Goal: Task Accomplishment & Management: Manage account settings

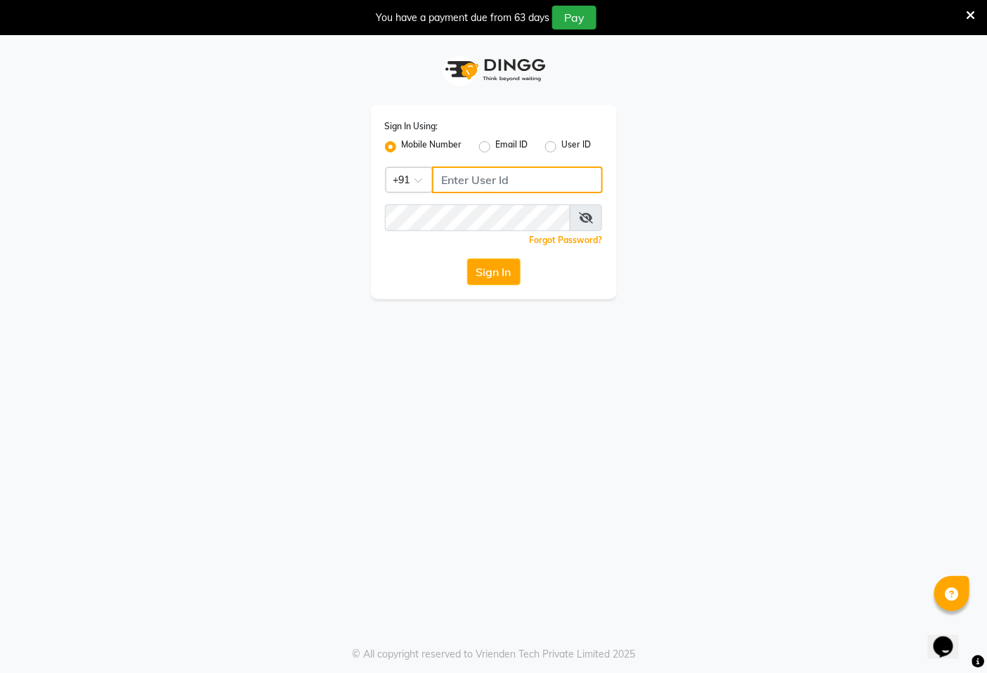
type input "7389901811"
click at [515, 272] on button "Sign In" at bounding box center [493, 271] width 53 height 27
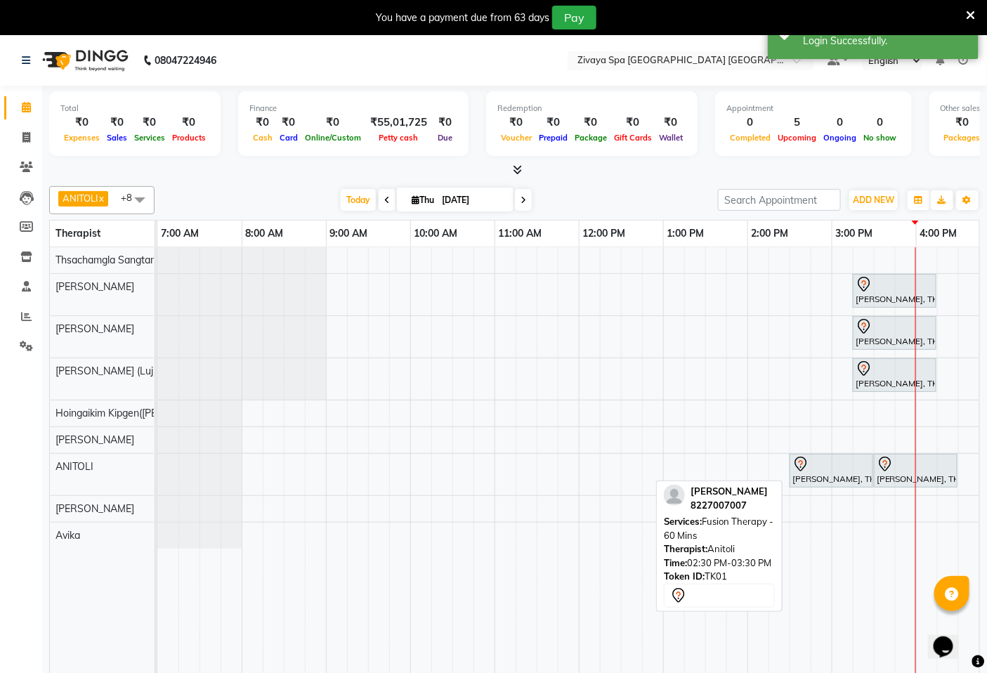
click at [838, 475] on div "[PERSON_NAME], TK01, 02:30 PM-03:30 PM, Fusion Therapy - 60 Mins" at bounding box center [831, 470] width 81 height 29
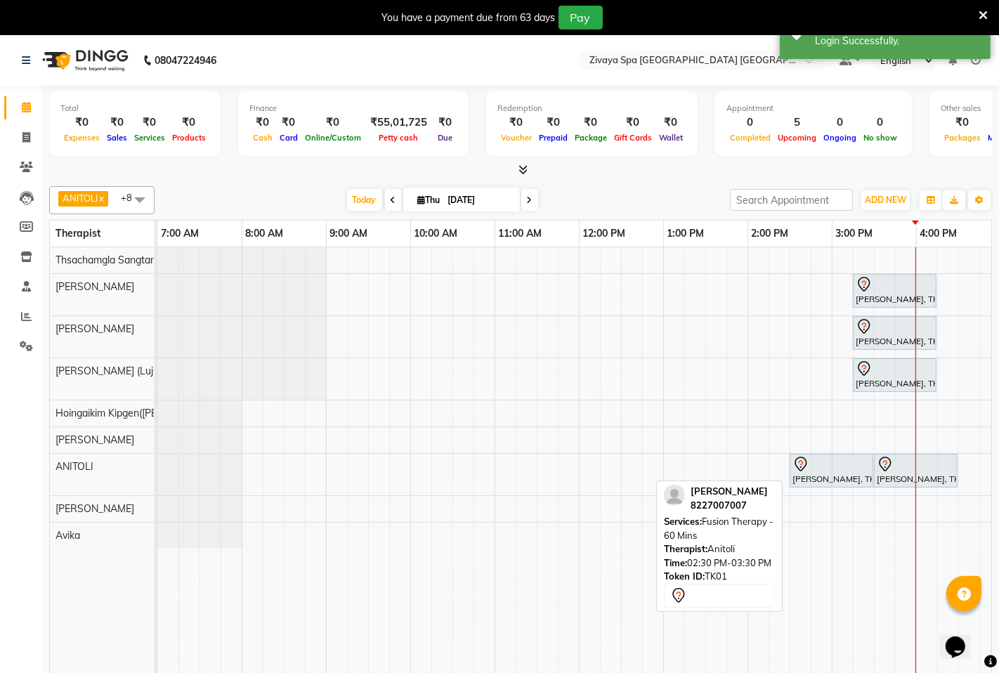
select select "7"
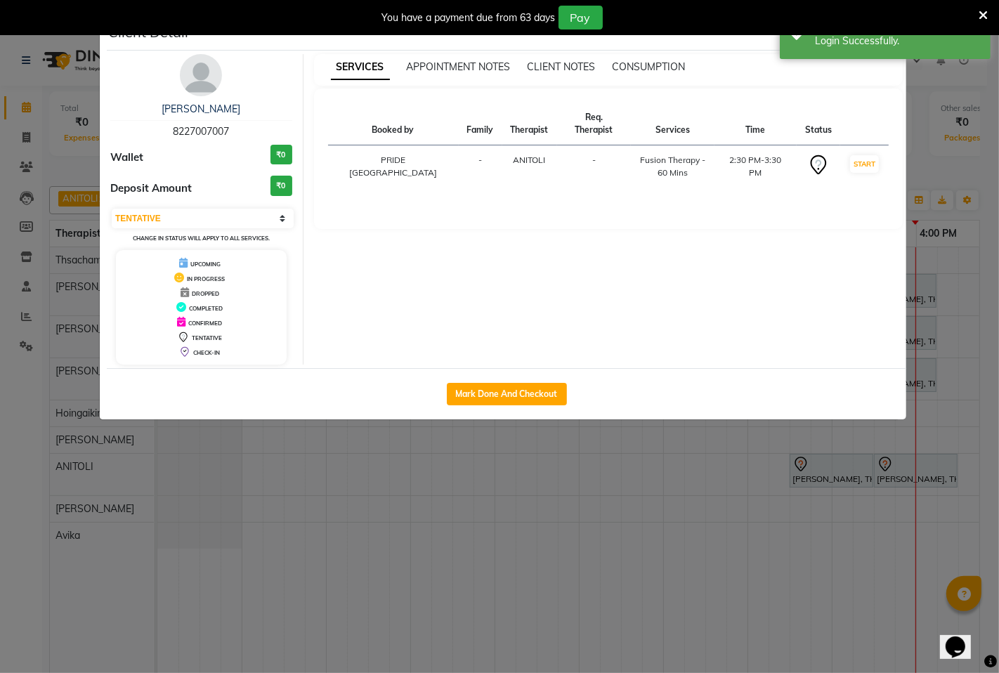
click at [461, 381] on div "Mark Done And Checkout" at bounding box center [506, 393] width 799 height 51
drag, startPoint x: 468, startPoint y: 395, endPoint x: 500, endPoint y: 352, distance: 53.6
click at [468, 395] on button "Mark Done And Checkout" at bounding box center [507, 394] width 120 height 22
select select "6501"
select select "service"
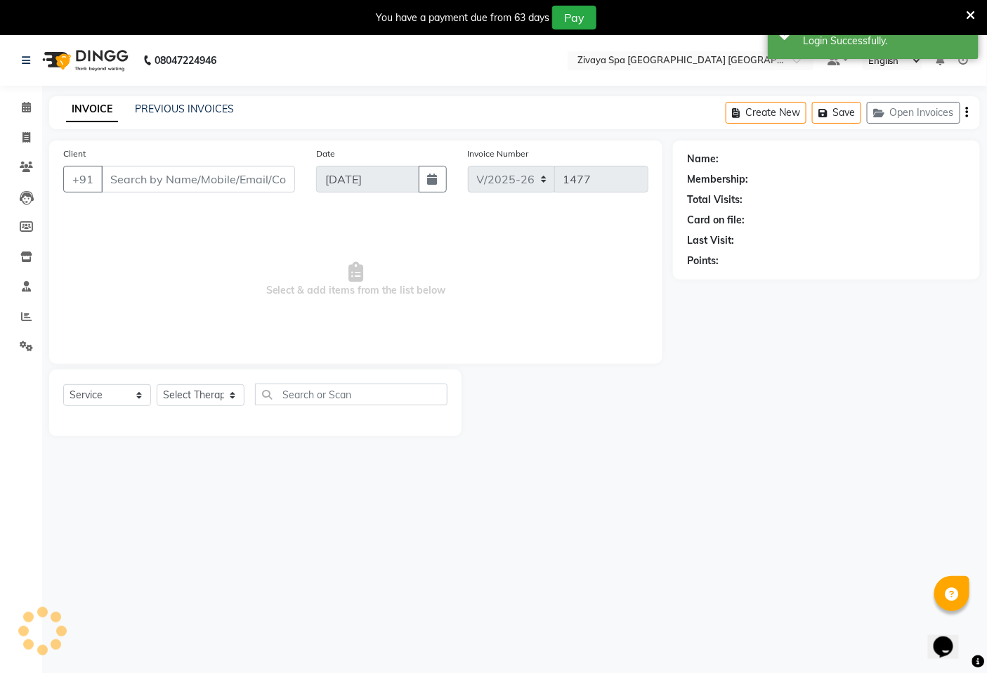
type input "8227007007"
select select "71800"
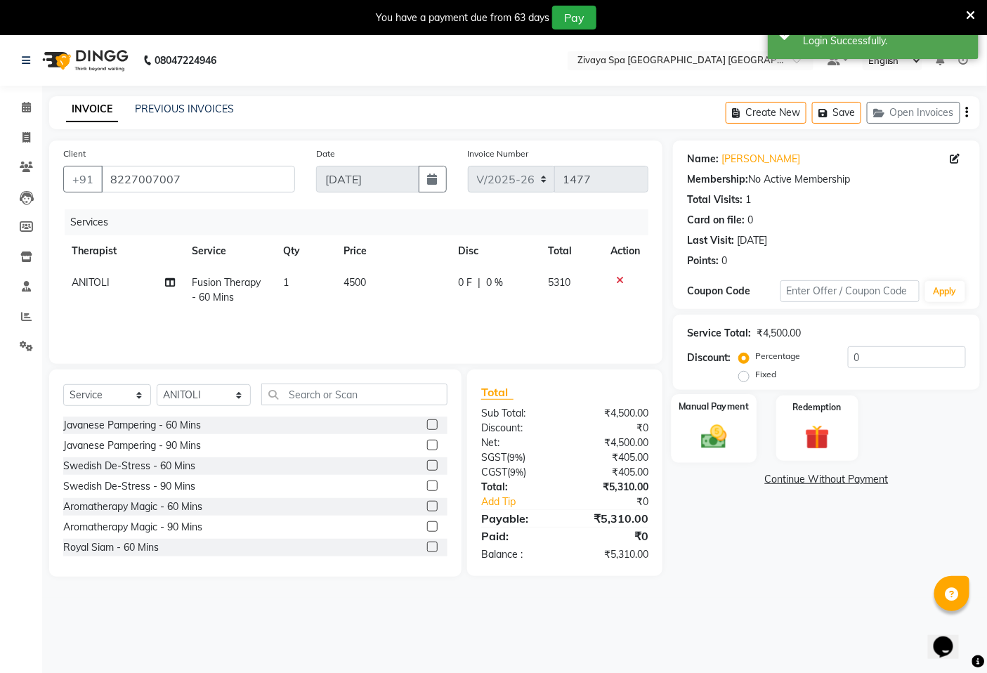
click at [720, 436] on img at bounding box center [714, 435] width 42 height 29
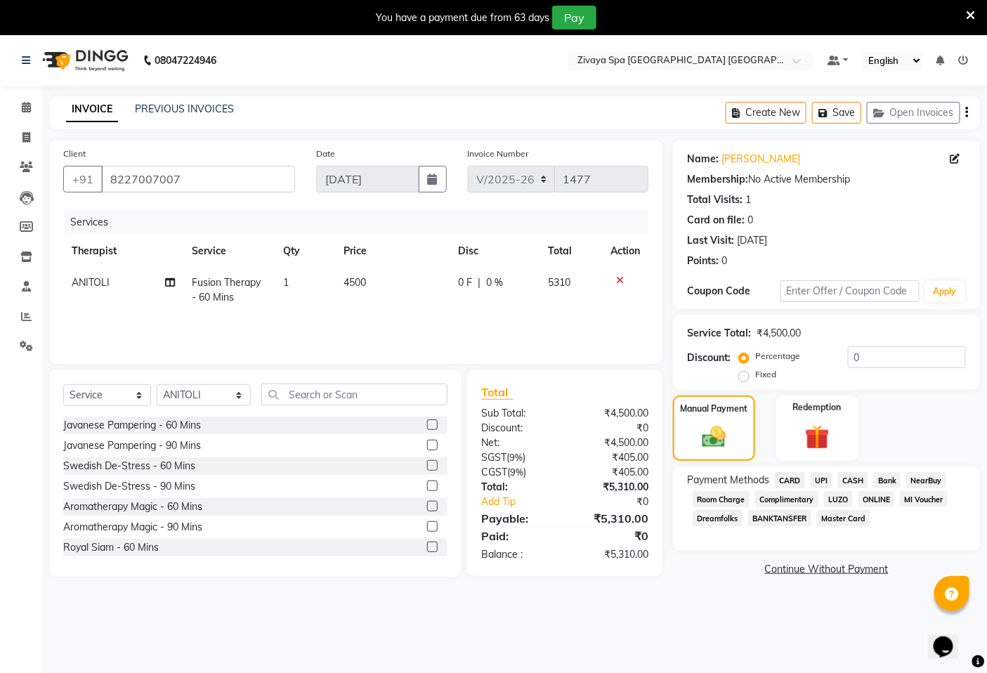
click at [789, 478] on span "CARD" at bounding box center [790, 480] width 30 height 16
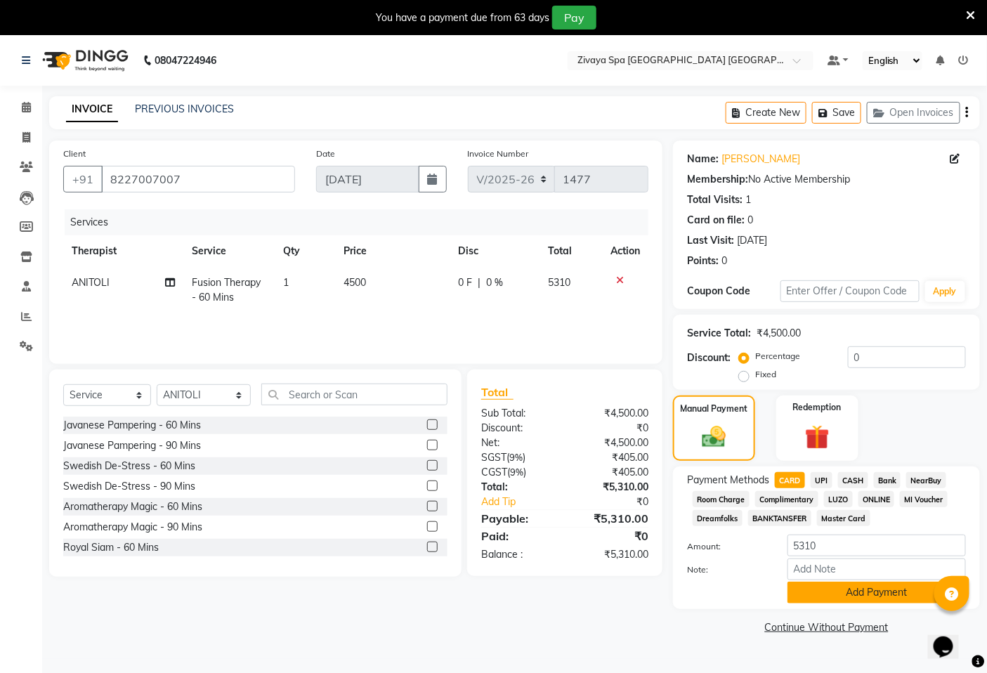
click at [838, 586] on button "Add Payment" at bounding box center [876, 592] width 178 height 22
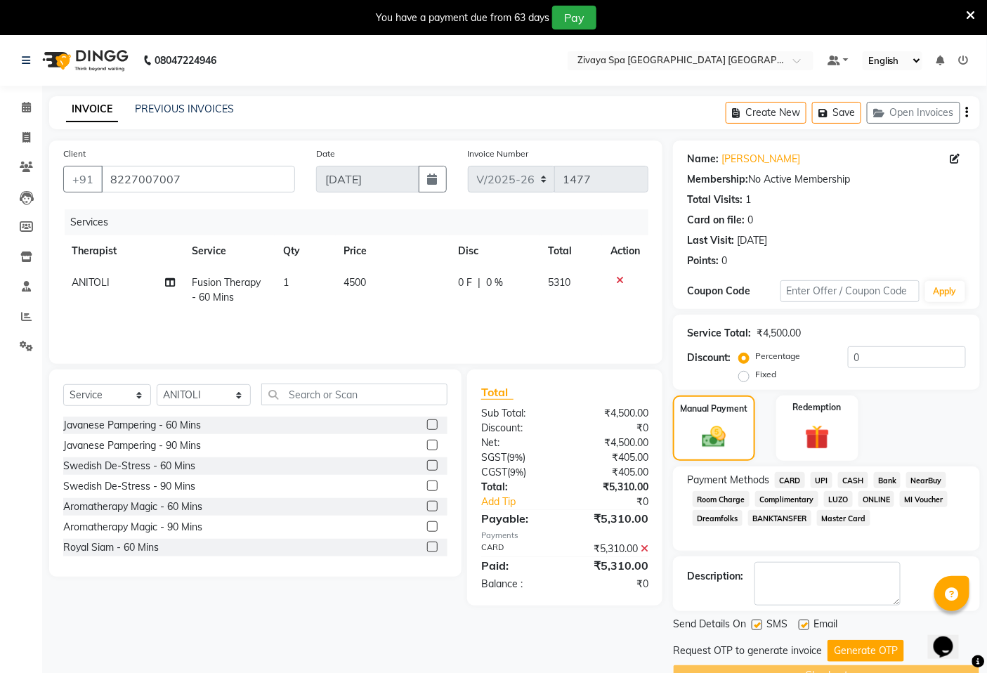
drag, startPoint x: 865, startPoint y: 650, endPoint x: 848, endPoint y: 652, distance: 16.9
click at [865, 651] on button "Generate OTP" at bounding box center [865, 651] width 77 height 22
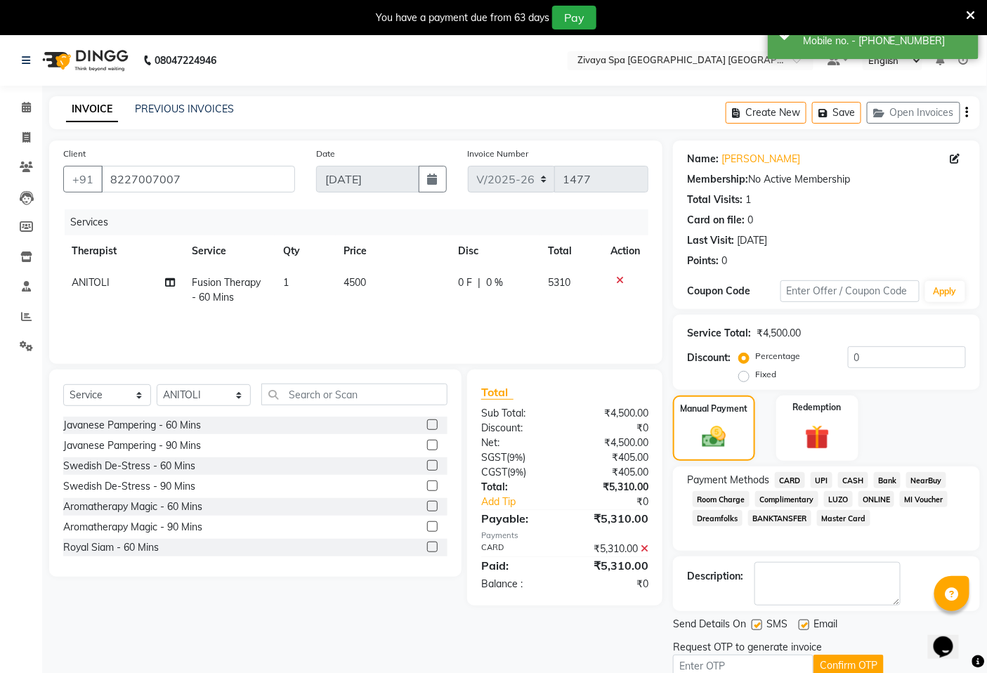
scroll to position [60, 0]
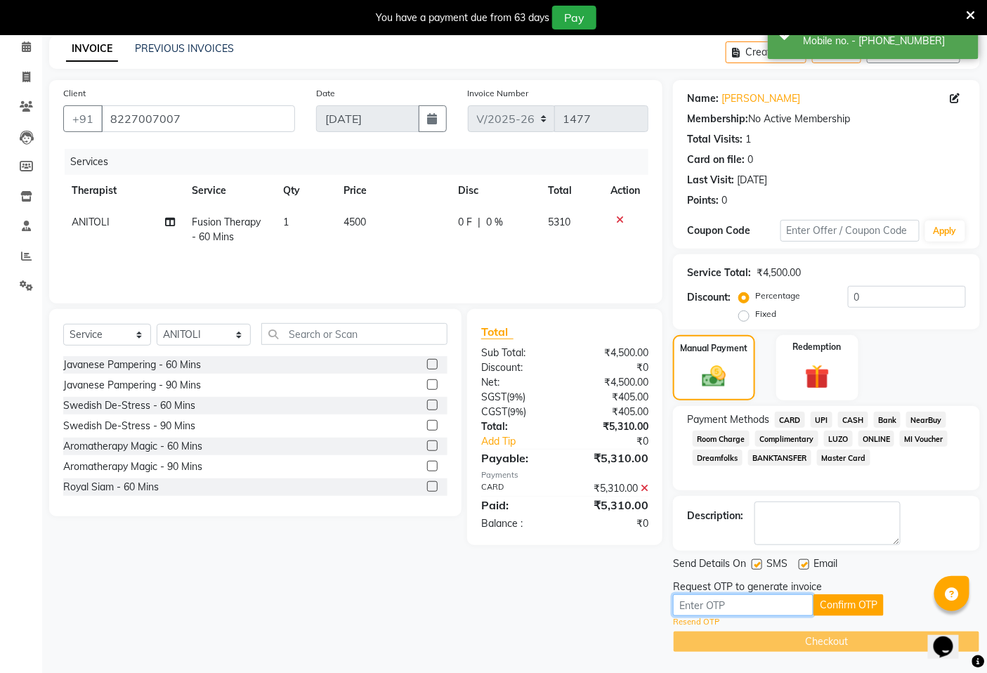
click at [773, 604] on input "text" at bounding box center [743, 605] width 140 height 22
type input "3413"
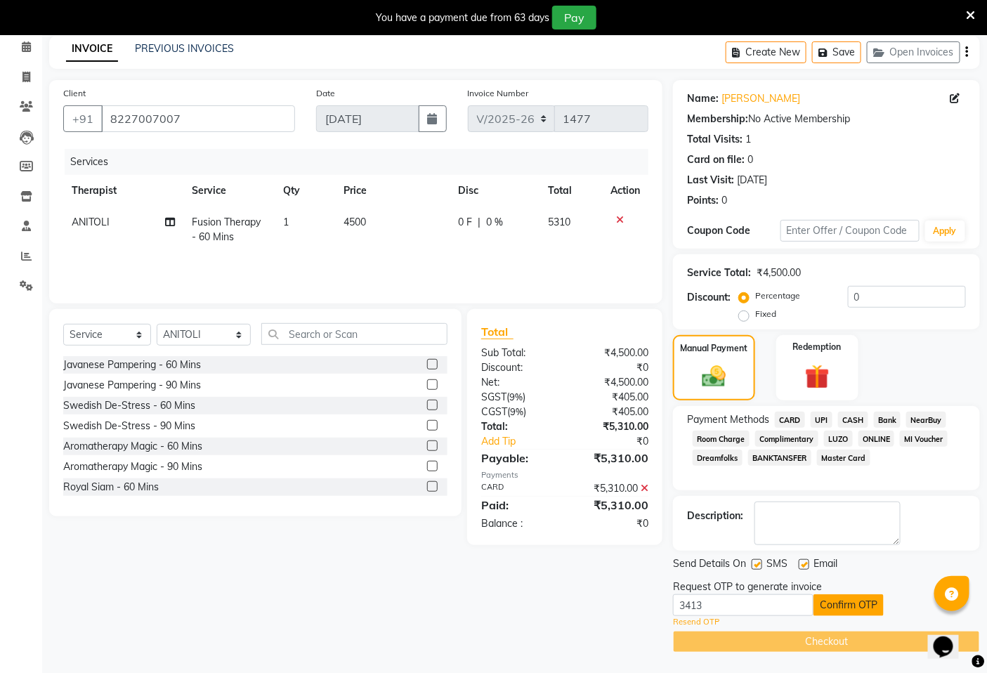
click at [822, 598] on button "Confirm OTP" at bounding box center [848, 605] width 70 height 22
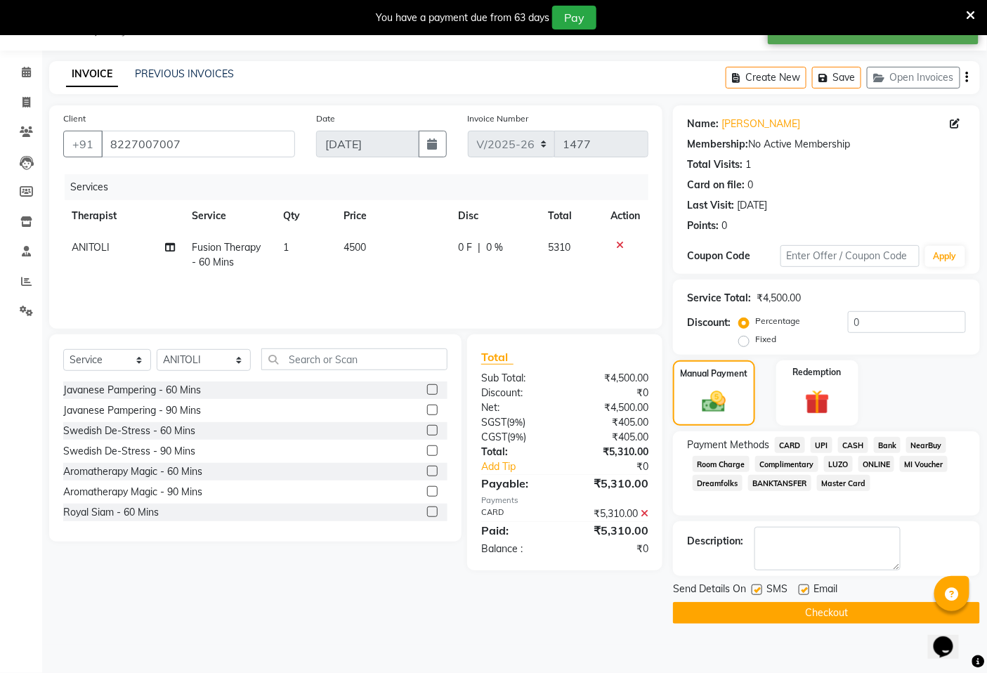
click at [809, 606] on button "Checkout" at bounding box center [826, 613] width 307 height 22
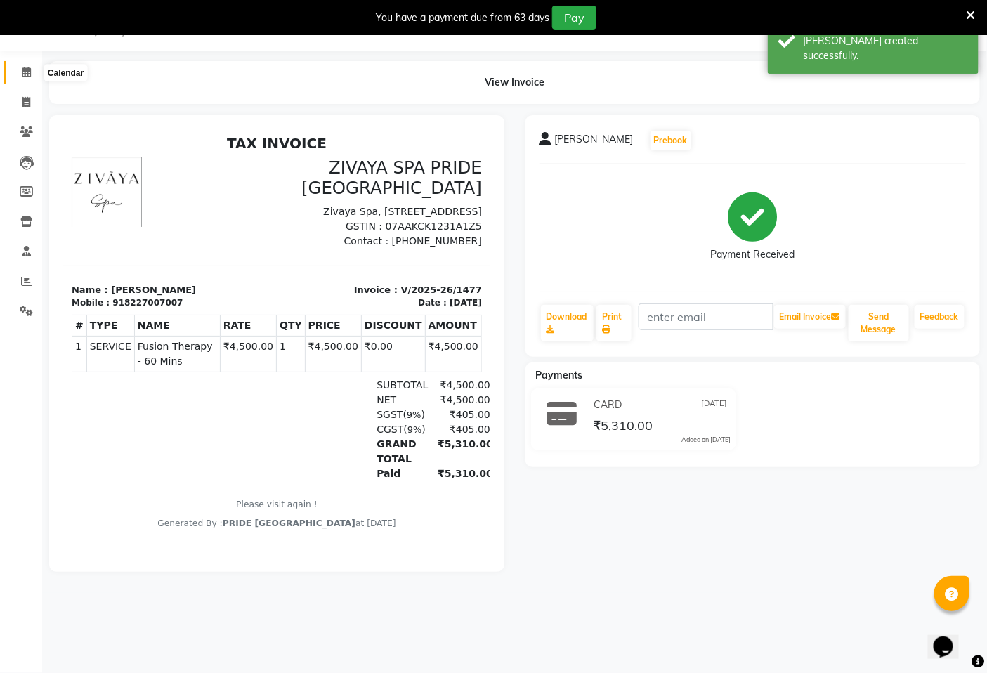
click at [17, 69] on span at bounding box center [26, 73] width 25 height 16
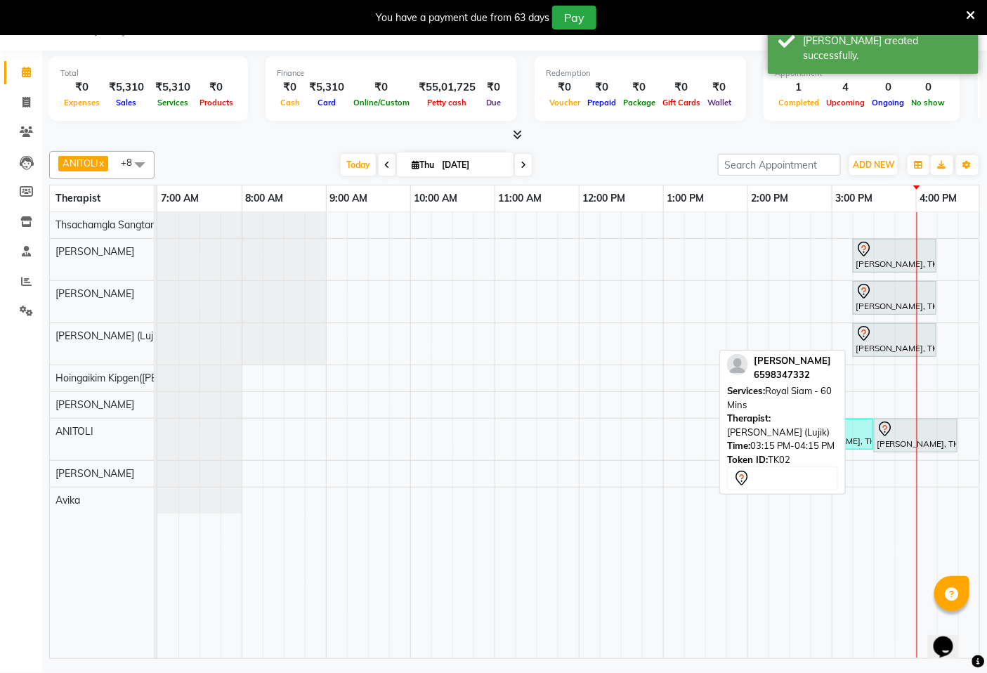
click at [878, 333] on div at bounding box center [894, 333] width 78 height 17
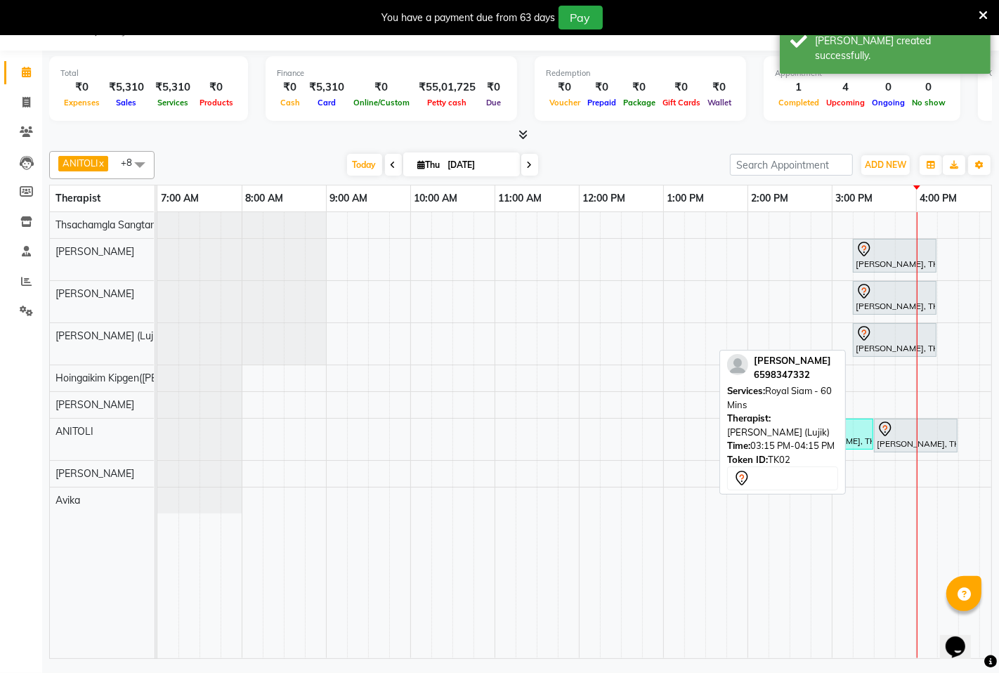
select select "7"
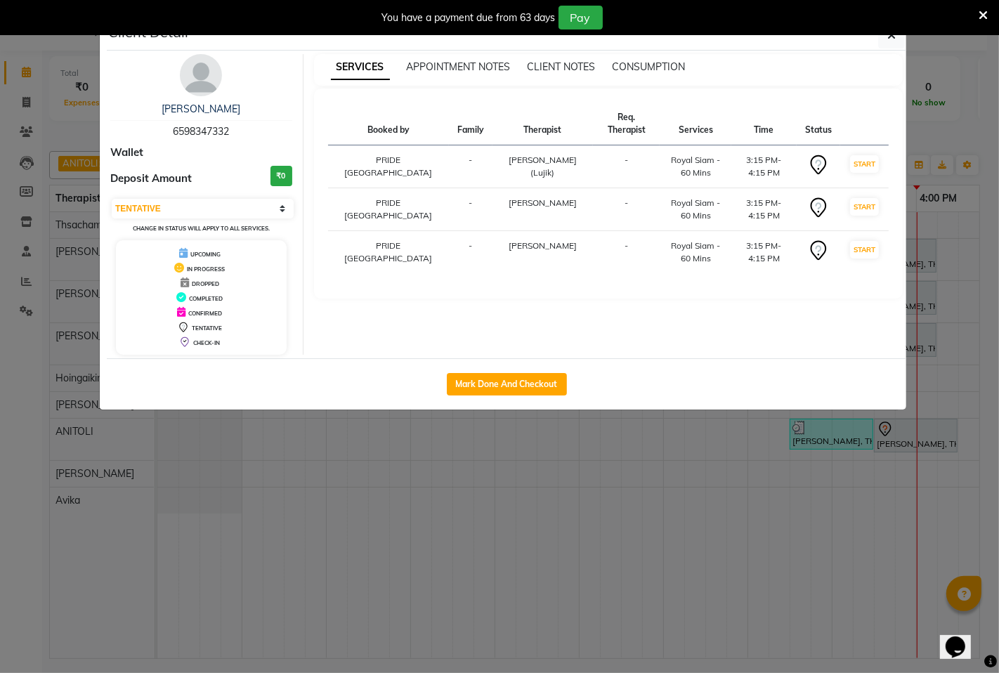
click at [454, 395] on div "Mark Done And Checkout" at bounding box center [506, 383] width 799 height 51
click at [485, 374] on button "Mark Done And Checkout" at bounding box center [507, 384] width 120 height 22
select select "6501"
select select "service"
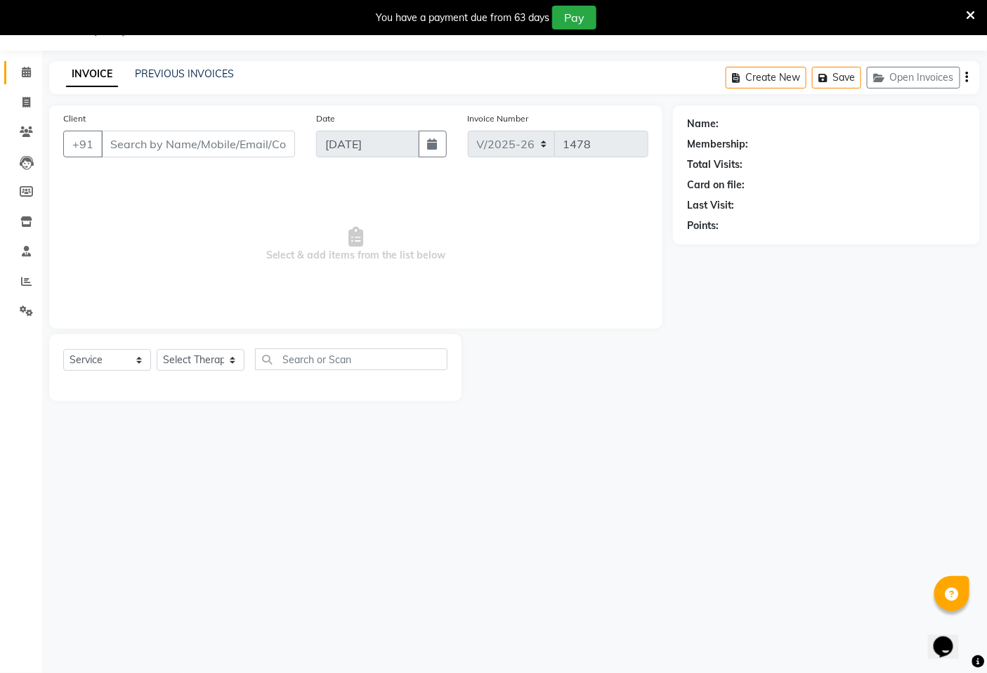
type input "6598347332"
select select "49493"
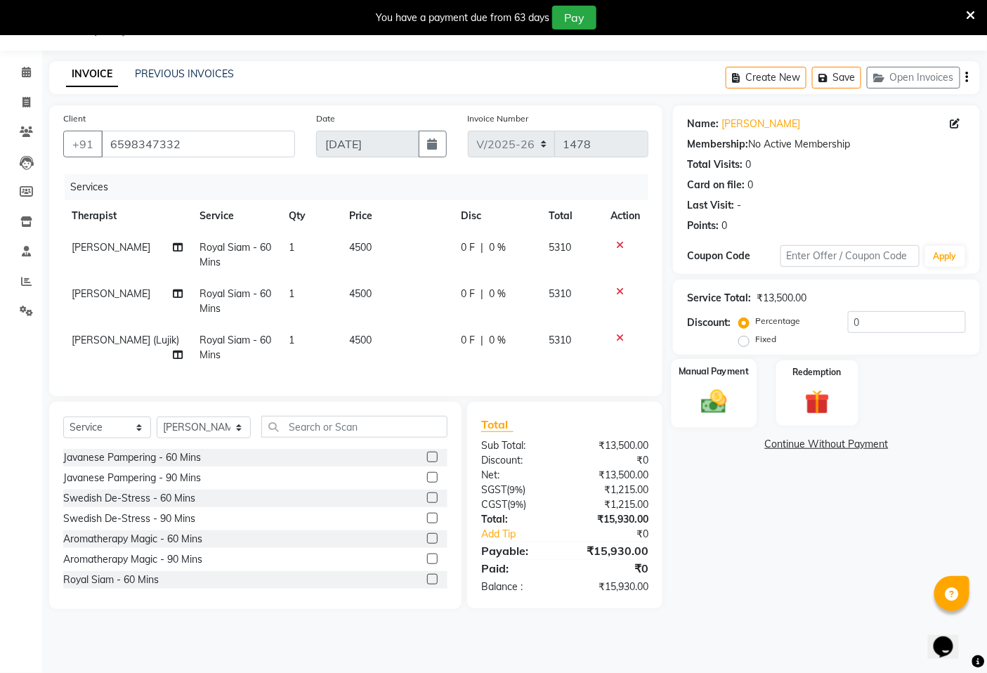
click at [728, 374] on label "Manual Payment" at bounding box center [714, 370] width 70 height 13
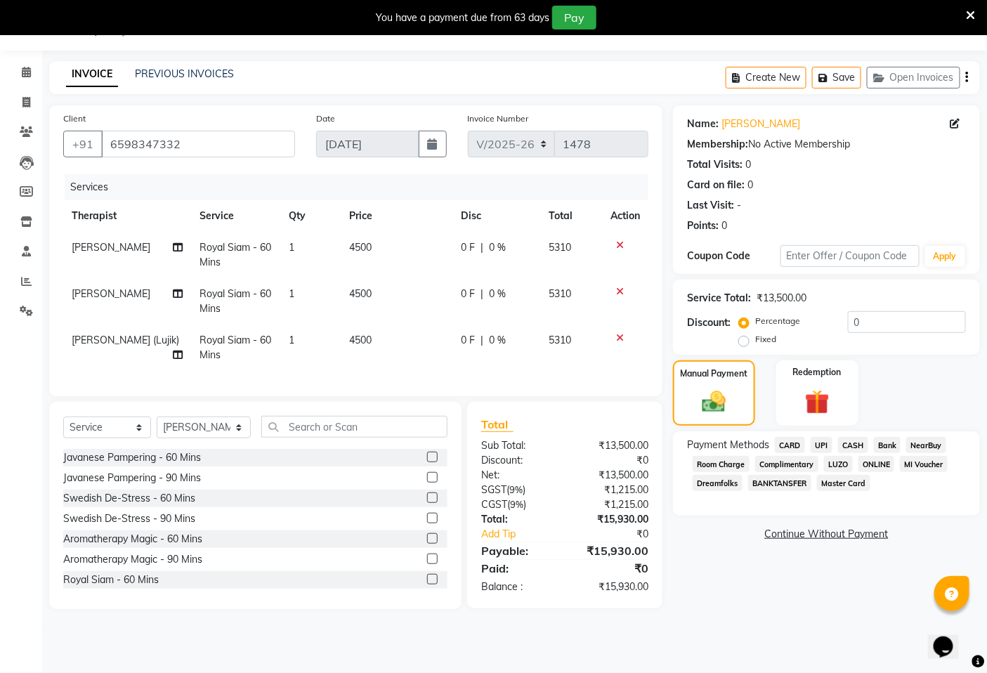
click at [789, 443] on span "CARD" at bounding box center [790, 445] width 30 height 16
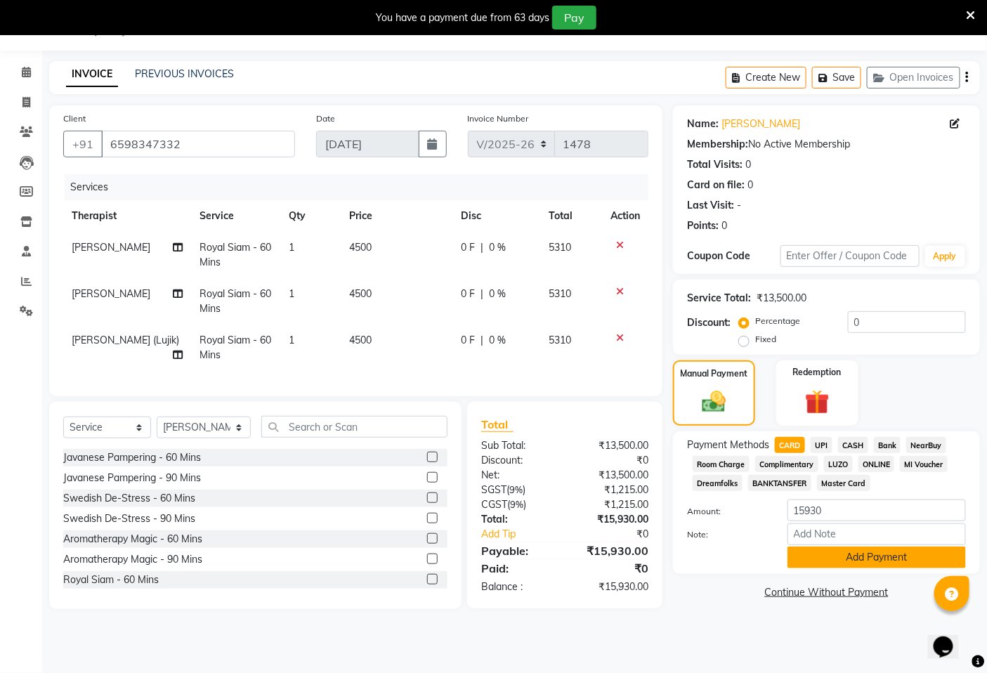
click at [866, 562] on button "Add Payment" at bounding box center [876, 557] width 178 height 22
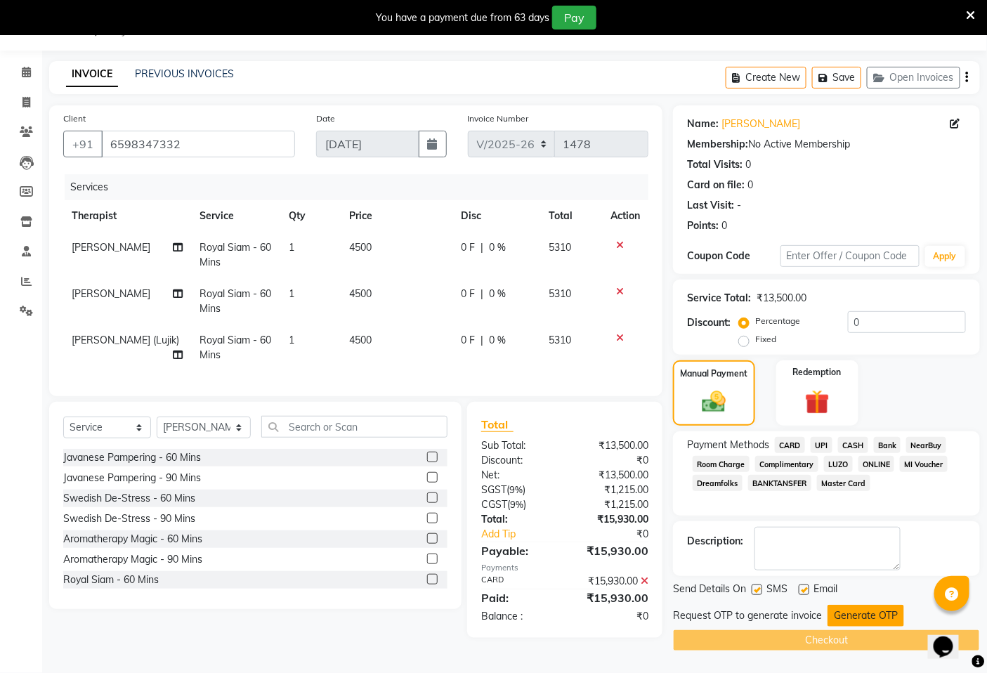
click at [880, 609] on button "Generate OTP" at bounding box center [865, 616] width 77 height 22
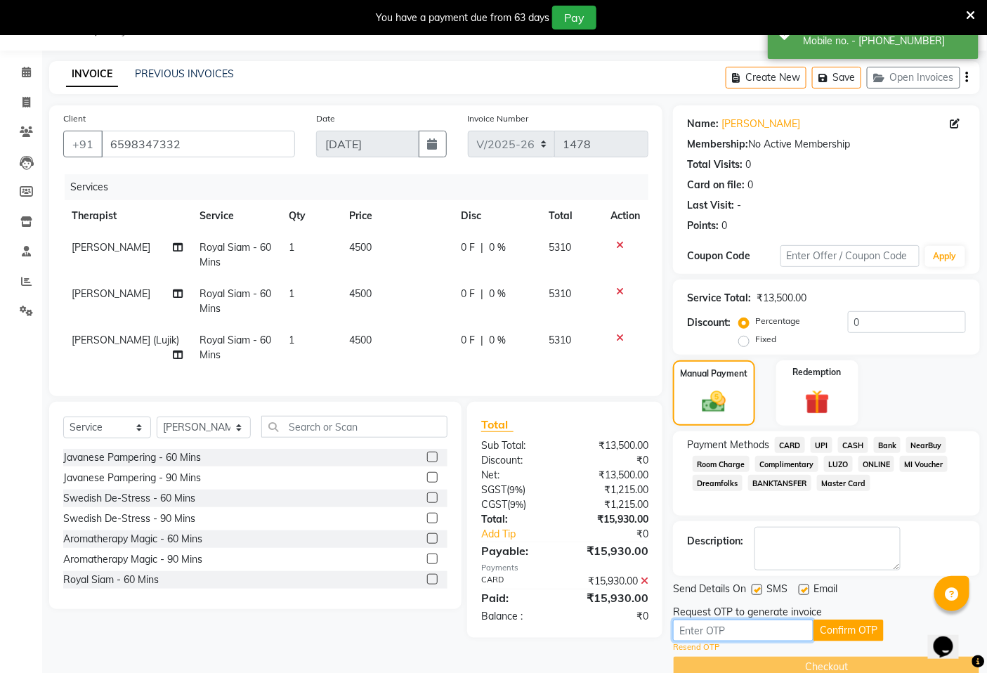
click at [770, 629] on input "text" at bounding box center [743, 630] width 140 height 22
type input "3413"
click at [834, 633] on button "Confirm OTP" at bounding box center [848, 630] width 70 height 22
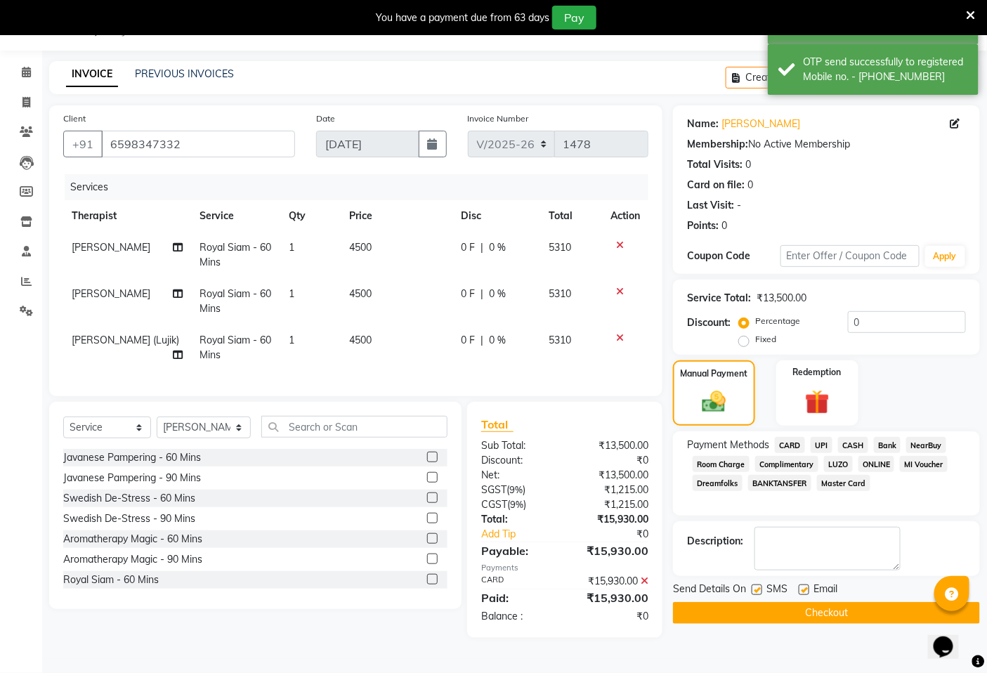
click at [810, 608] on button "Checkout" at bounding box center [826, 613] width 307 height 22
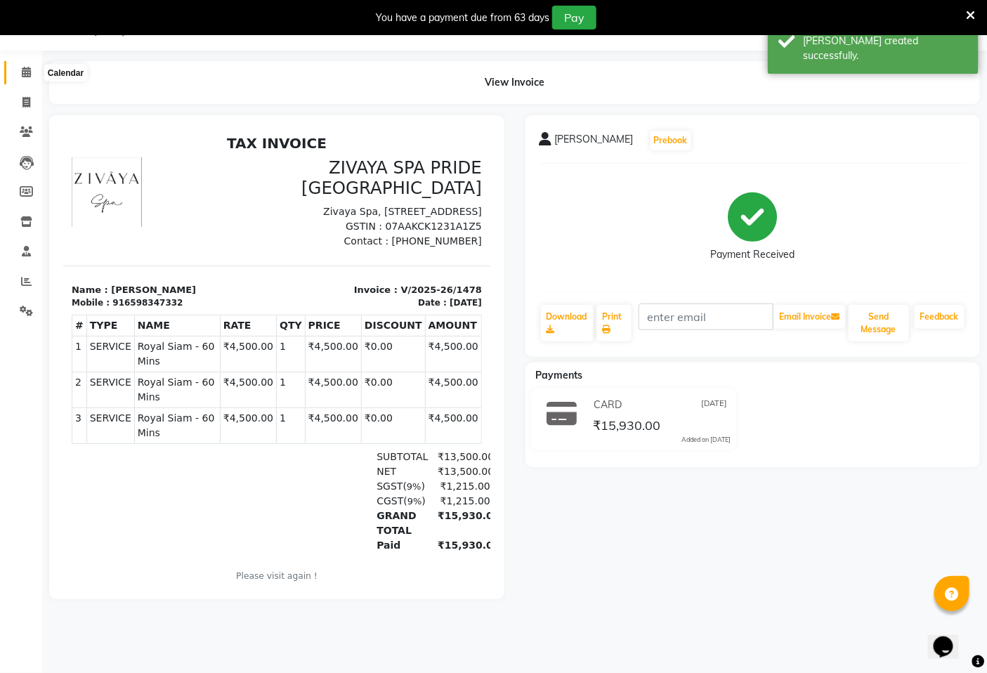
click at [24, 74] on icon at bounding box center [26, 72] width 9 height 11
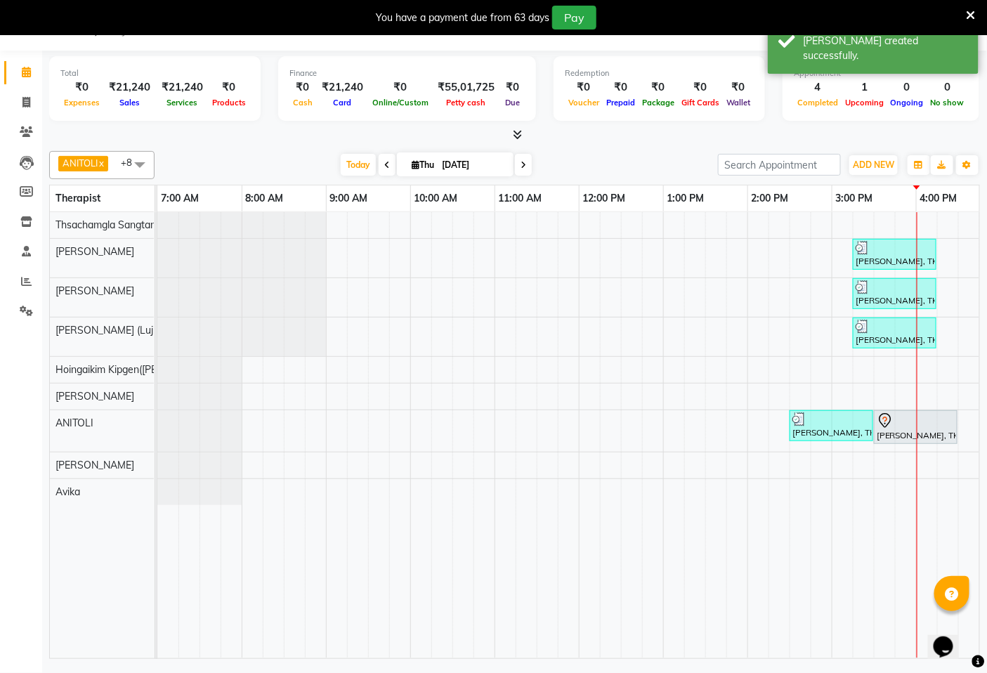
click at [916, 430] on div at bounding box center [916, 435] width 1 height 446
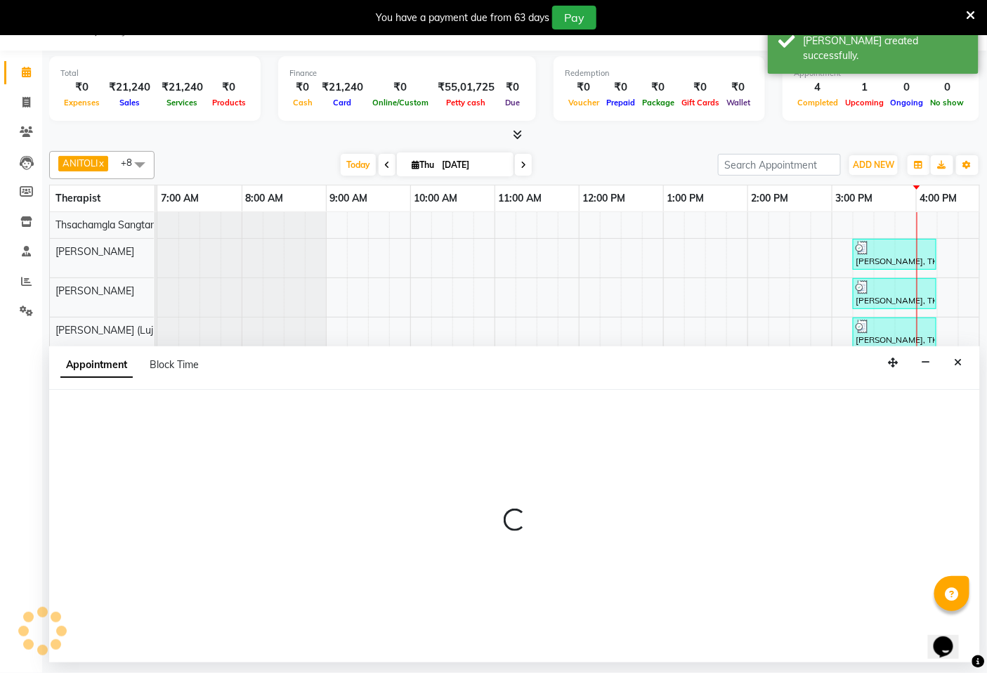
select select "71800"
select select "960"
select select "tentative"
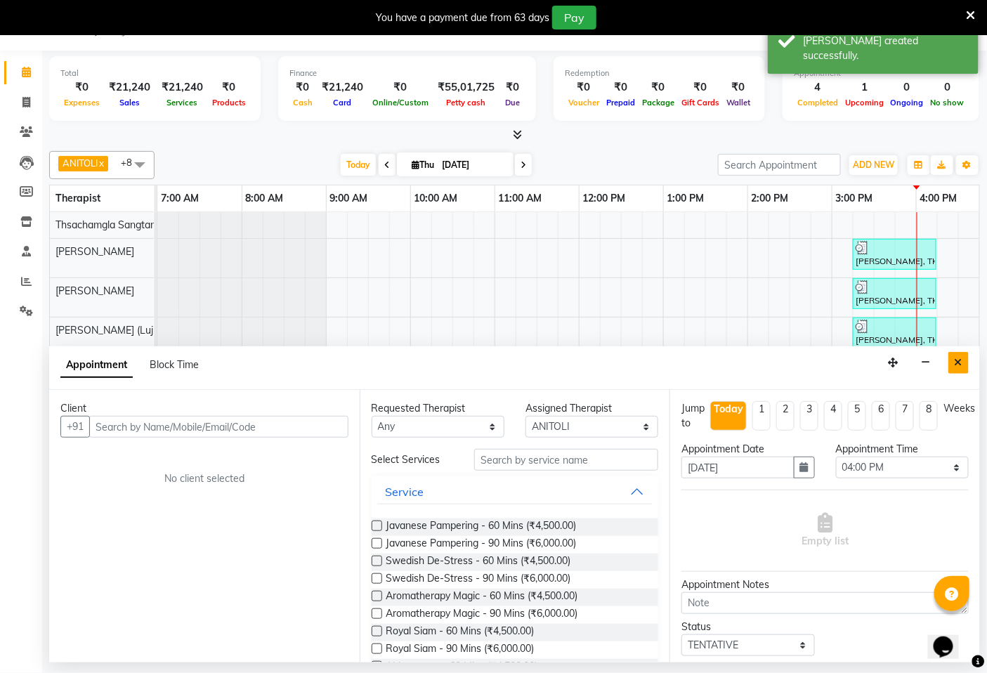
click at [953, 365] on button "Close" at bounding box center [958, 363] width 20 height 22
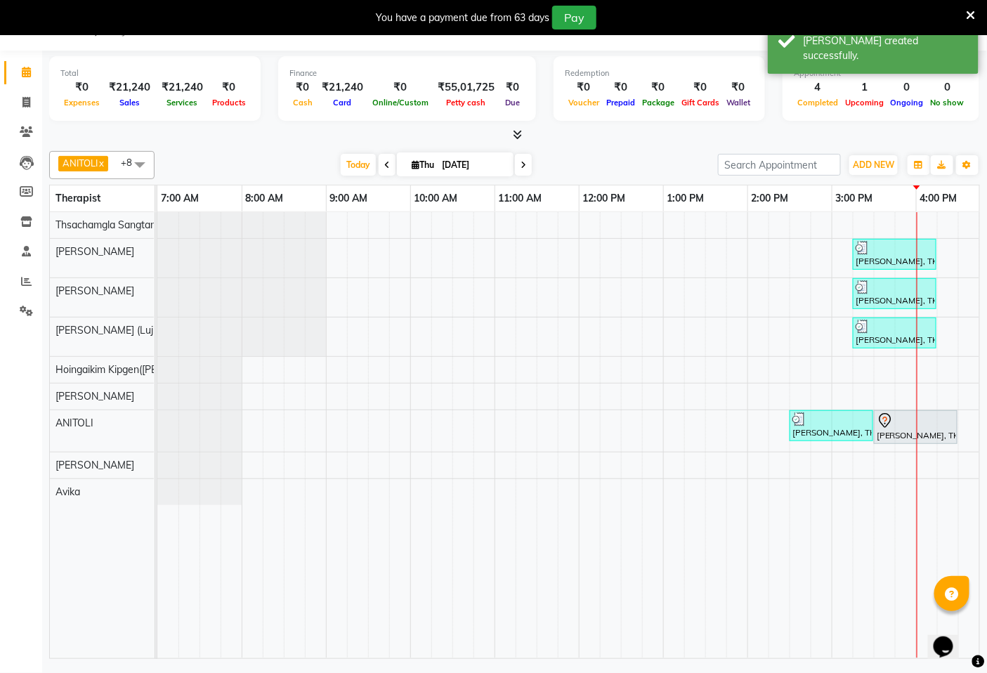
click at [918, 440] on div "[PERSON_NAME], TK03, 03:30 PM-04:30 PM, Royal Siam - 60 Mins" at bounding box center [915, 426] width 81 height 29
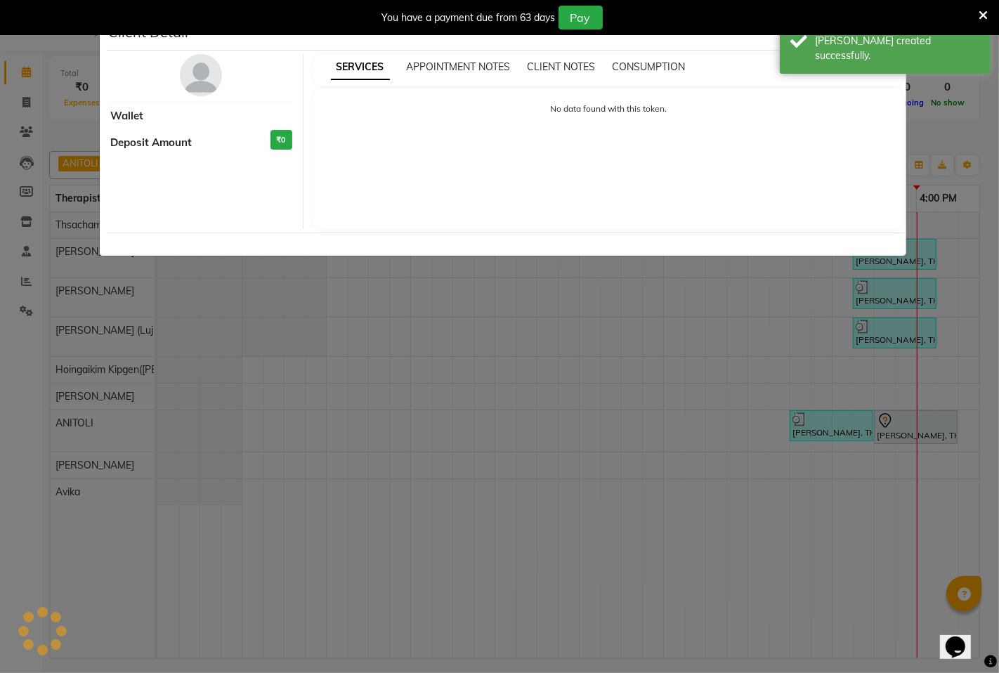
select select "7"
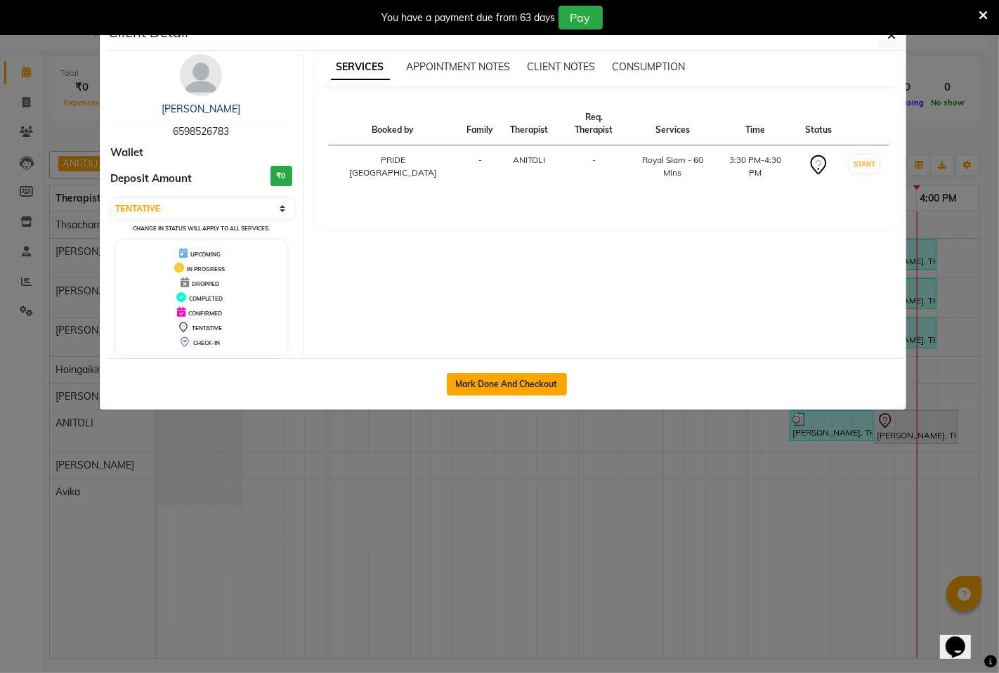
click at [458, 376] on button "Mark Done And Checkout" at bounding box center [507, 384] width 120 height 22
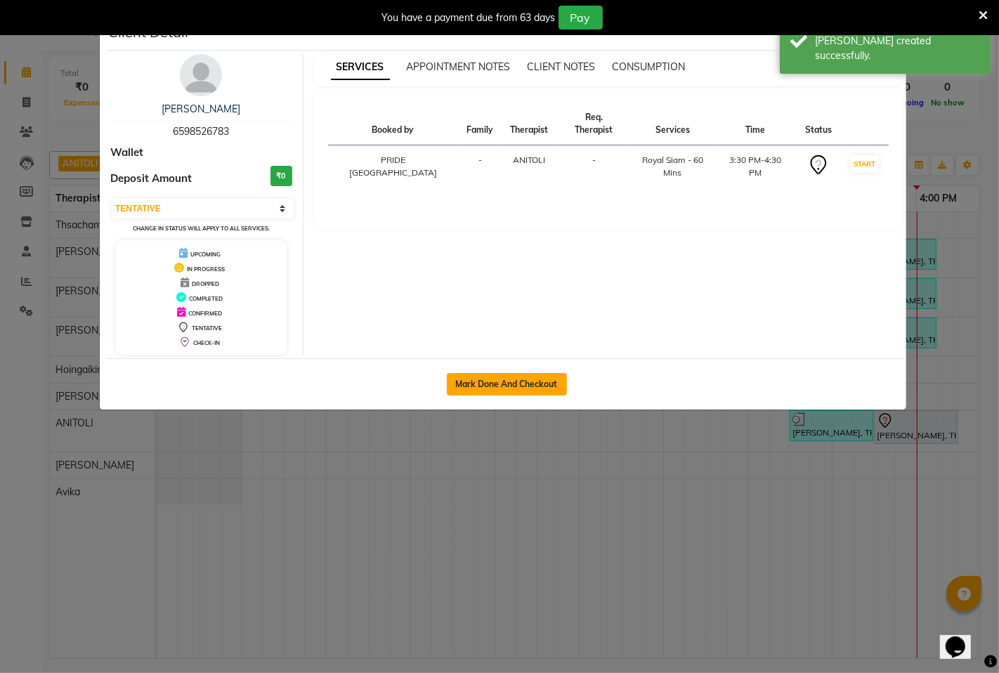
select select "6501"
select select "service"
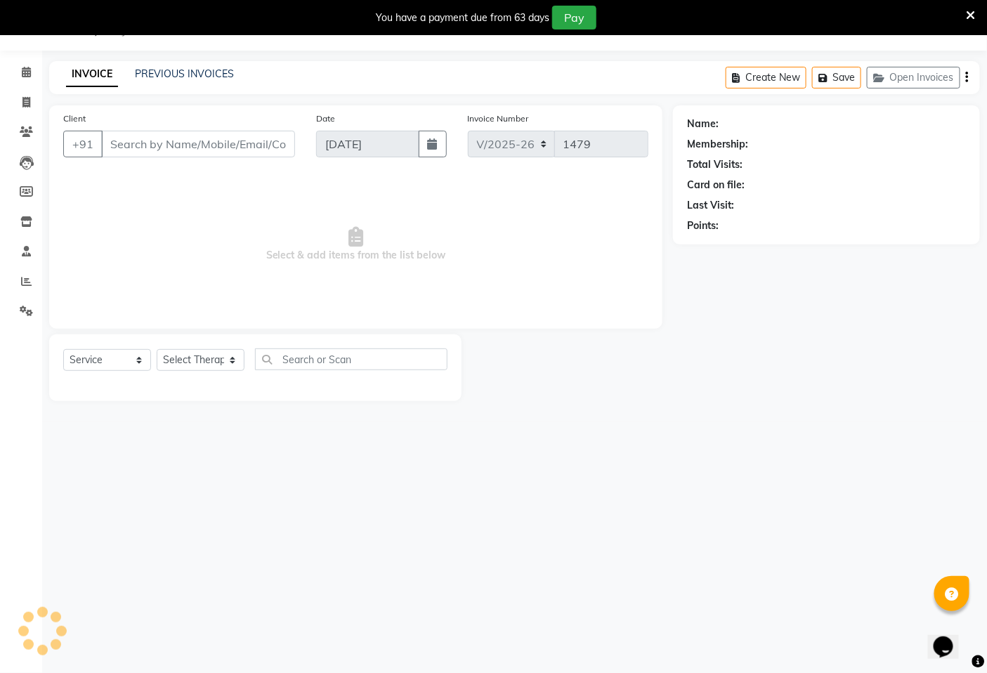
type input "6598526783"
select select "71800"
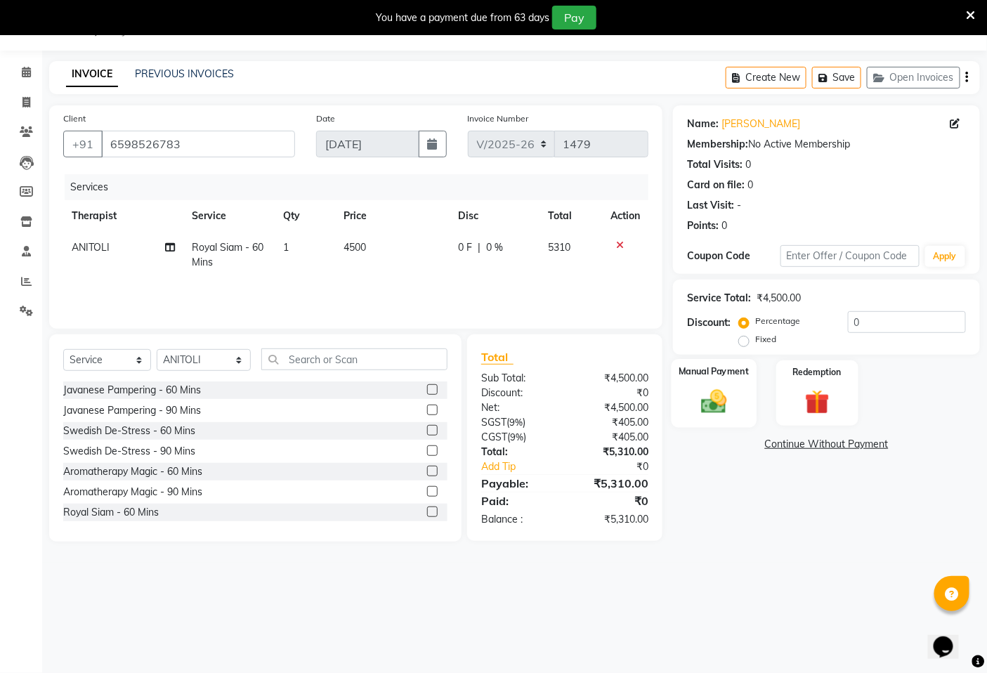
click at [707, 409] on img at bounding box center [714, 400] width 42 height 29
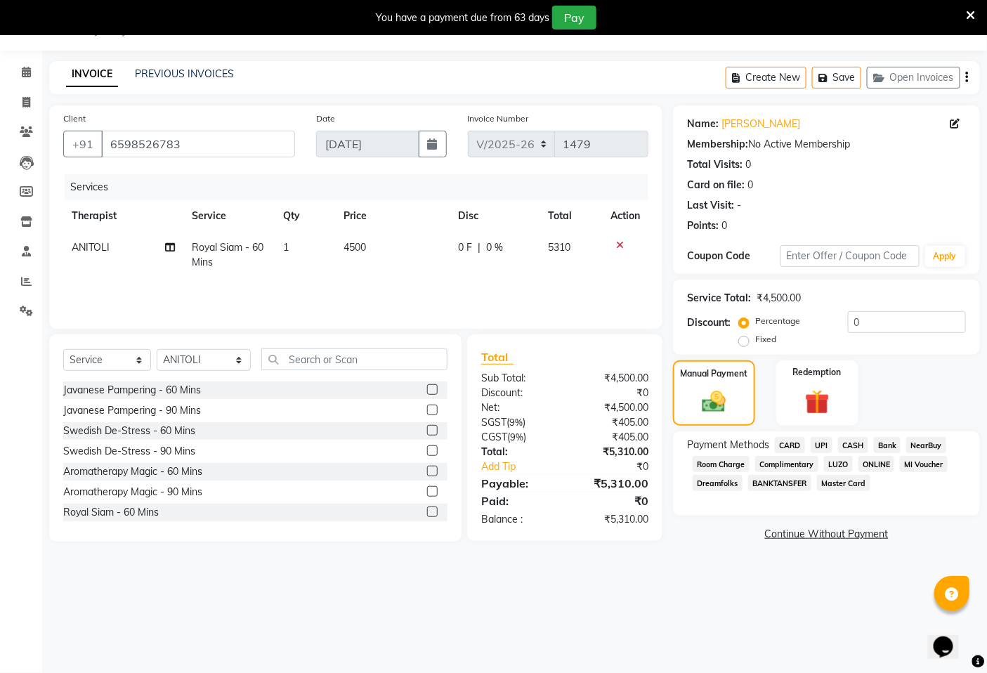
click at [780, 446] on span "CARD" at bounding box center [790, 445] width 30 height 16
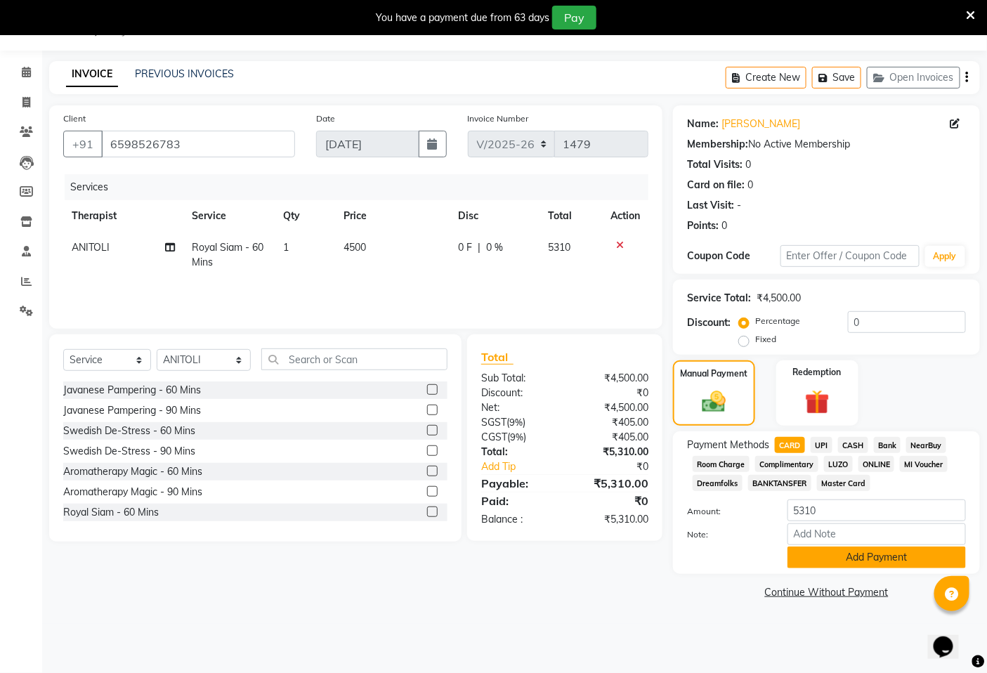
click at [837, 560] on button "Add Payment" at bounding box center [876, 557] width 178 height 22
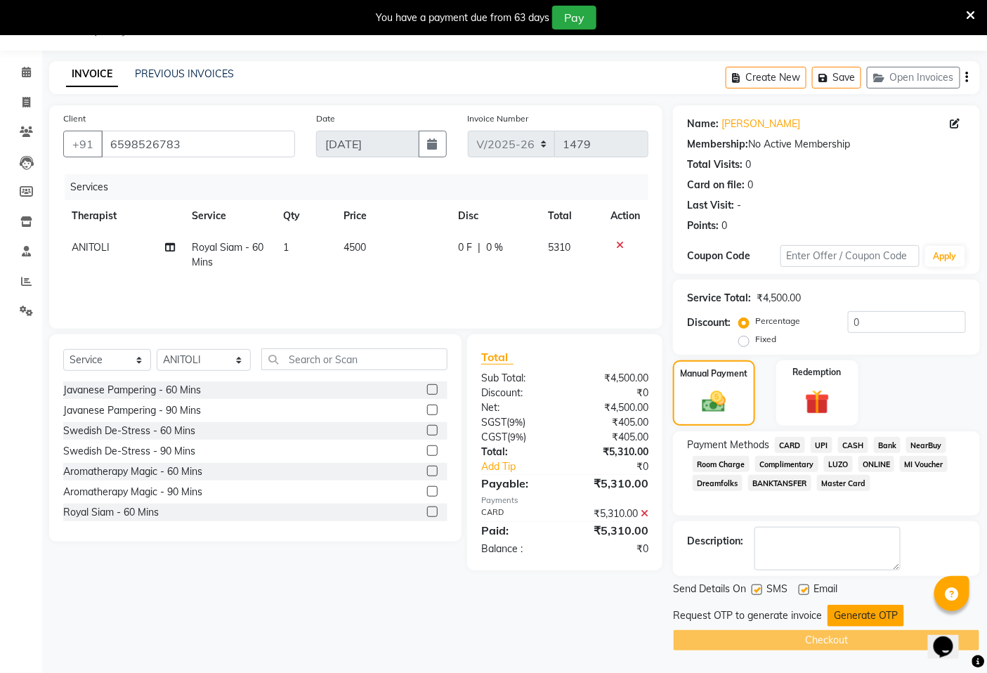
click at [846, 621] on button "Generate OTP" at bounding box center [865, 616] width 77 height 22
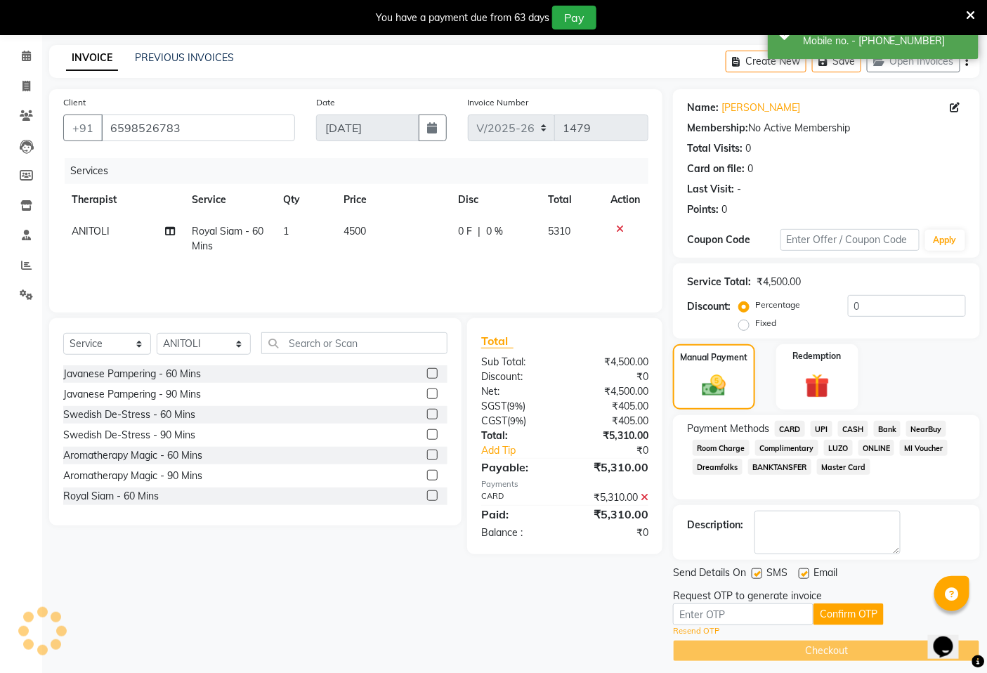
scroll to position [60, 0]
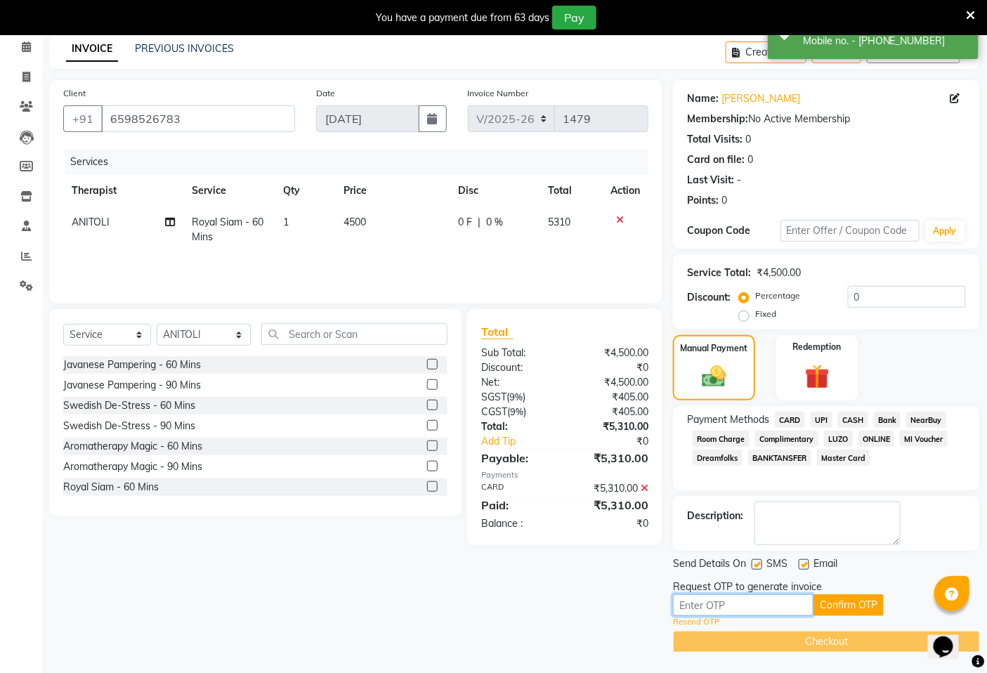
click at [801, 606] on input "text" at bounding box center [743, 605] width 140 height 22
type input "3413"
click at [836, 595] on button "Confirm OTP" at bounding box center [848, 605] width 70 height 22
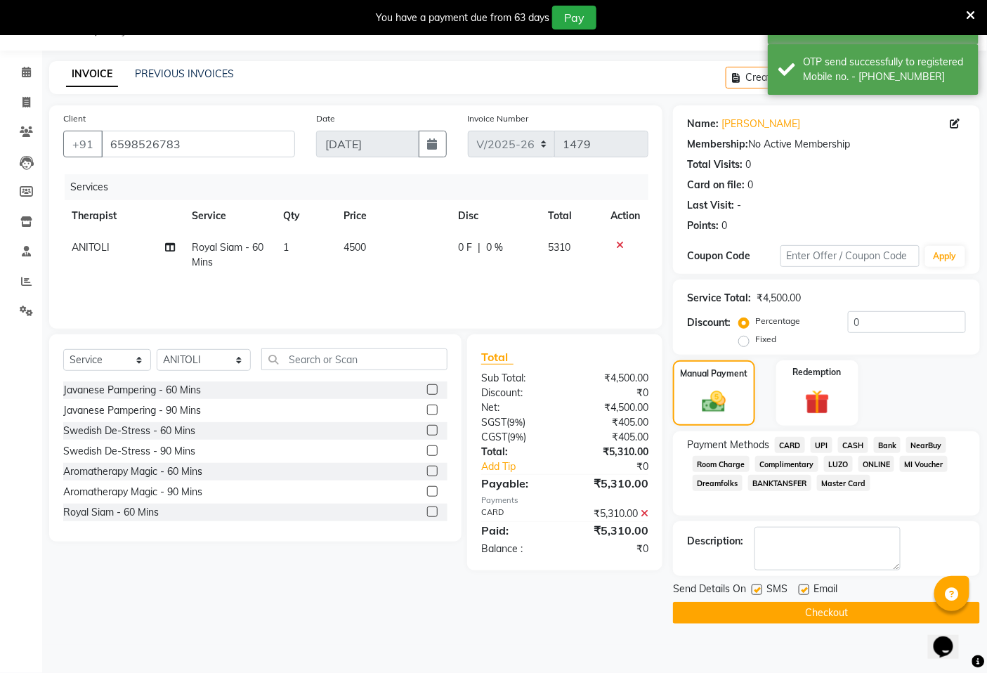
click at [836, 614] on button "Checkout" at bounding box center [826, 613] width 307 height 22
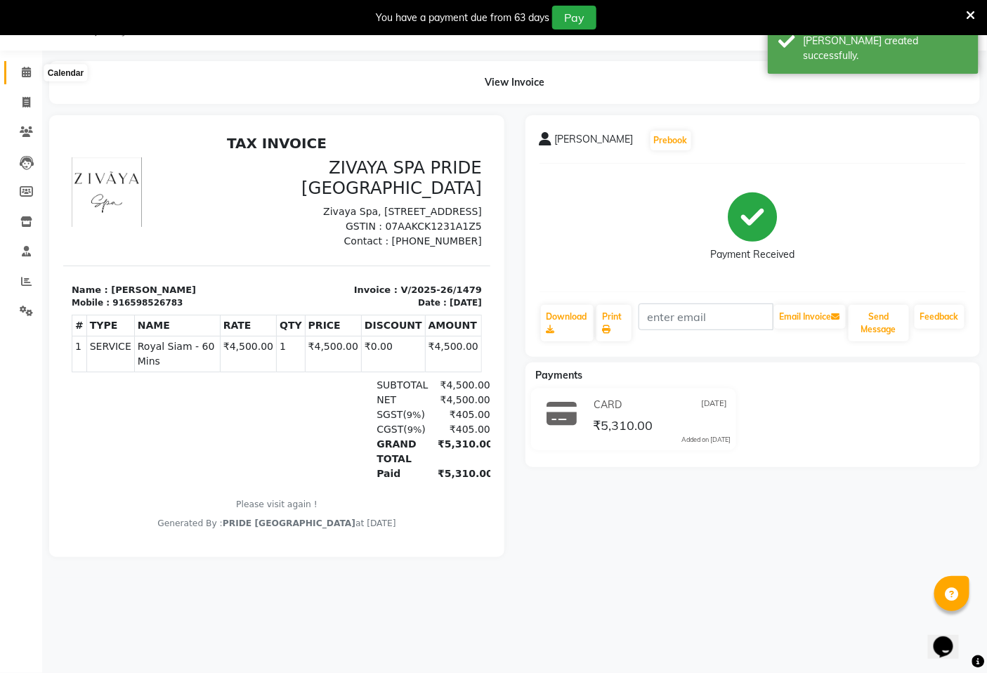
click at [30, 67] on span at bounding box center [26, 73] width 25 height 16
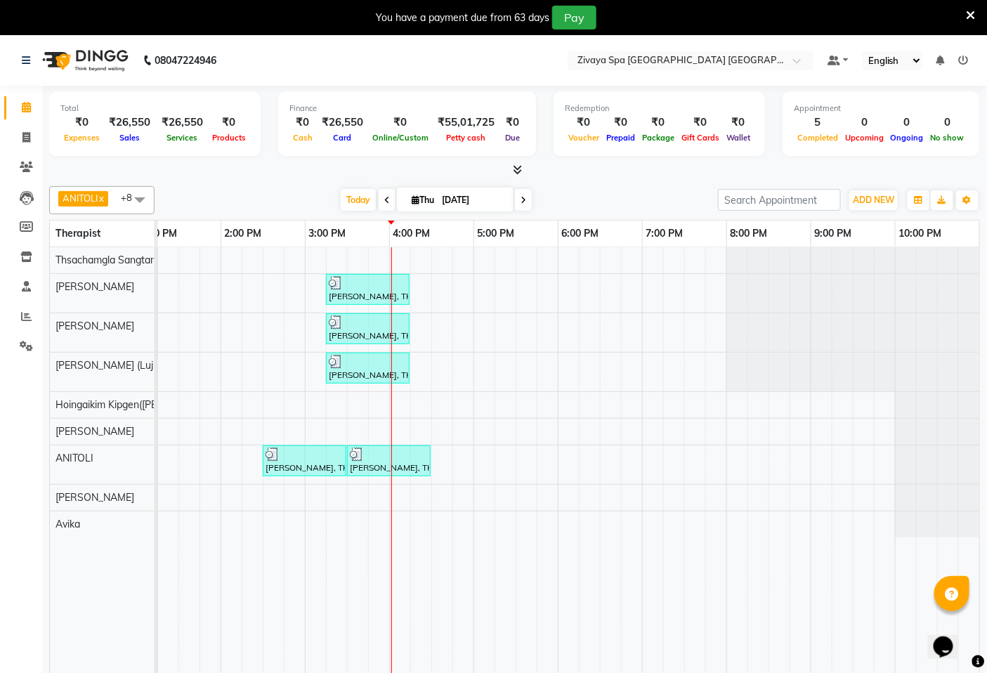
click at [972, 11] on icon at bounding box center [970, 15] width 9 height 13
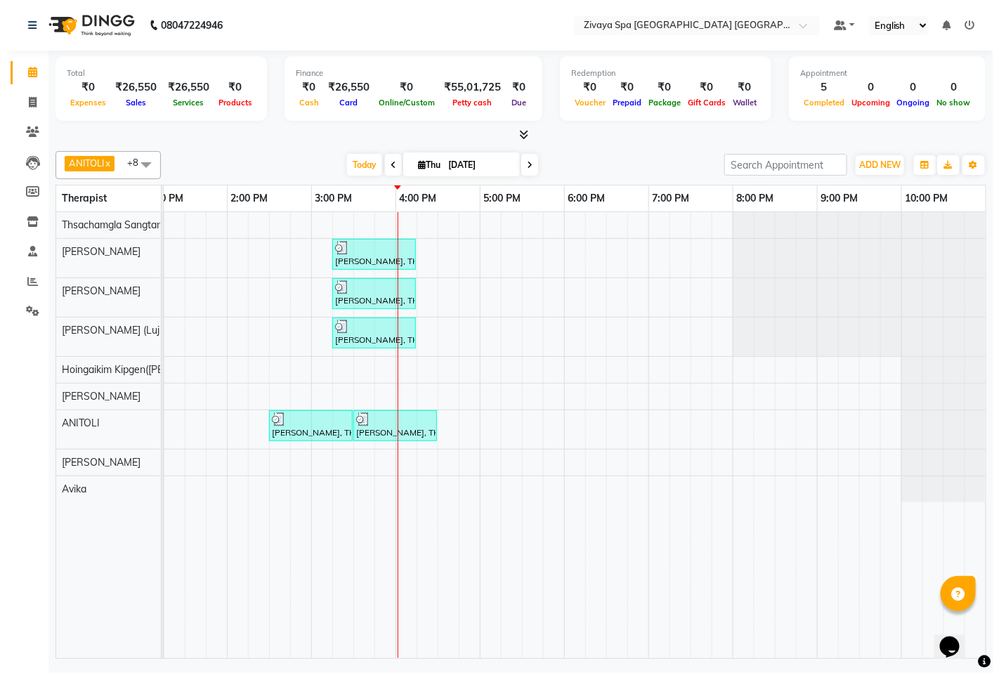
scroll to position [0, 515]
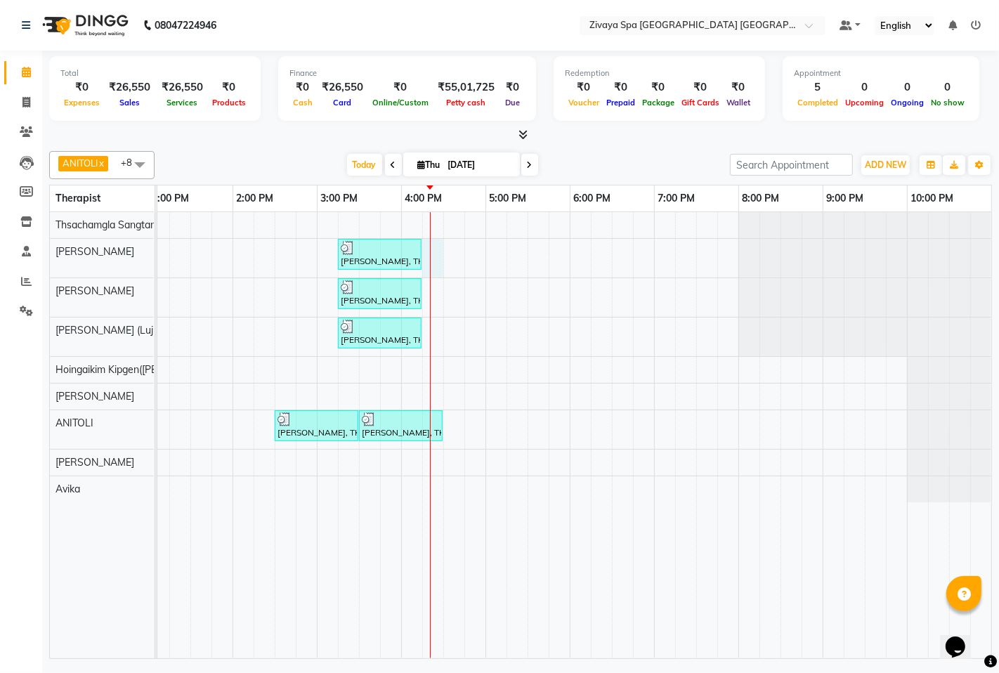
click at [425, 243] on div "[PERSON_NAME], TK02, 03:15 PM-04:15 PM, Royal Siam - 60 Mins [PERSON_NAME], TK0…" at bounding box center [317, 435] width 1348 height 446
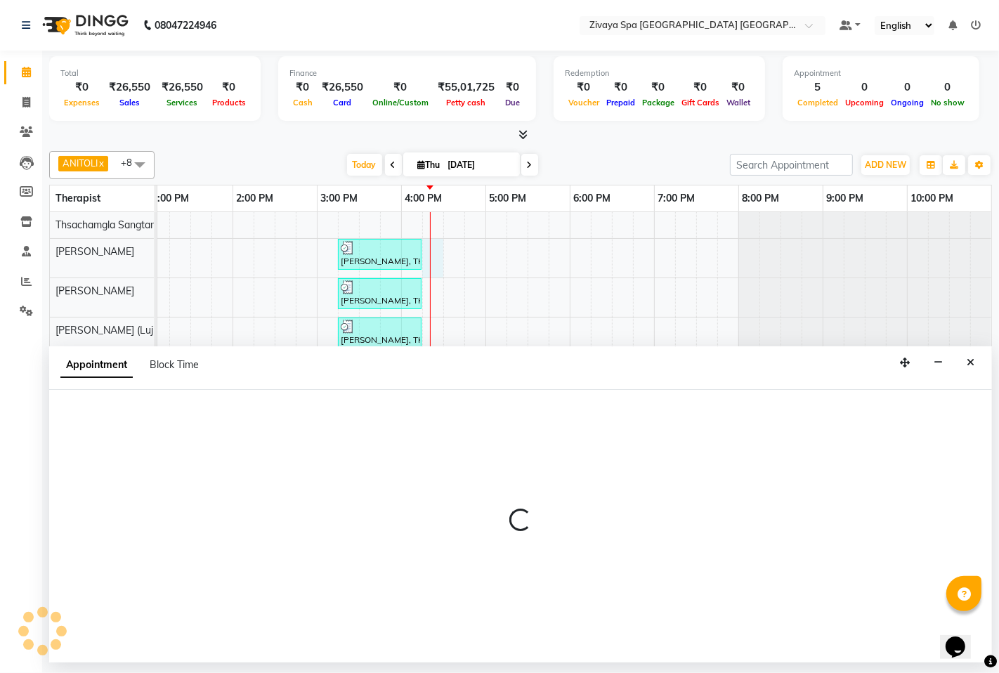
select select "49490"
select select "975"
select select "tentative"
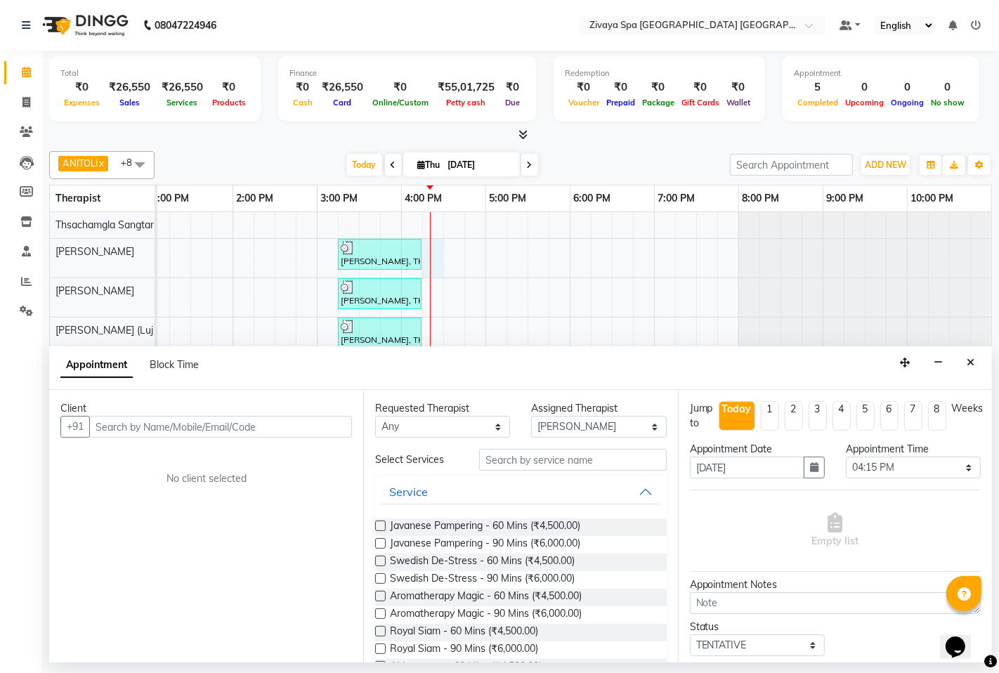
click at [320, 421] on input "text" at bounding box center [220, 427] width 263 height 22
type input "1235645825"
click at [307, 422] on span "Add Client" at bounding box center [322, 426] width 47 height 13
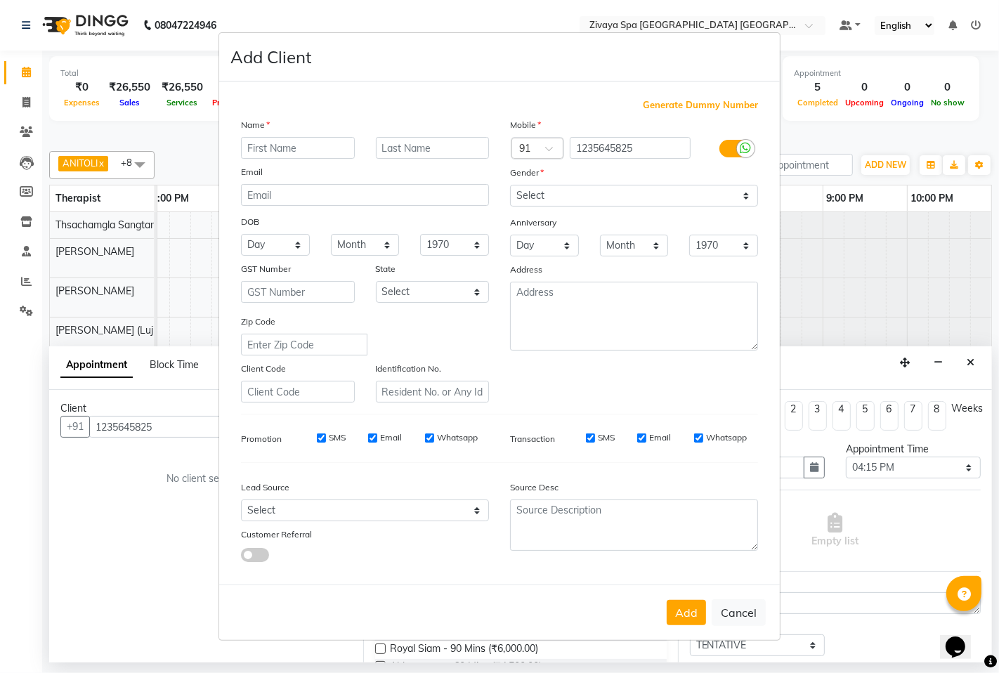
click at [688, 100] on span "Generate Dummy Number" at bounding box center [700, 105] width 115 height 14
type input "1284800000048"
checkbox input "false"
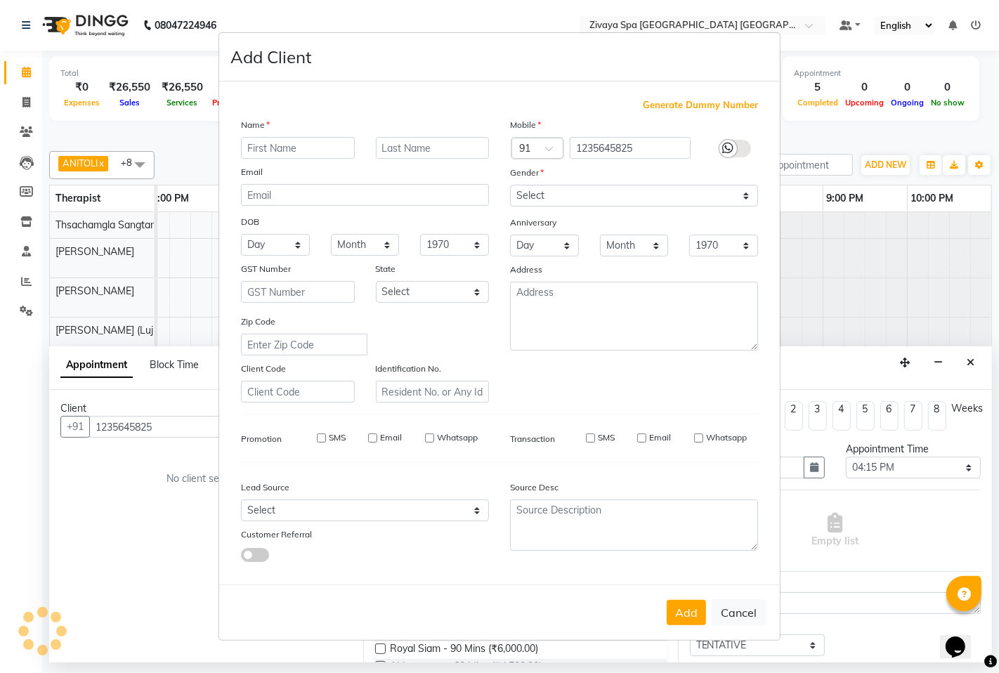
checkbox input "false"
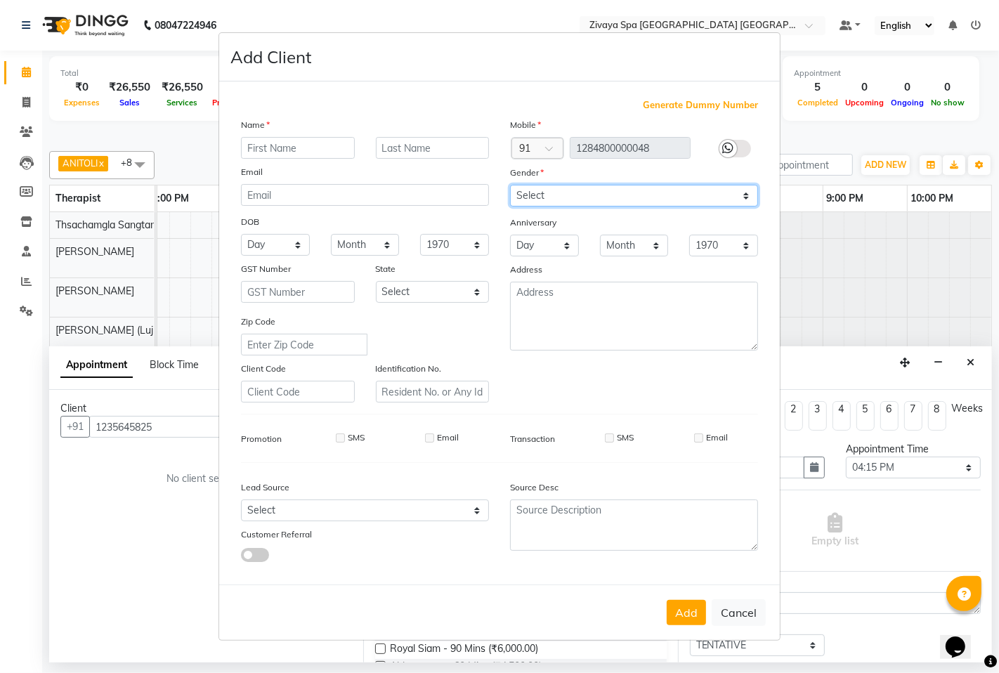
click at [652, 193] on select "Select [DEMOGRAPHIC_DATA] [DEMOGRAPHIC_DATA] Other Prefer Not To Say" at bounding box center [634, 196] width 248 height 22
select select "[DEMOGRAPHIC_DATA]"
click at [510, 185] on select "Select [DEMOGRAPHIC_DATA] [DEMOGRAPHIC_DATA] Other Prefer Not To Say" at bounding box center [634, 196] width 248 height 22
click at [674, 626] on div "Add Cancel" at bounding box center [499, 611] width 560 height 55
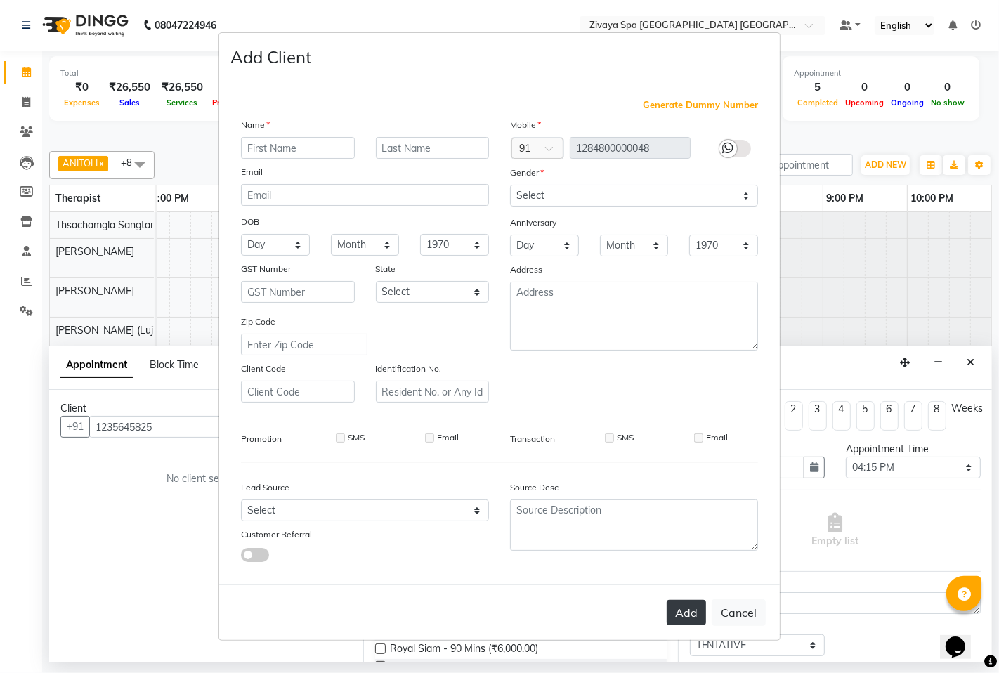
click at [675, 614] on button "Add" at bounding box center [685, 612] width 39 height 25
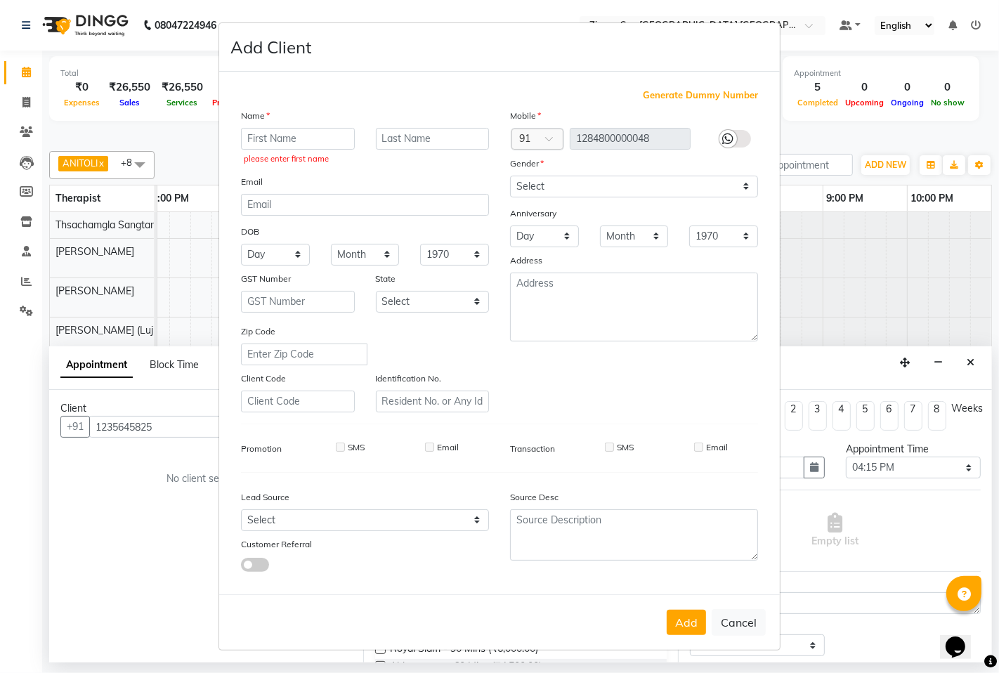
click at [265, 124] on div "Name" at bounding box center [252, 118] width 45 height 20
click at [275, 140] on input "text" at bounding box center [298, 139] width 114 height 22
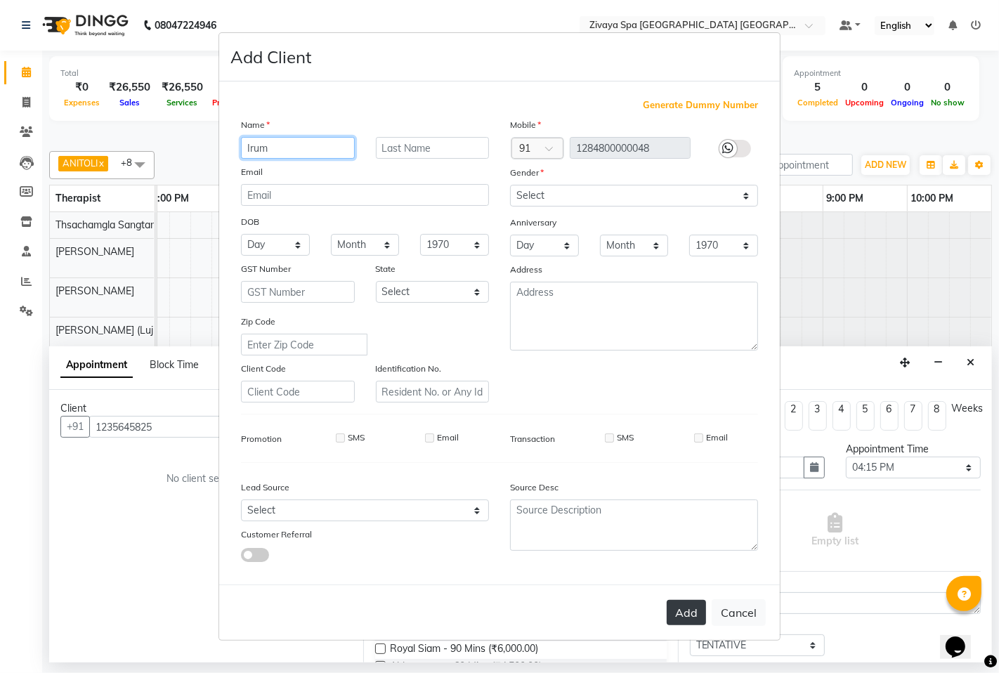
type input "Irum"
click at [685, 605] on button "Add" at bounding box center [685, 612] width 39 height 25
type input "1284800000048"
select select
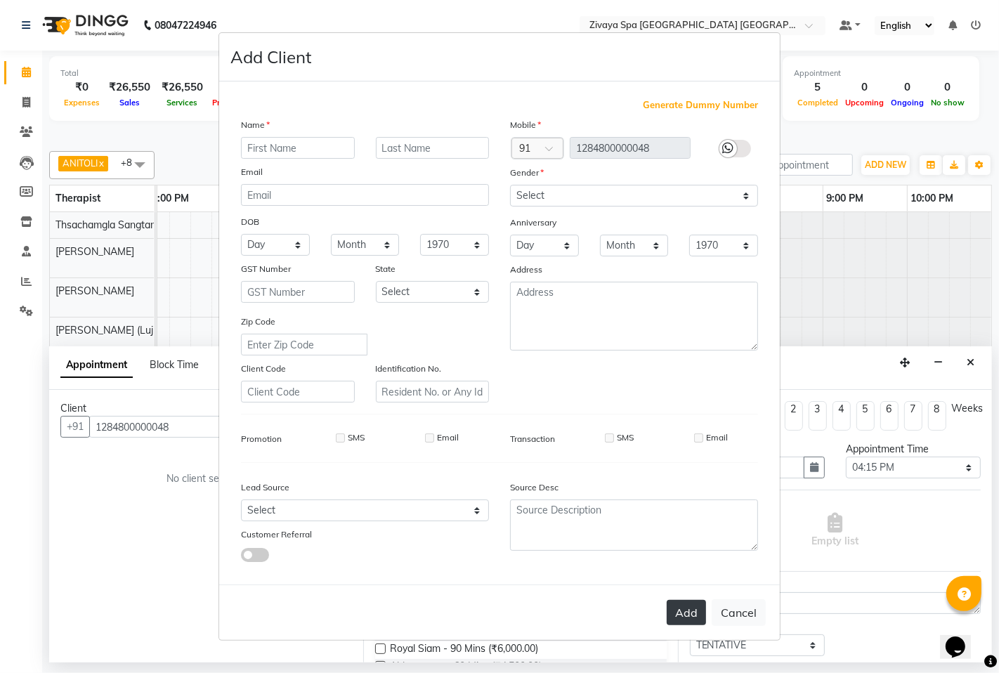
select select
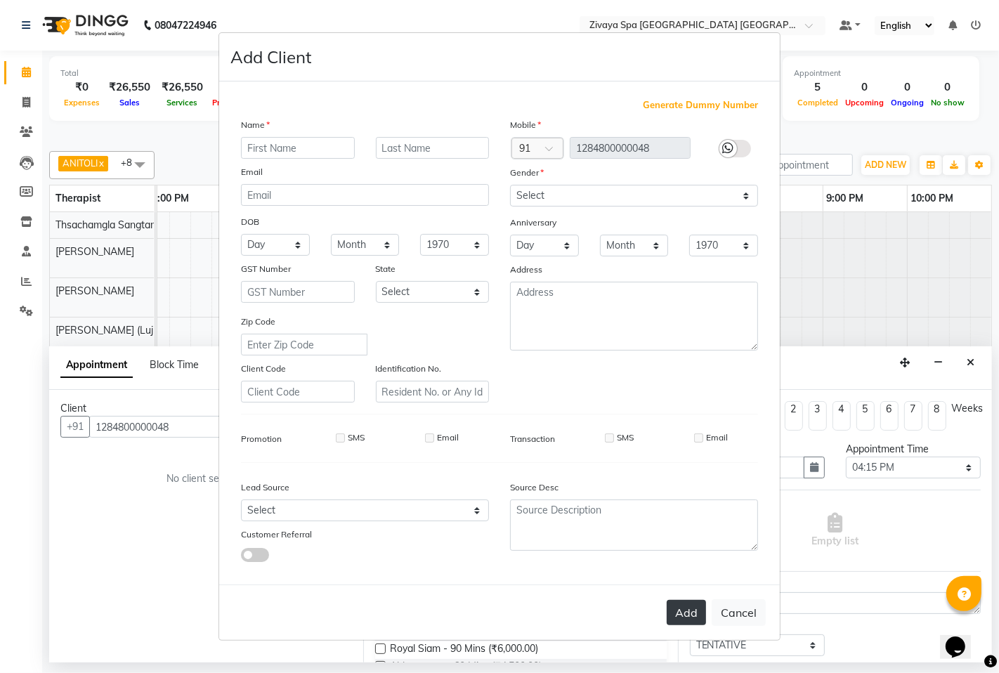
checkbox input "false"
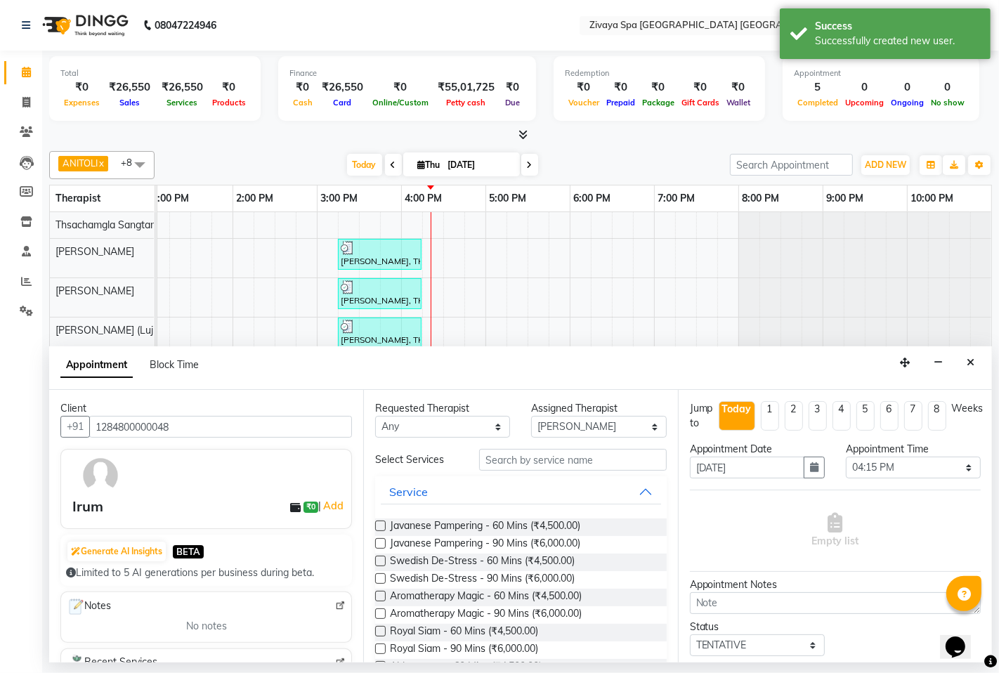
click at [382, 627] on label at bounding box center [380, 631] width 11 height 11
click at [382, 628] on input "checkbox" at bounding box center [379, 632] width 9 height 9
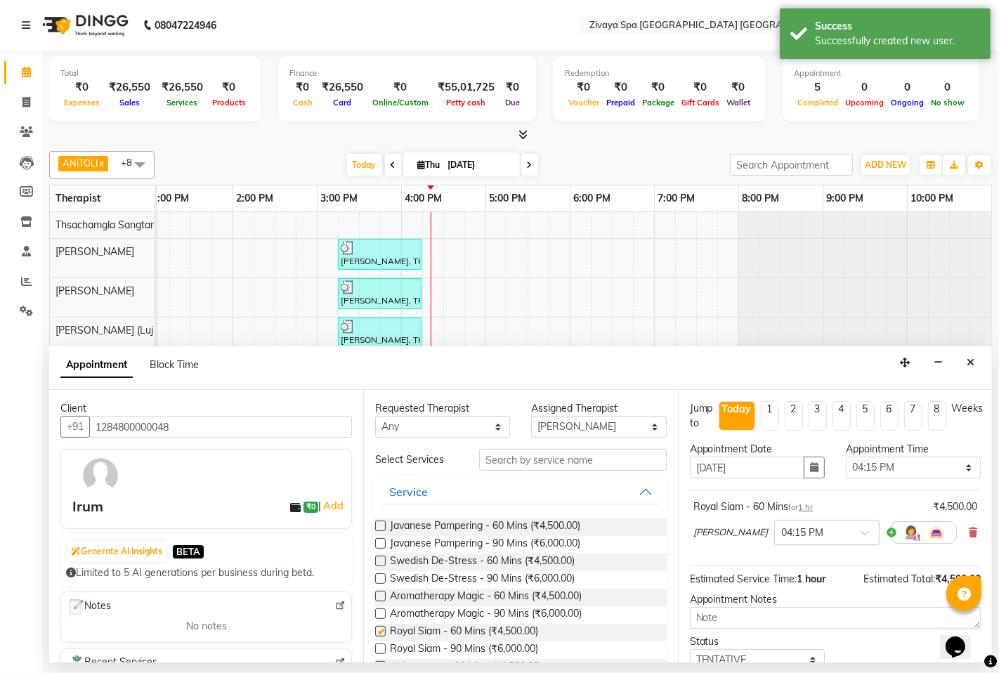
checkbox input "false"
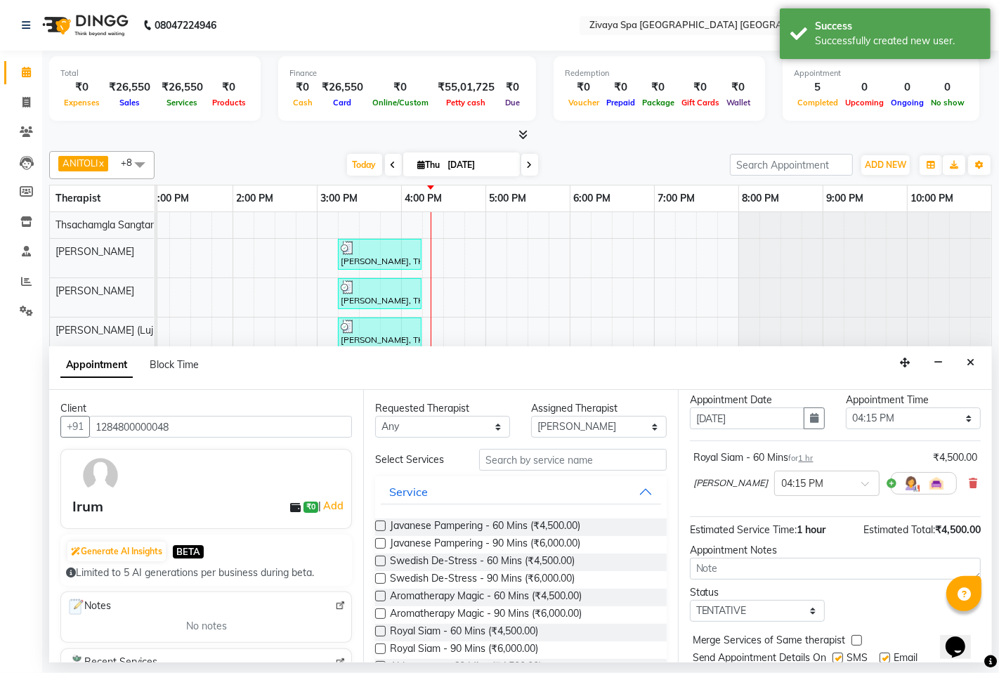
scroll to position [99, 0]
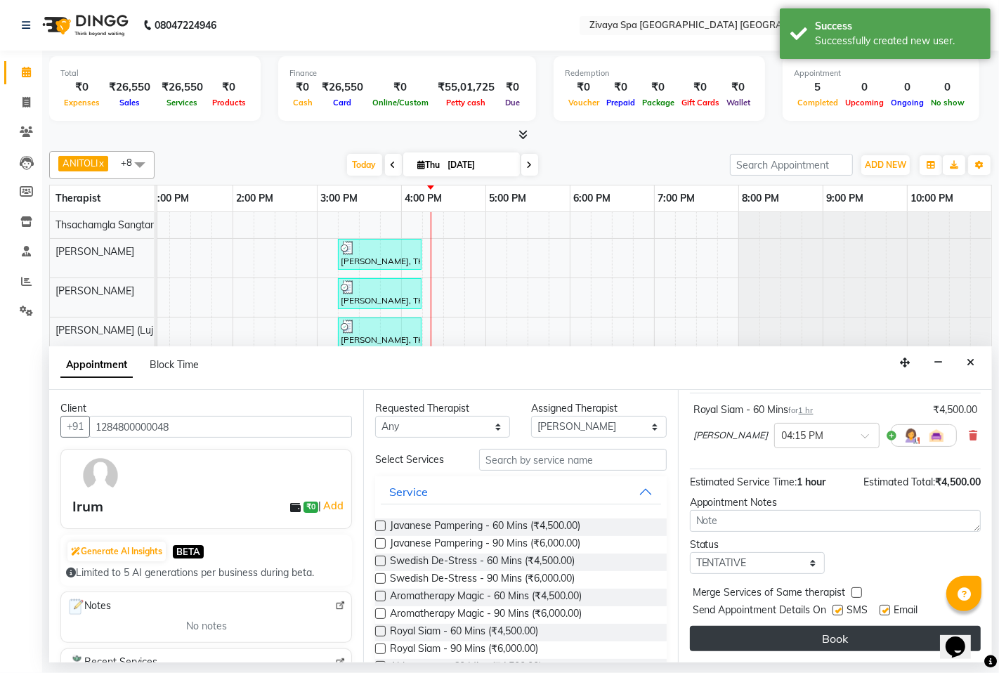
click at [831, 640] on button "Book" at bounding box center [835, 638] width 291 height 25
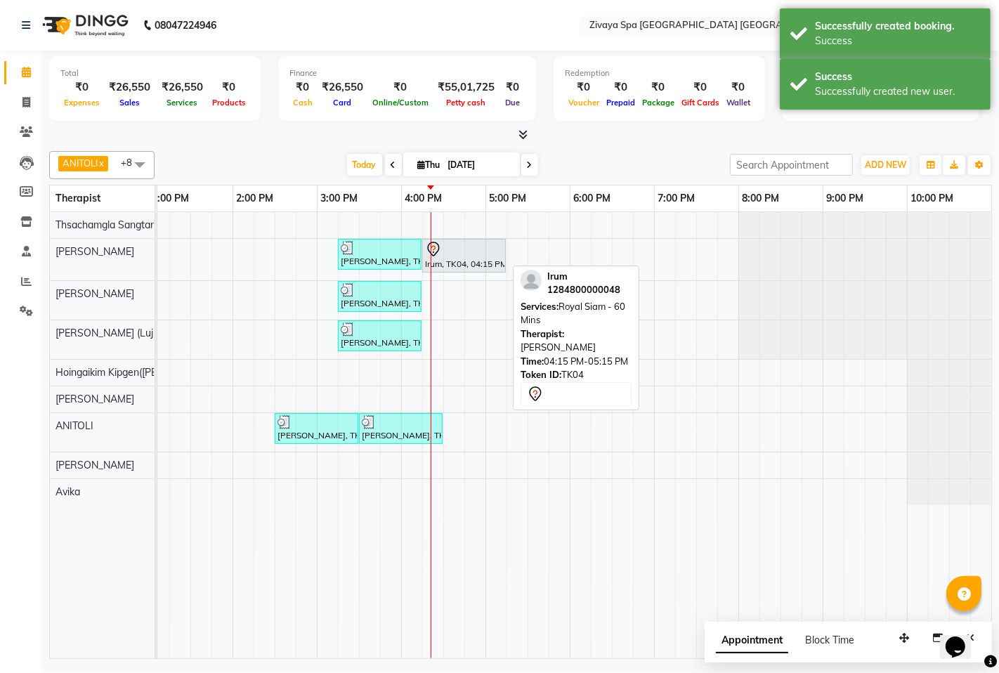
click at [441, 251] on div at bounding box center [464, 249] width 78 height 17
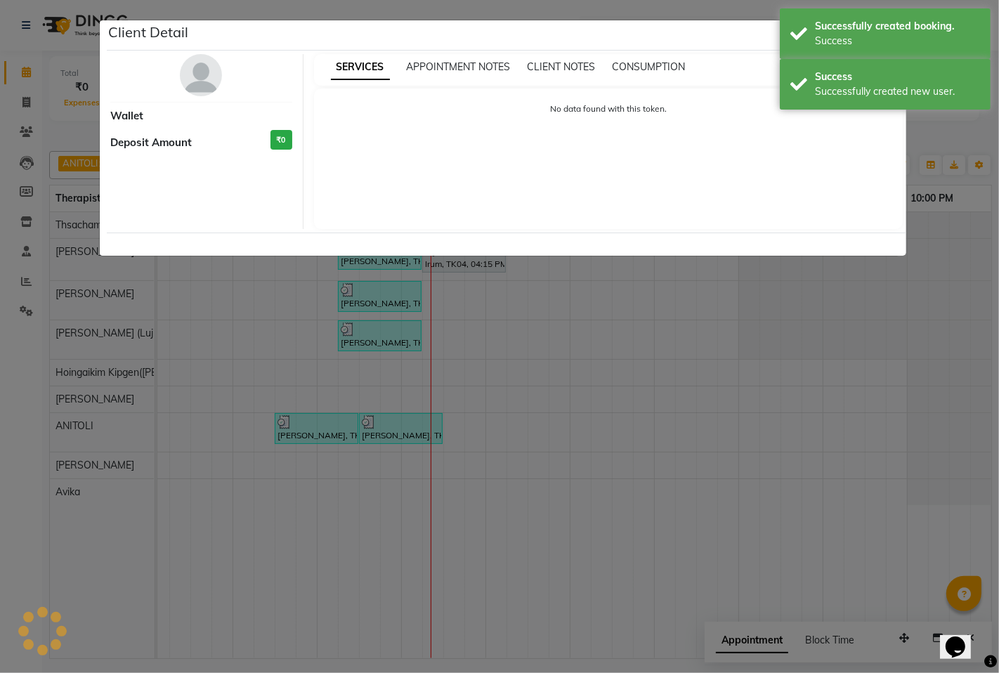
select select "7"
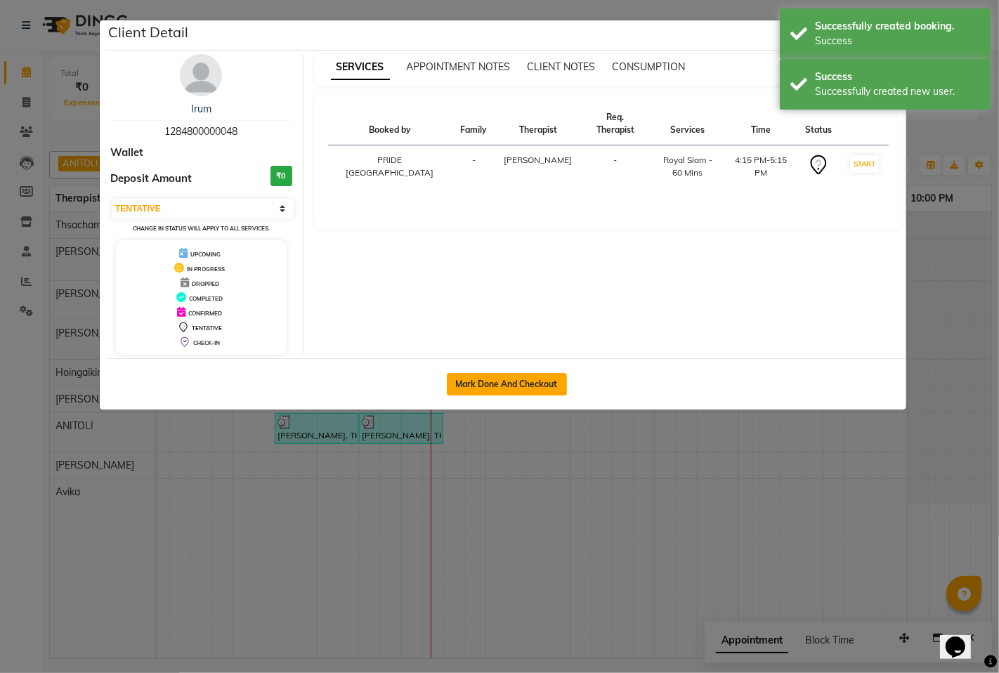
click at [499, 377] on button "Mark Done And Checkout" at bounding box center [507, 384] width 120 height 22
select select "service"
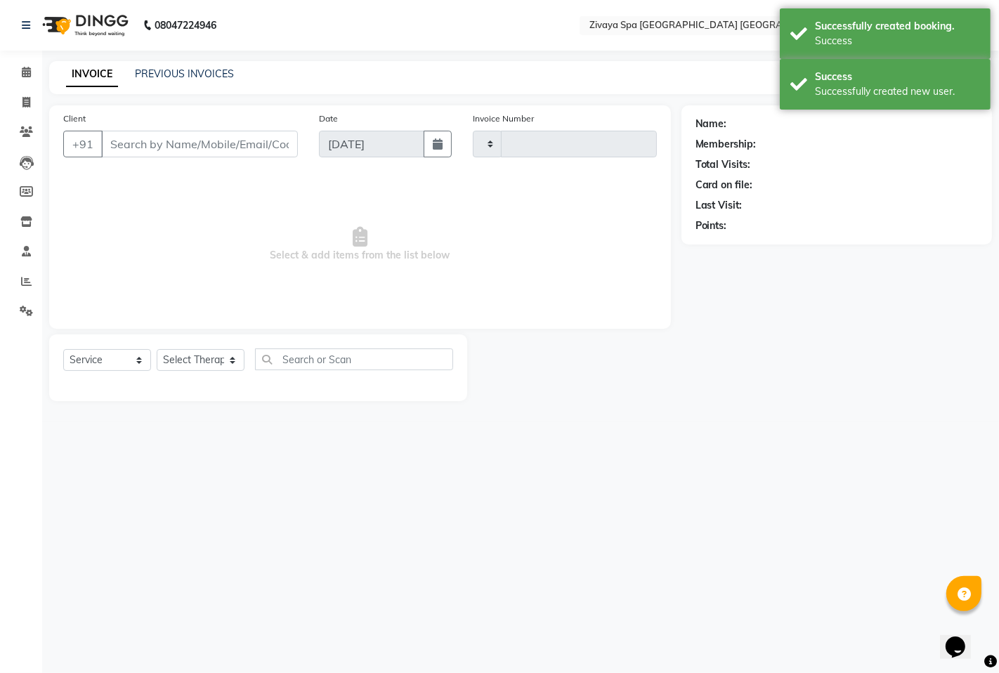
type input "1480"
select select "6501"
type input "1284800000048"
select select "49490"
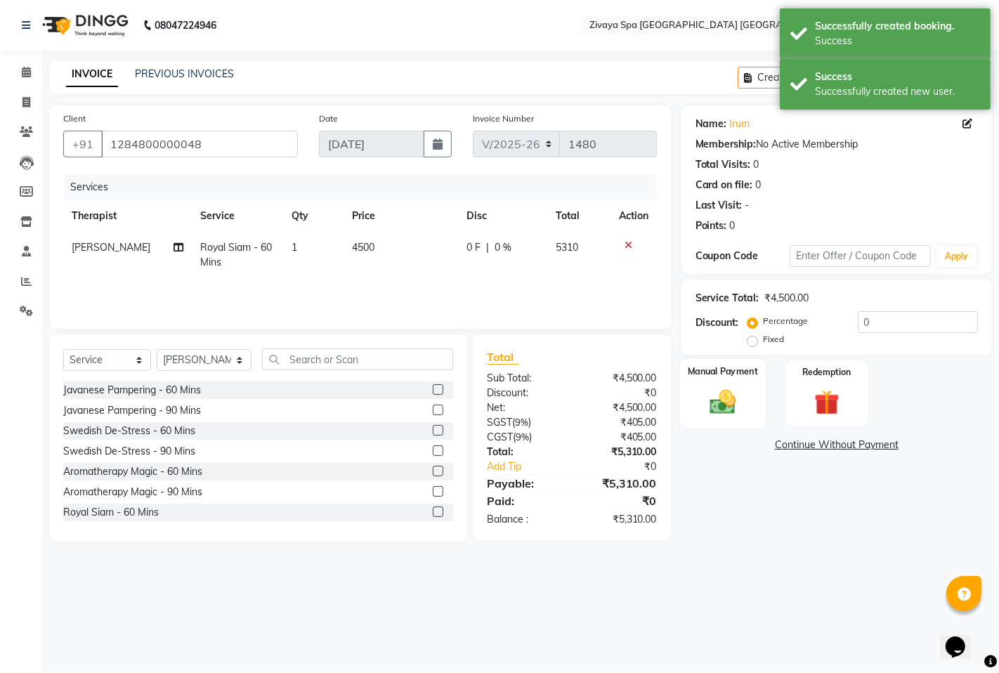
click at [736, 390] on img at bounding box center [722, 401] width 43 height 30
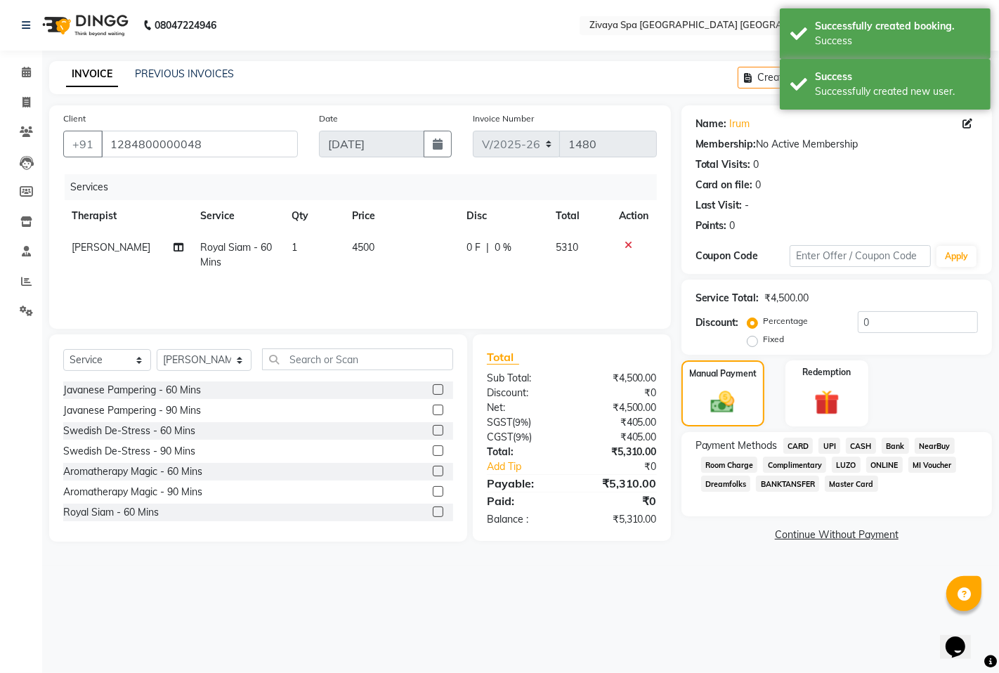
click at [797, 447] on span "CARD" at bounding box center [798, 445] width 30 height 16
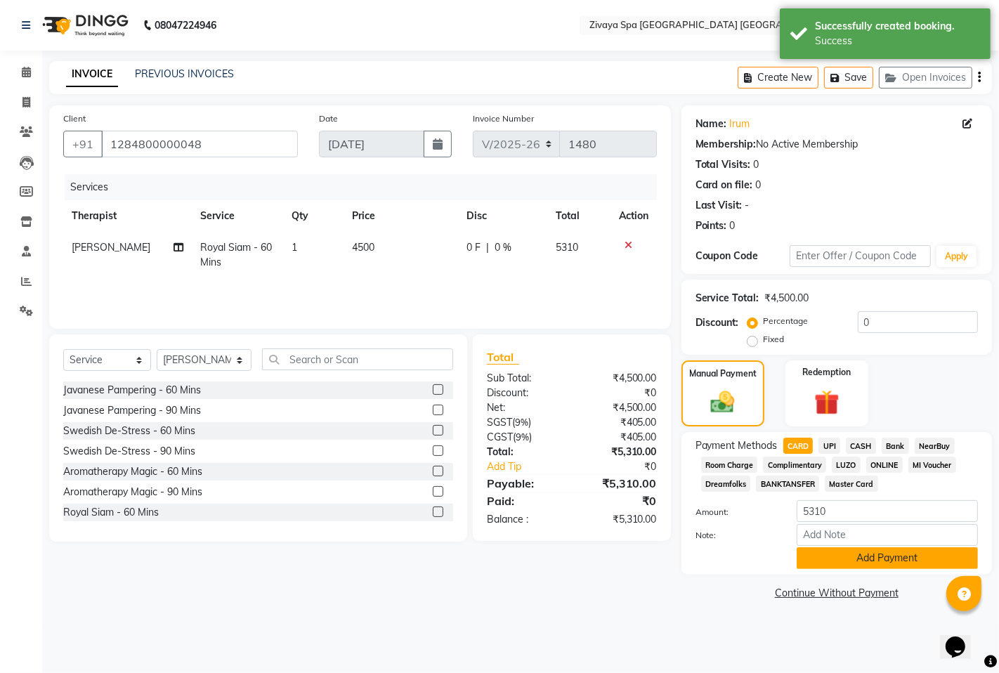
click at [836, 563] on button "Add Payment" at bounding box center [886, 558] width 181 height 22
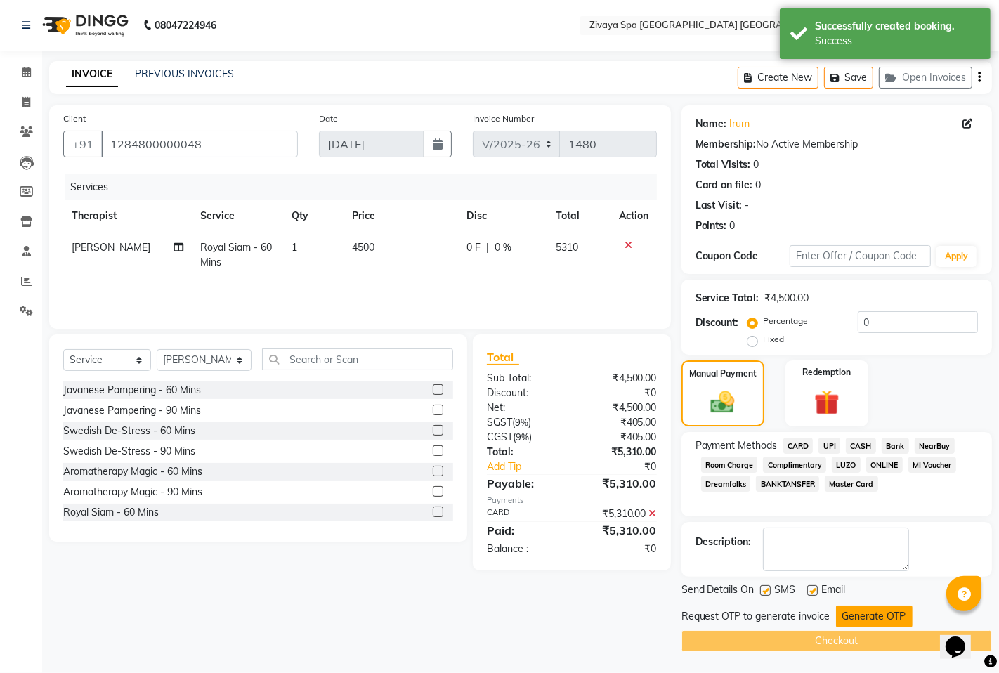
click at [860, 627] on button "Generate OTP" at bounding box center [874, 616] width 77 height 22
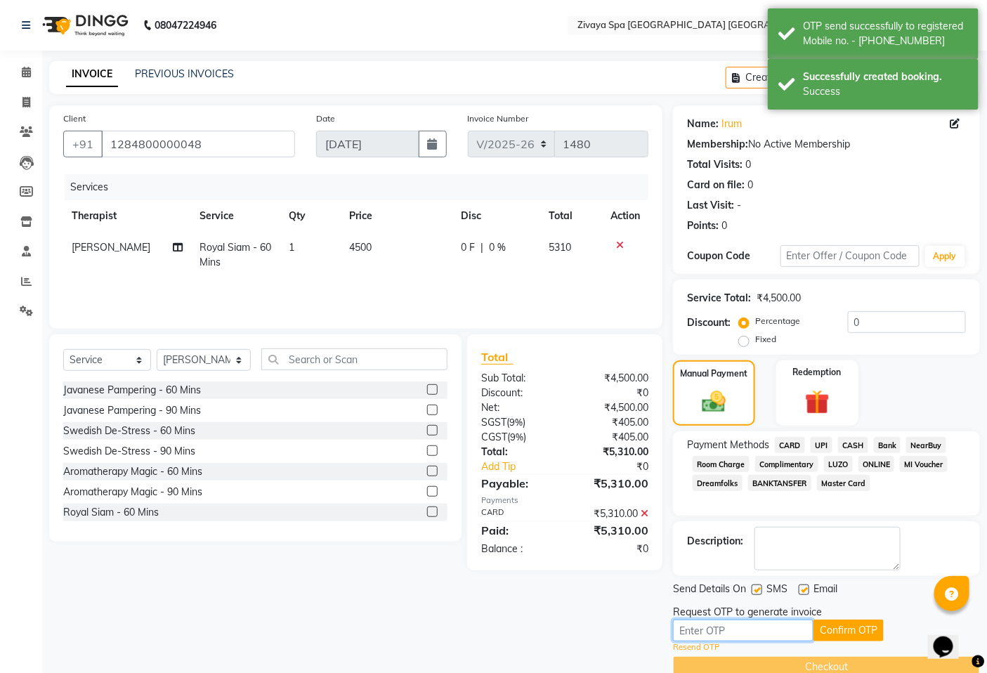
click at [775, 627] on input "text" at bounding box center [743, 630] width 140 height 22
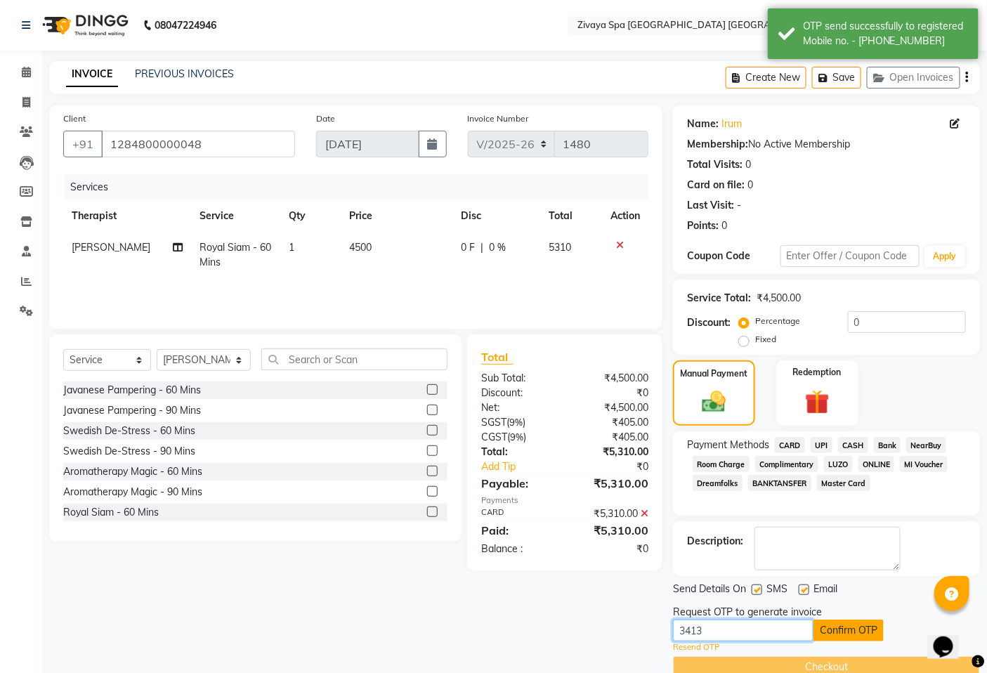
type input "3413"
click at [841, 628] on button "Confirm OTP" at bounding box center [848, 630] width 70 height 22
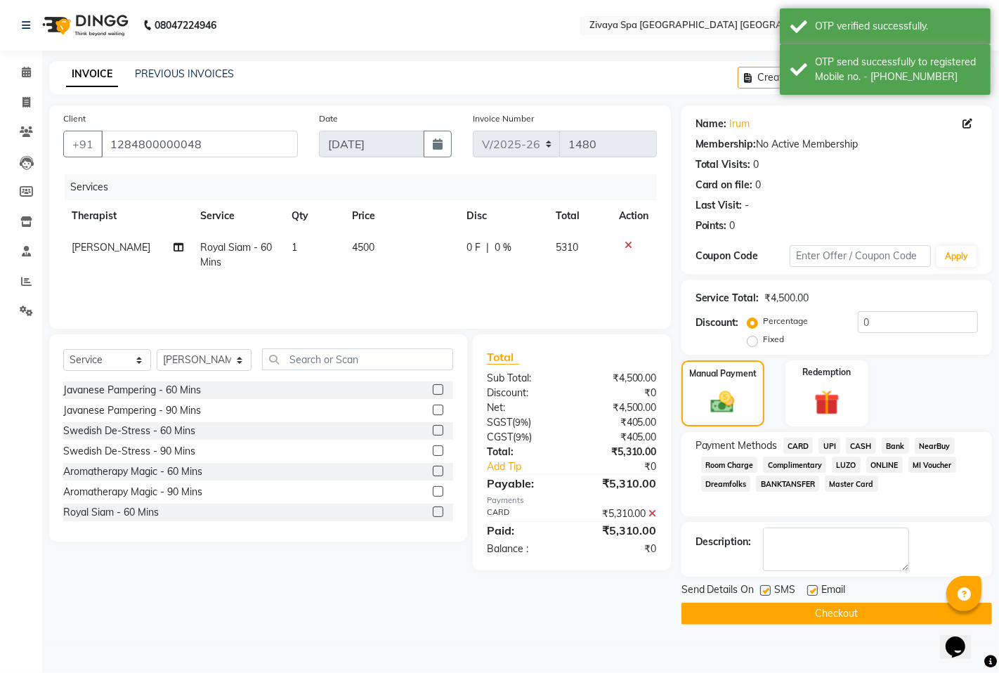
click at [838, 612] on button "Checkout" at bounding box center [836, 613] width 310 height 22
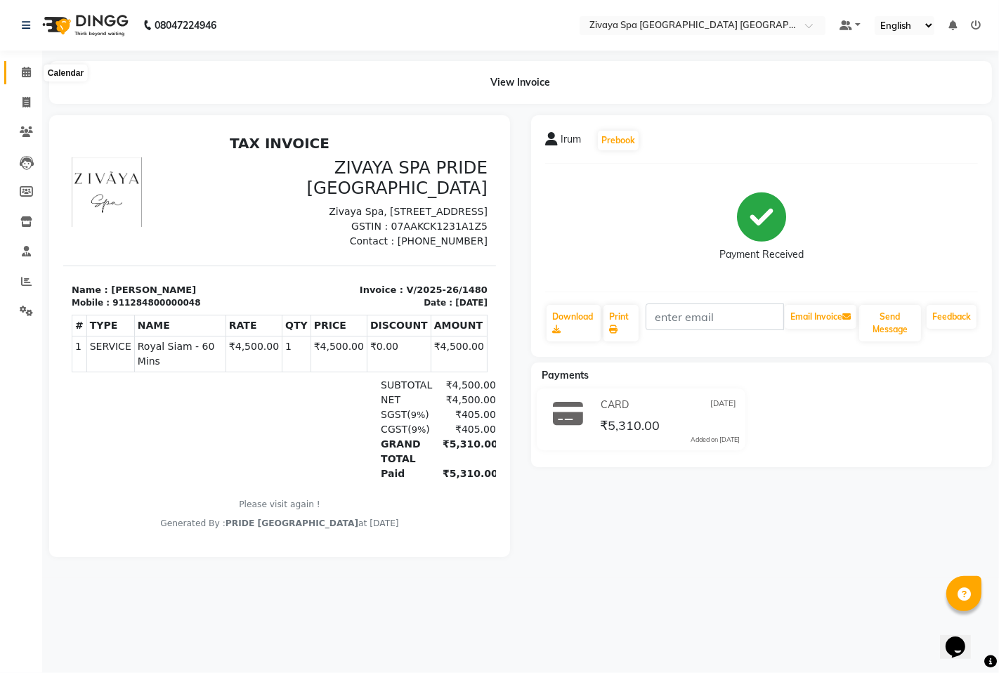
click at [24, 77] on icon at bounding box center [26, 72] width 9 height 11
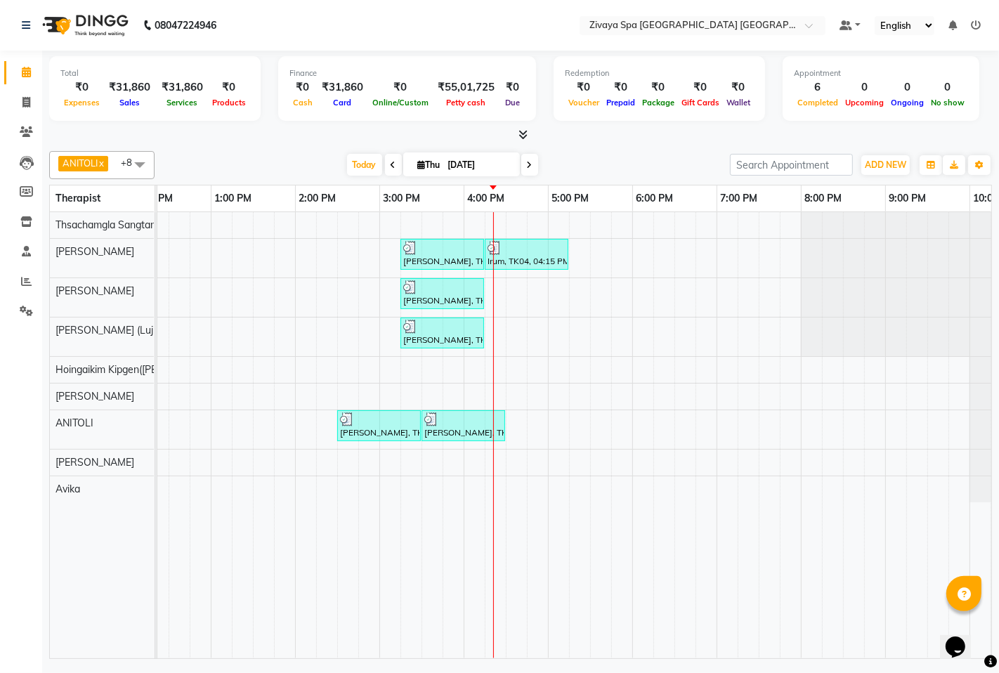
scroll to position [0, 515]
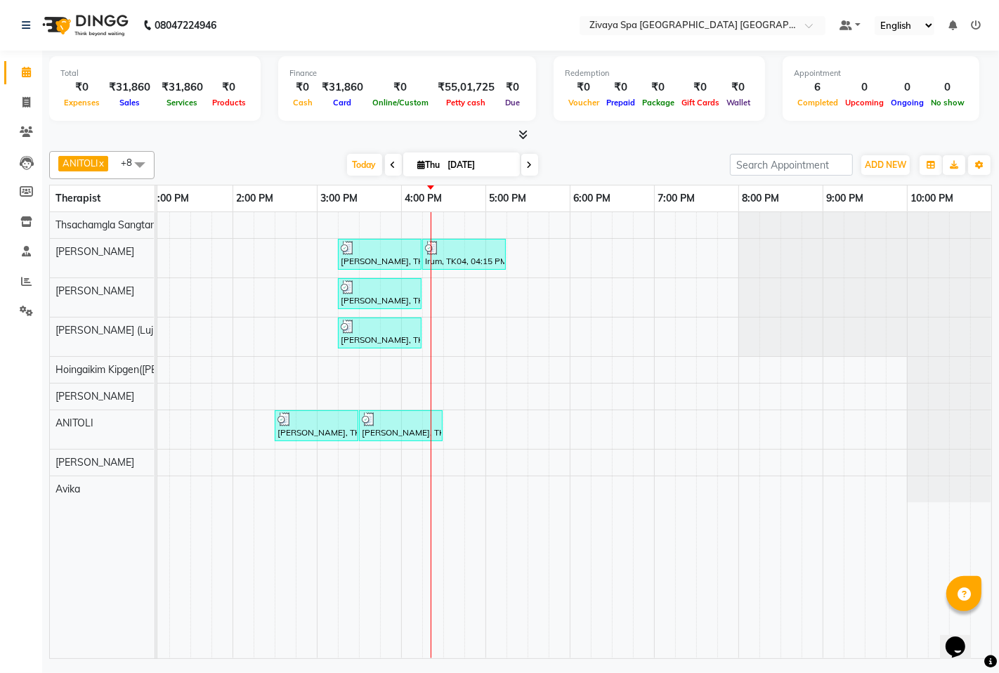
click at [138, 155] on span at bounding box center [140, 164] width 28 height 27
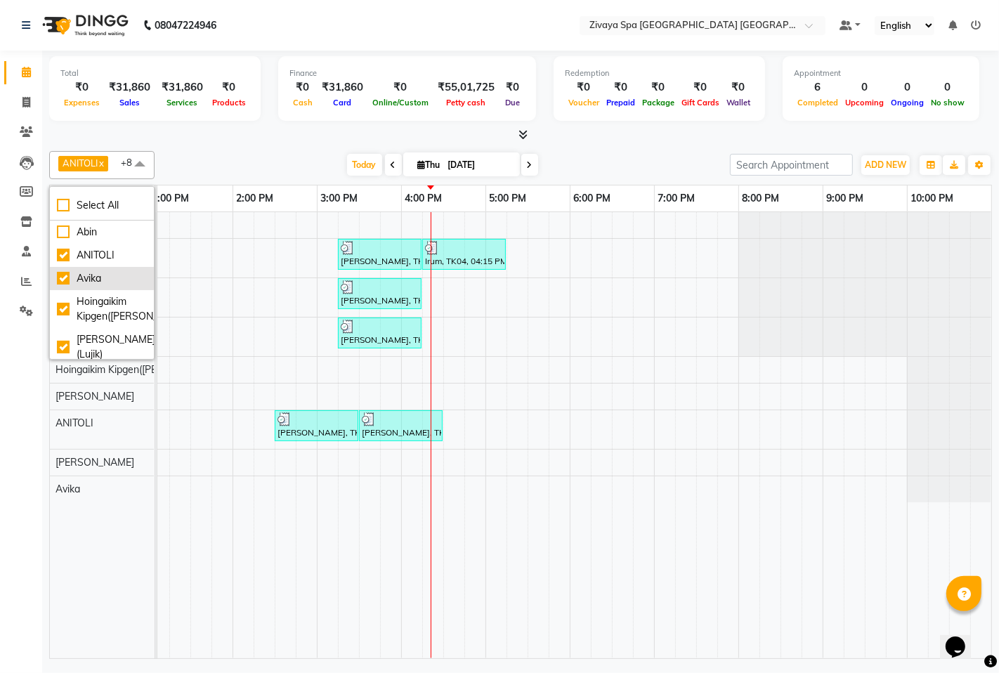
click at [64, 271] on div "Avika" at bounding box center [102, 278] width 90 height 15
checkbox input "false"
click at [78, 131] on div at bounding box center [520, 135] width 942 height 15
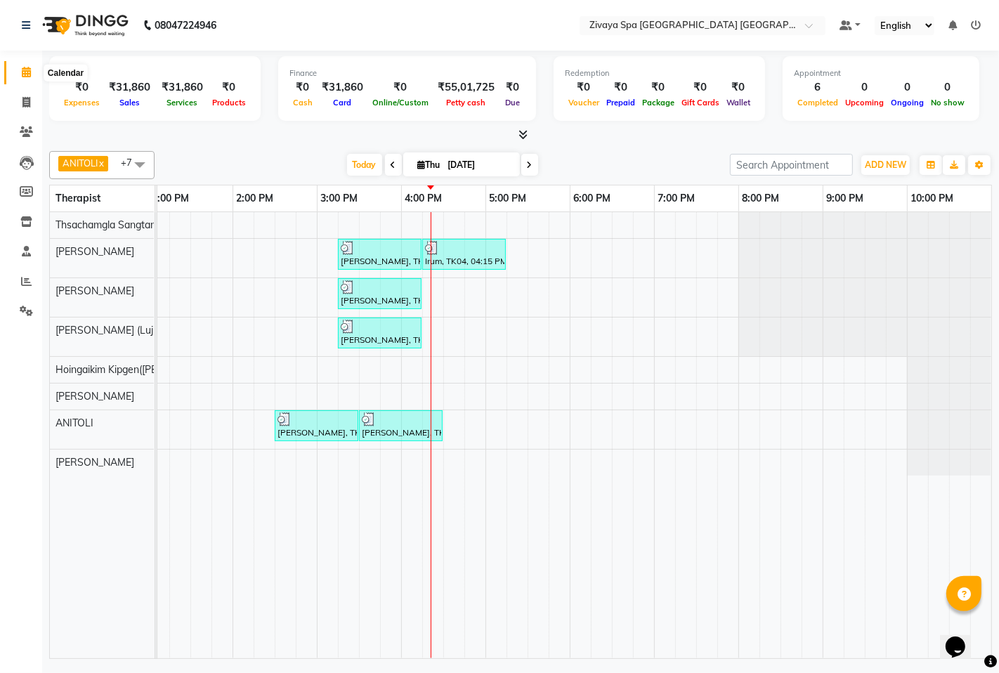
click at [29, 65] on span at bounding box center [26, 73] width 25 height 16
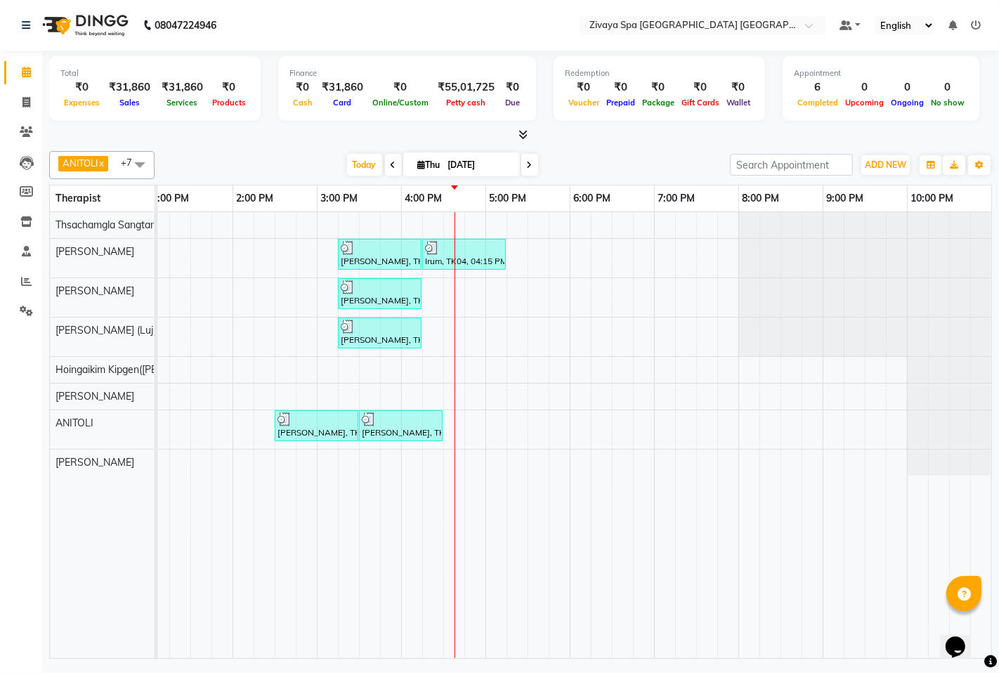
click at [443, 291] on td at bounding box center [453, 435] width 21 height 446
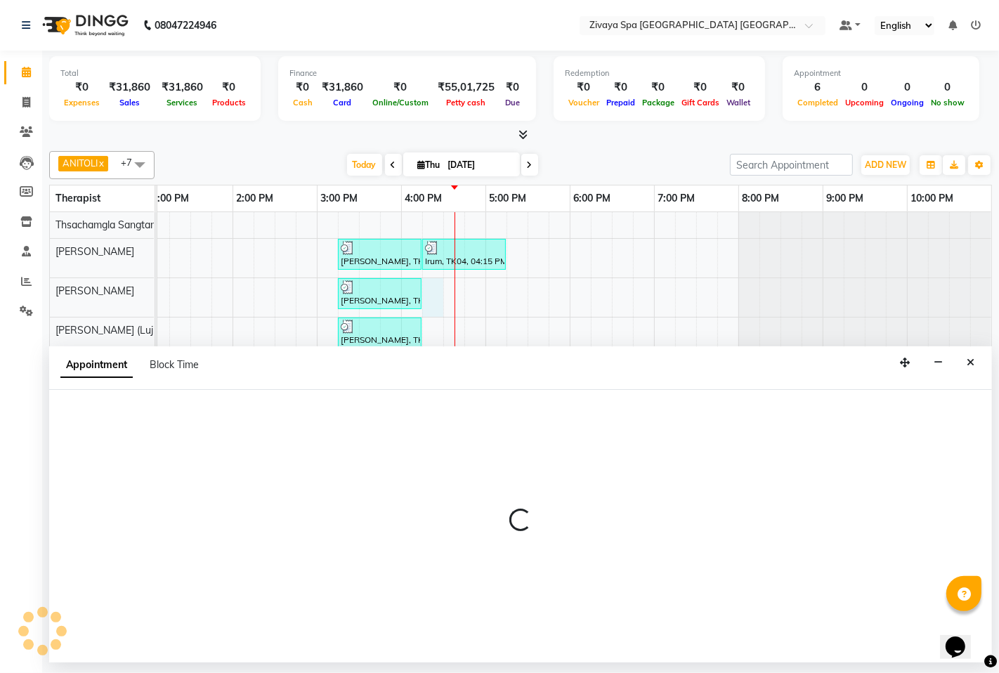
select select "49491"
select select "975"
select select "tentative"
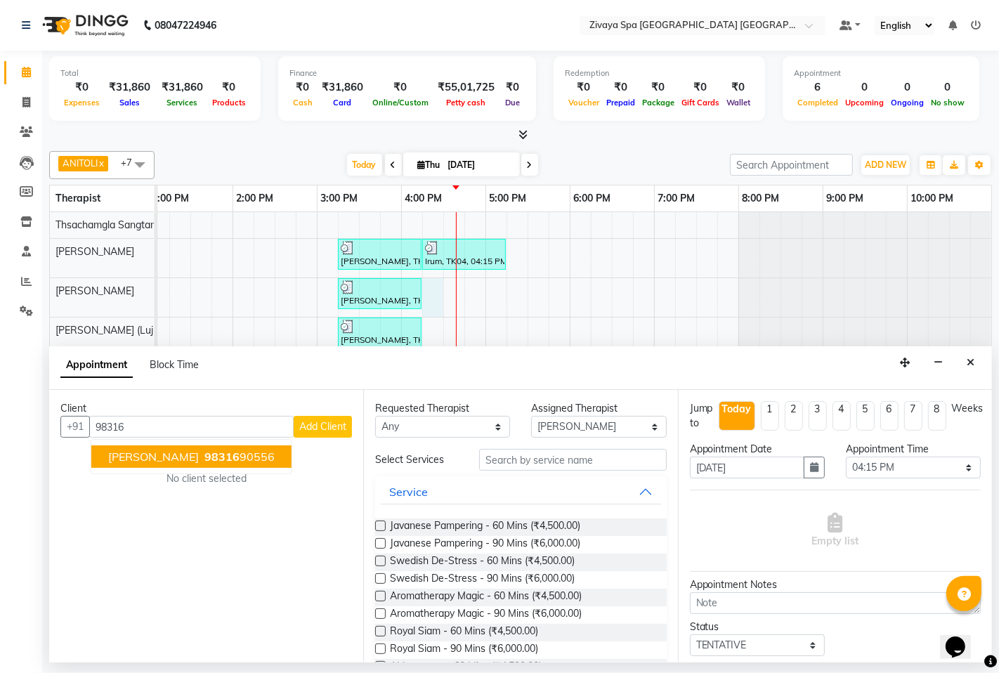
click at [170, 459] on span "[PERSON_NAME]" at bounding box center [153, 456] width 91 height 14
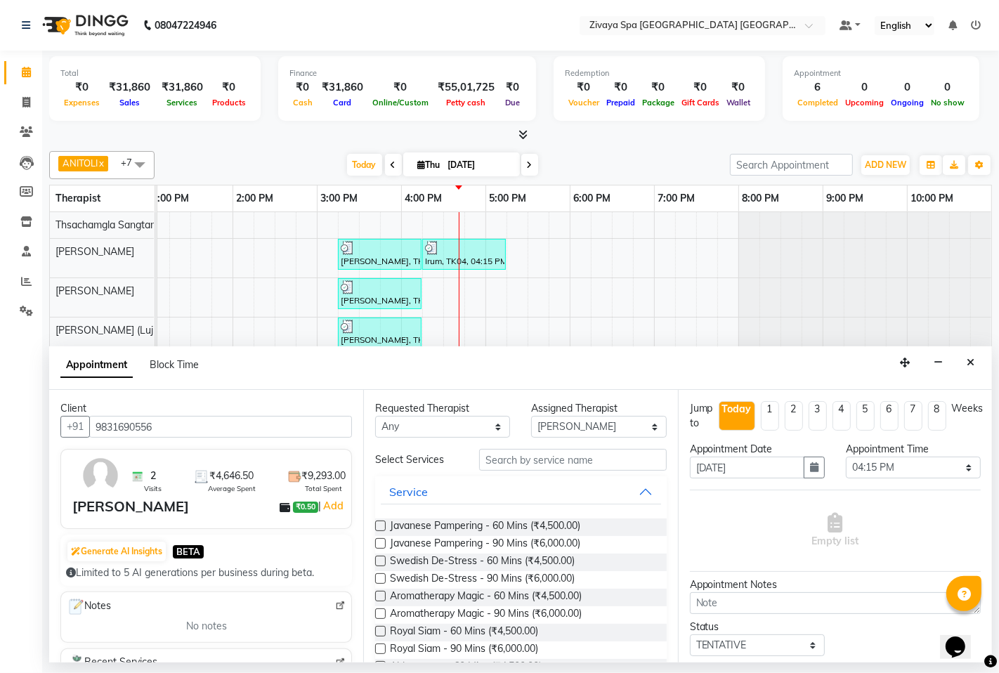
type input "9831690556"
click at [377, 627] on label at bounding box center [380, 631] width 11 height 11
click at [377, 628] on input "checkbox" at bounding box center [379, 632] width 9 height 9
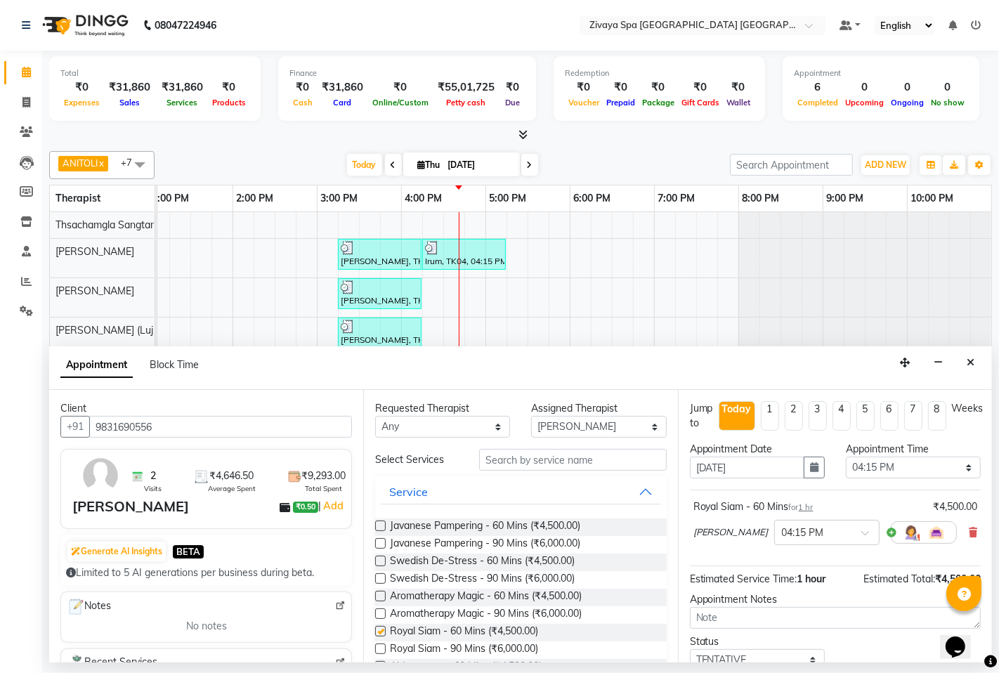
checkbox input "false"
click at [860, 466] on select "Select 08:00 AM 08:15 AM 08:30 AM 08:45 AM 09:00 AM 09:15 AM 09:30 AM 09:45 AM …" at bounding box center [912, 467] width 135 height 22
select select "1005"
click at [845, 456] on select "Select 08:00 AM 08:15 AM 08:30 AM 08:45 AM 09:00 AM 09:15 AM 09:30 AM 09:45 AM …" at bounding box center [912, 467] width 135 height 22
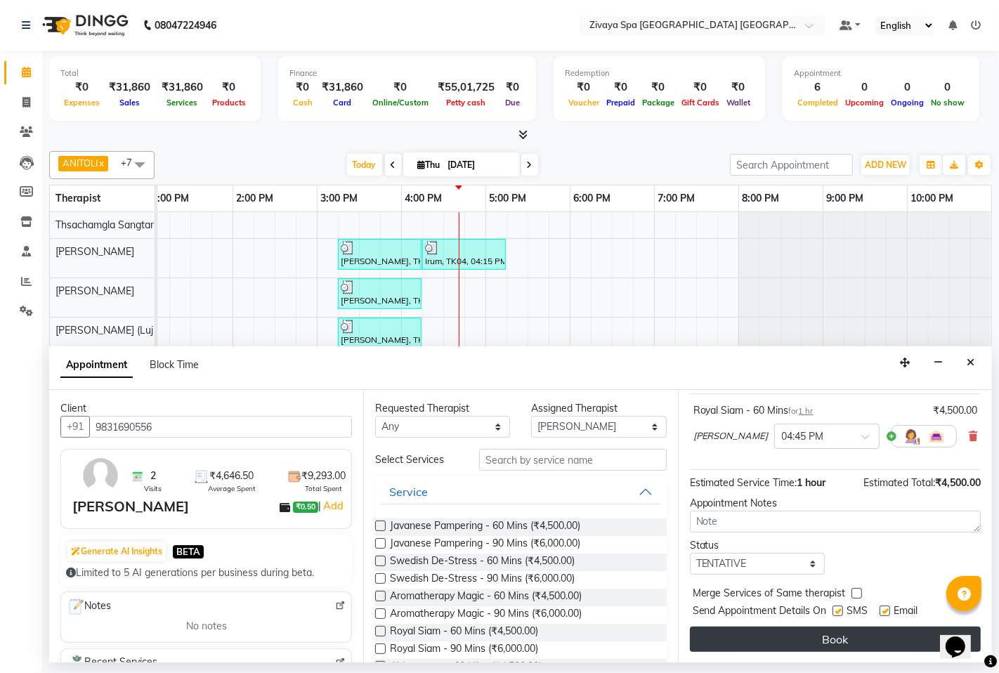
click at [829, 638] on button "Book" at bounding box center [835, 638] width 291 height 25
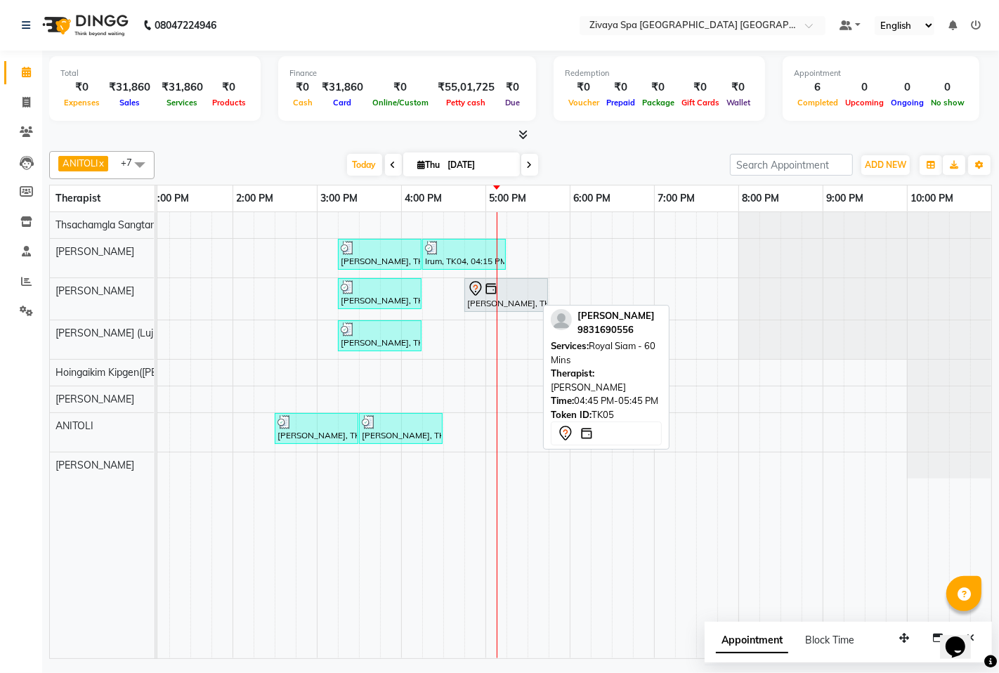
click at [481, 306] on div "[PERSON_NAME], TK05, 04:45 PM-05:45 PM, Royal Siam - 60 Mins" at bounding box center [506, 294] width 81 height 29
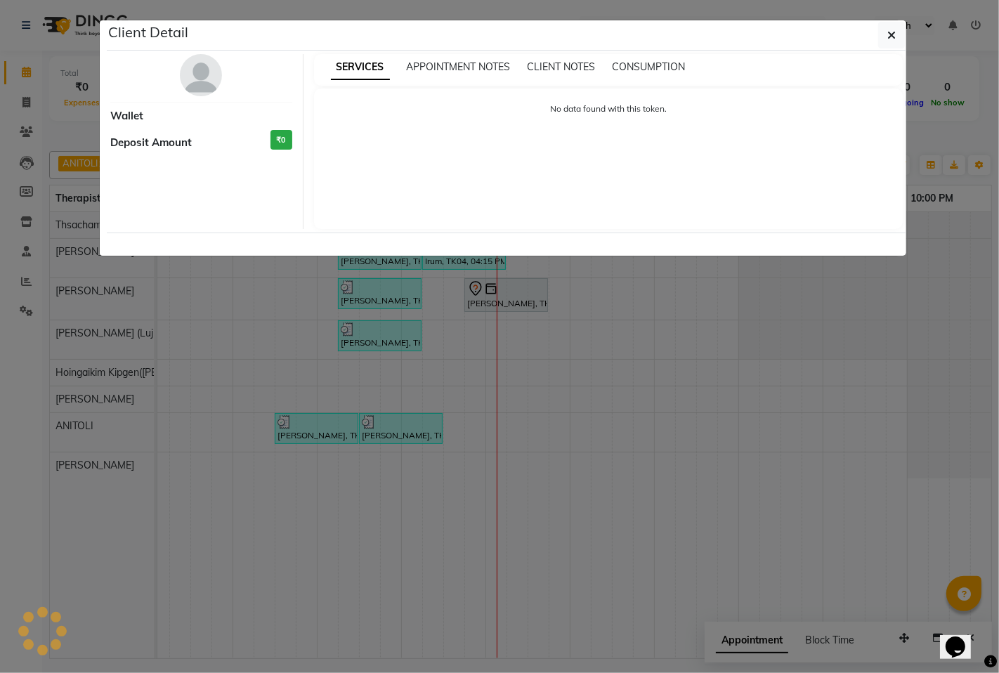
select select "7"
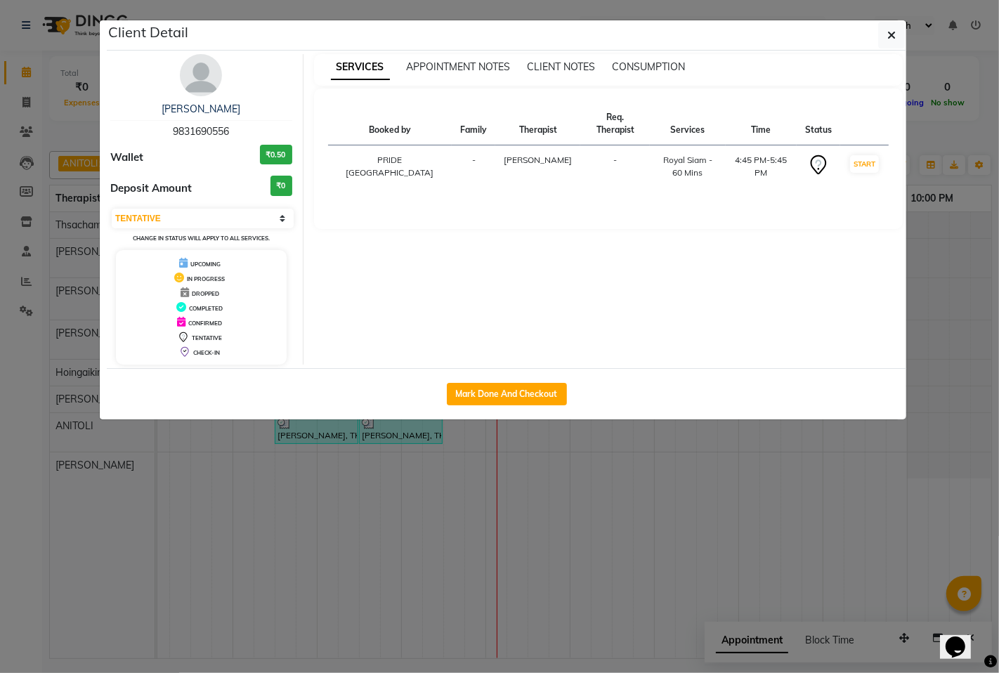
click at [363, 492] on ngb-modal-window "Client Detail [PERSON_NAME] 9831690556 Wallet ₹0.50 Deposit Amount ₹0 Select IN…" at bounding box center [499, 336] width 999 height 673
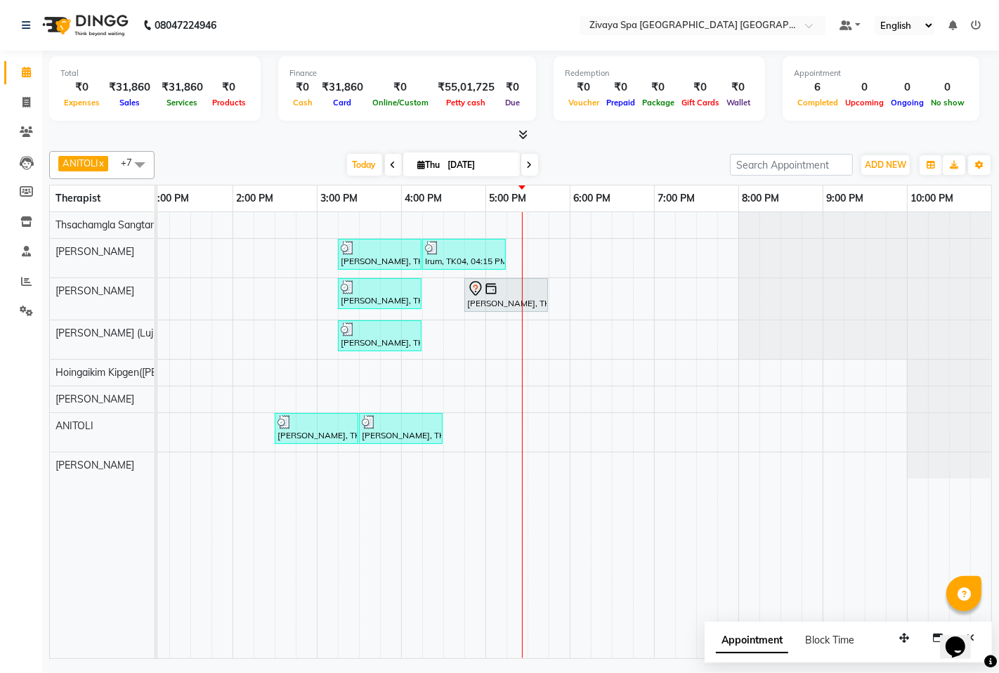
click at [482, 461] on div "[PERSON_NAME], TK02, 03:15 PM-04:15 PM, [GEOGRAPHIC_DATA] - 60 Mins Irum, TK04,…" at bounding box center [317, 435] width 1348 height 446
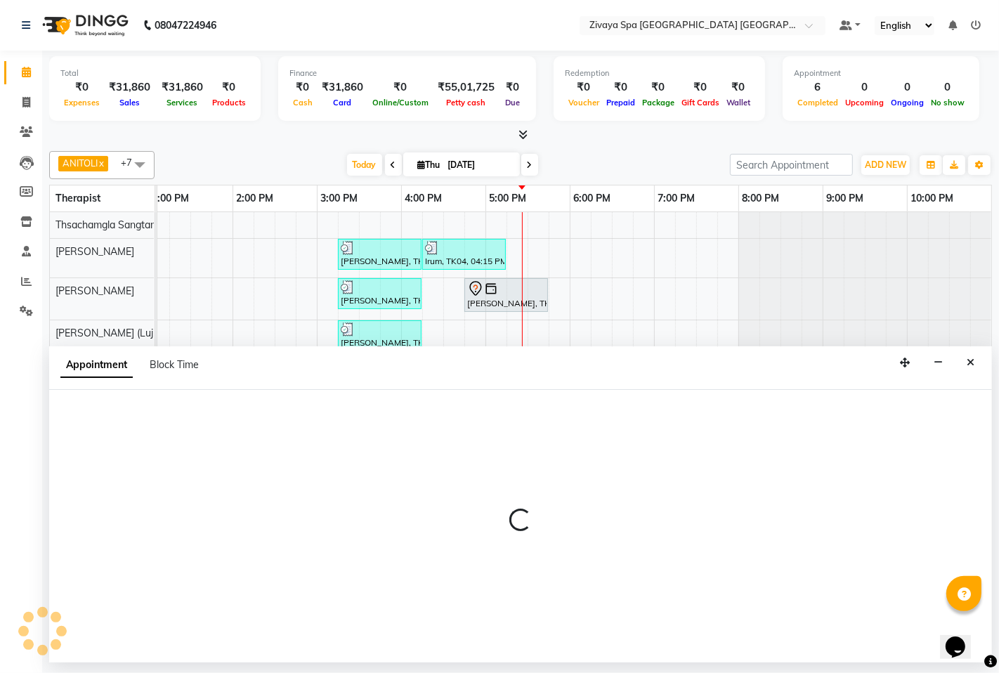
select select "89439"
select select "tentative"
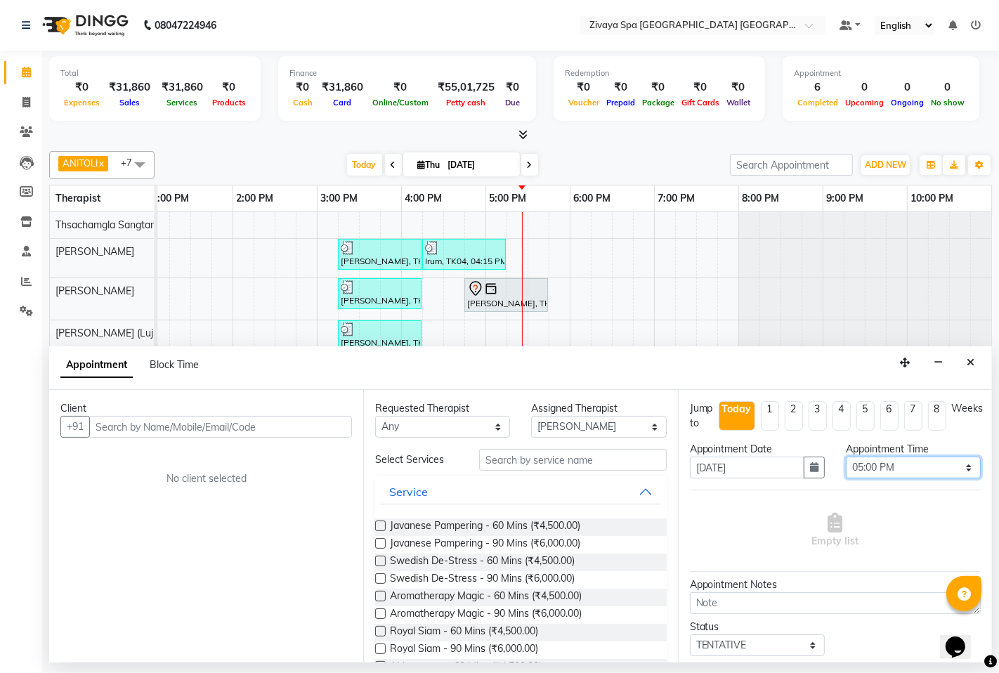
drag, startPoint x: 869, startPoint y: 466, endPoint x: 883, endPoint y: 459, distance: 16.0
click at [871, 466] on select "Select 08:00 AM 08:15 AM 08:30 AM 08:45 AM 09:00 AM 09:15 AM 09:30 AM 09:45 AM …" at bounding box center [912, 467] width 135 height 22
select select "1080"
click at [845, 456] on select "Select 08:00 AM 08:15 AM 08:30 AM 08:45 AM 09:00 AM 09:15 AM 09:30 AM 09:45 AM …" at bounding box center [912, 467] width 135 height 22
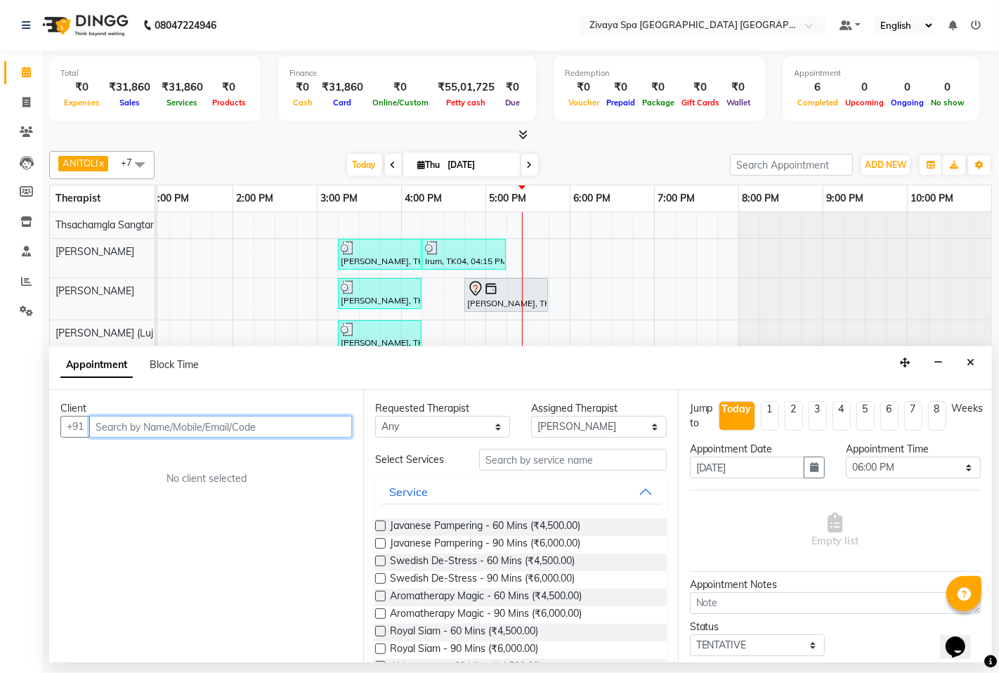
click at [298, 430] on input "text" at bounding box center [220, 427] width 263 height 22
type input "9"
type input "9270142040"
click at [312, 426] on span "Add Client" at bounding box center [322, 426] width 47 height 13
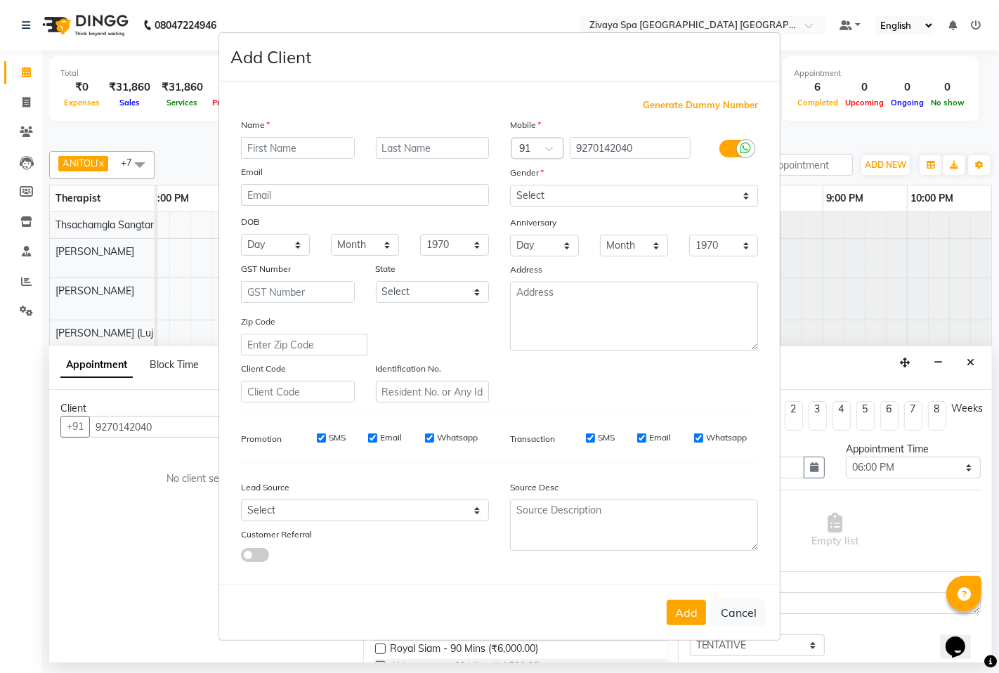
click at [307, 142] on input "text" at bounding box center [298, 148] width 114 height 22
type input "[PERSON_NAME]"
drag, startPoint x: 555, startPoint y: 198, endPoint x: 558, endPoint y: 191, distance: 7.3
click at [556, 198] on select "Select [DEMOGRAPHIC_DATA] [DEMOGRAPHIC_DATA] Other Prefer Not To Say" at bounding box center [634, 196] width 248 height 22
select select "[DEMOGRAPHIC_DATA]"
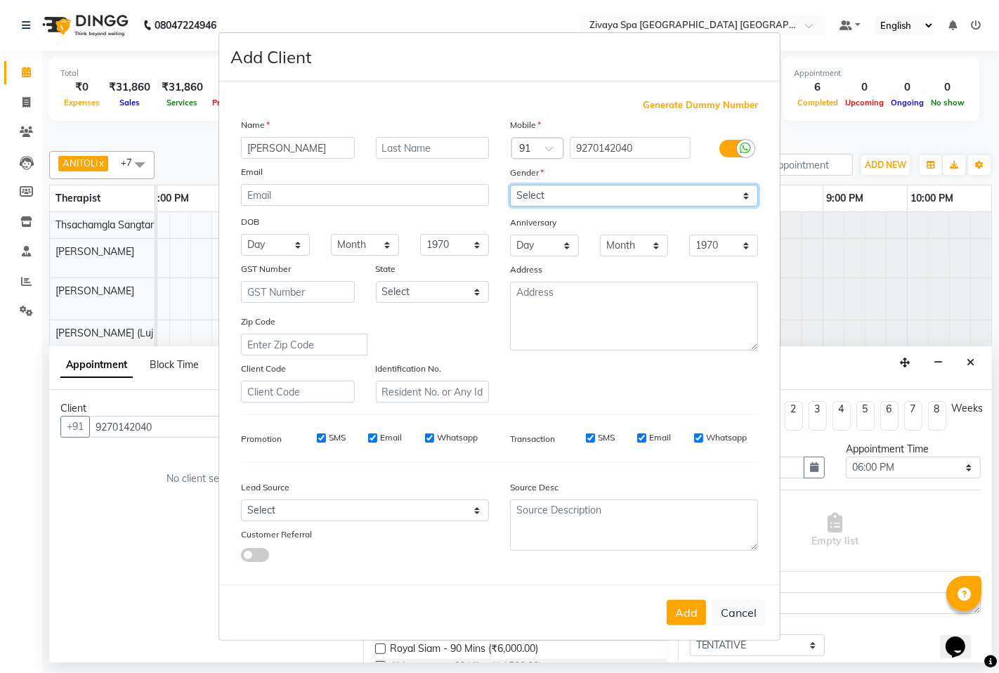
click at [510, 185] on select "Select [DEMOGRAPHIC_DATA] [DEMOGRAPHIC_DATA] Other Prefer Not To Say" at bounding box center [634, 196] width 248 height 22
drag, startPoint x: 323, startPoint y: 437, endPoint x: 336, endPoint y: 433, distance: 13.1
click at [322, 436] on input "SMS" at bounding box center [321, 437] width 9 height 9
checkbox input "false"
click at [376, 440] on input "Email" at bounding box center [372, 437] width 9 height 9
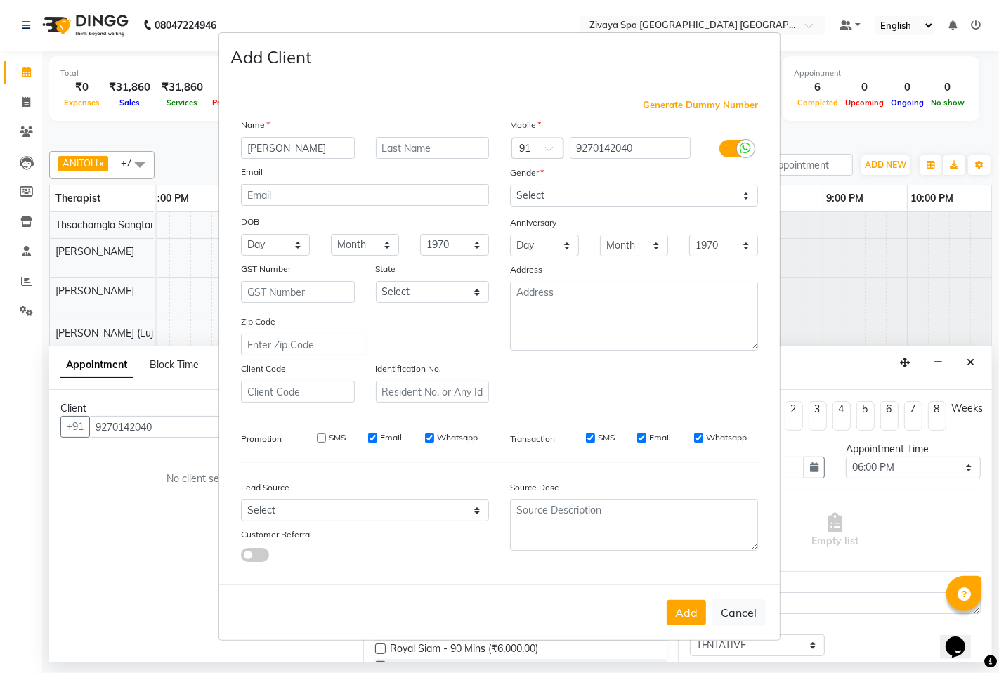
checkbox input "false"
click at [423, 441] on div "SMS Email Whatsapp" at bounding box center [387, 437] width 203 height 13
drag, startPoint x: 430, startPoint y: 440, endPoint x: 448, endPoint y: 437, distance: 17.8
click at [430, 440] on input "Whatsapp" at bounding box center [429, 437] width 9 height 9
checkbox input "false"
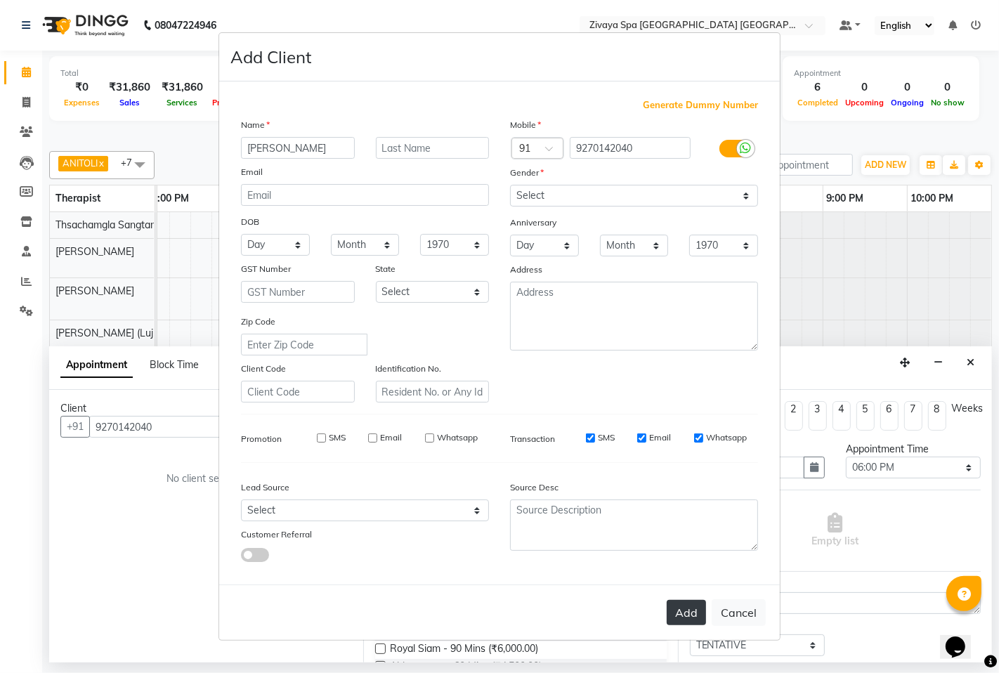
click at [704, 615] on button "Add" at bounding box center [685, 612] width 39 height 25
select select
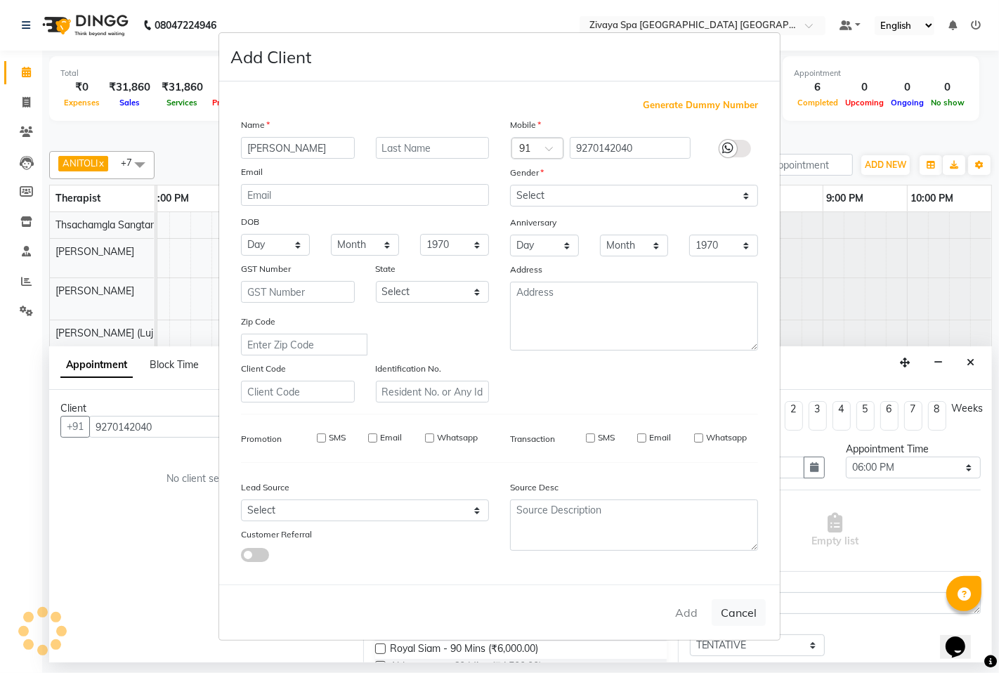
select select
checkbox input "false"
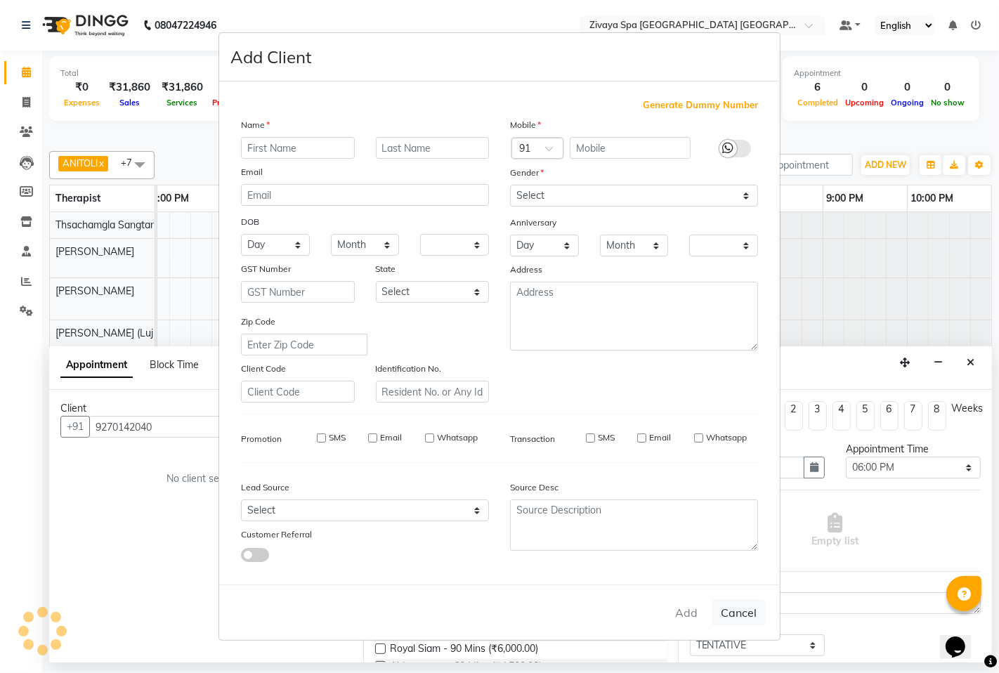
checkbox input "false"
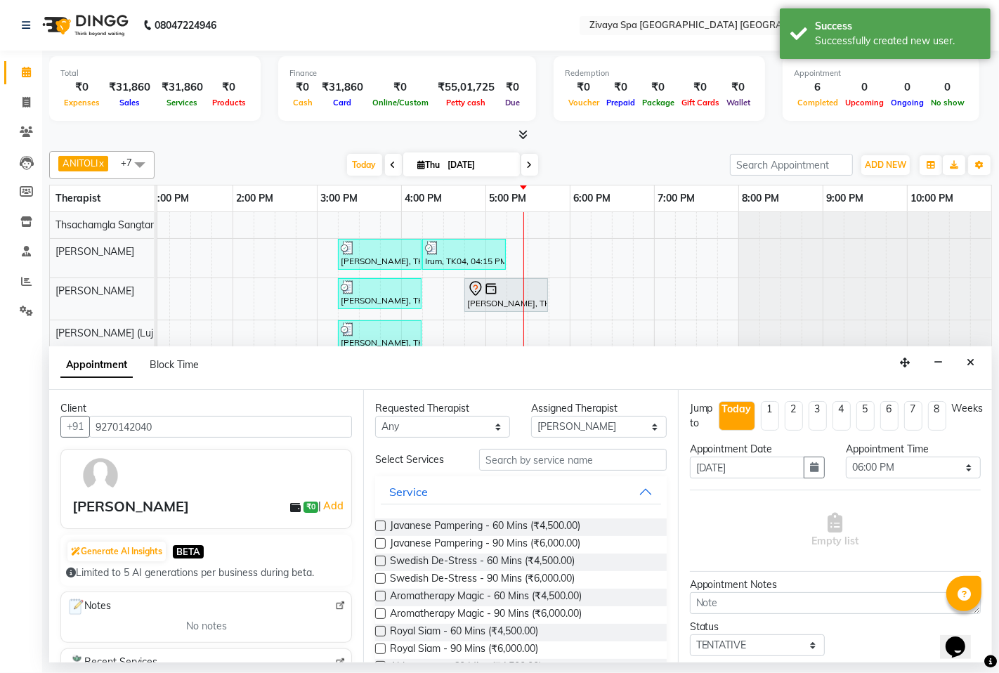
click at [382, 556] on label at bounding box center [380, 560] width 11 height 11
click at [382, 558] on input "checkbox" at bounding box center [379, 562] width 9 height 9
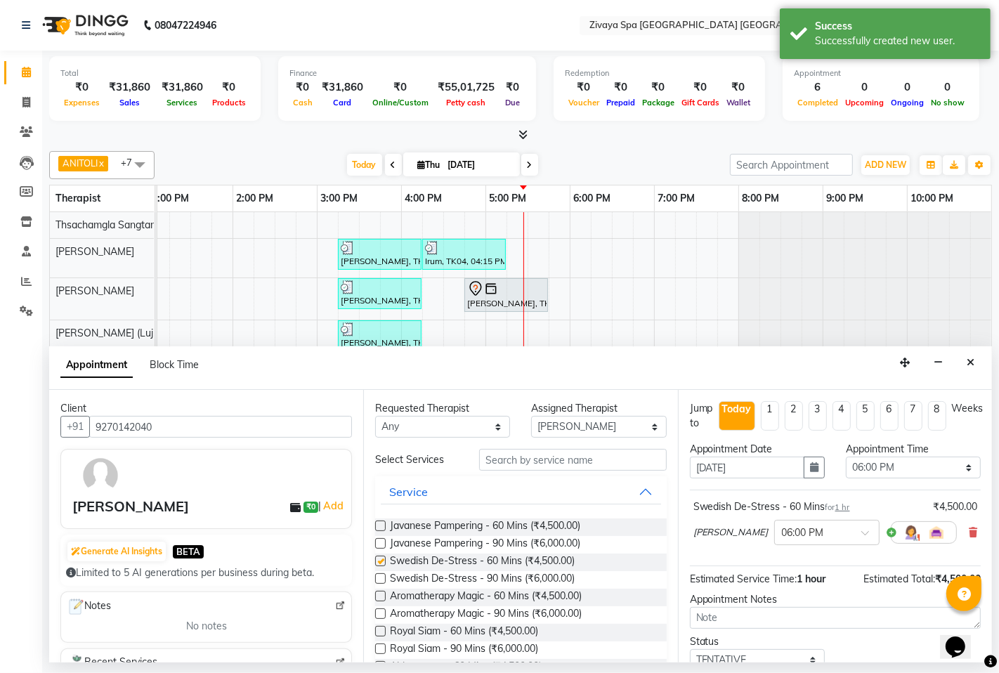
checkbox input "false"
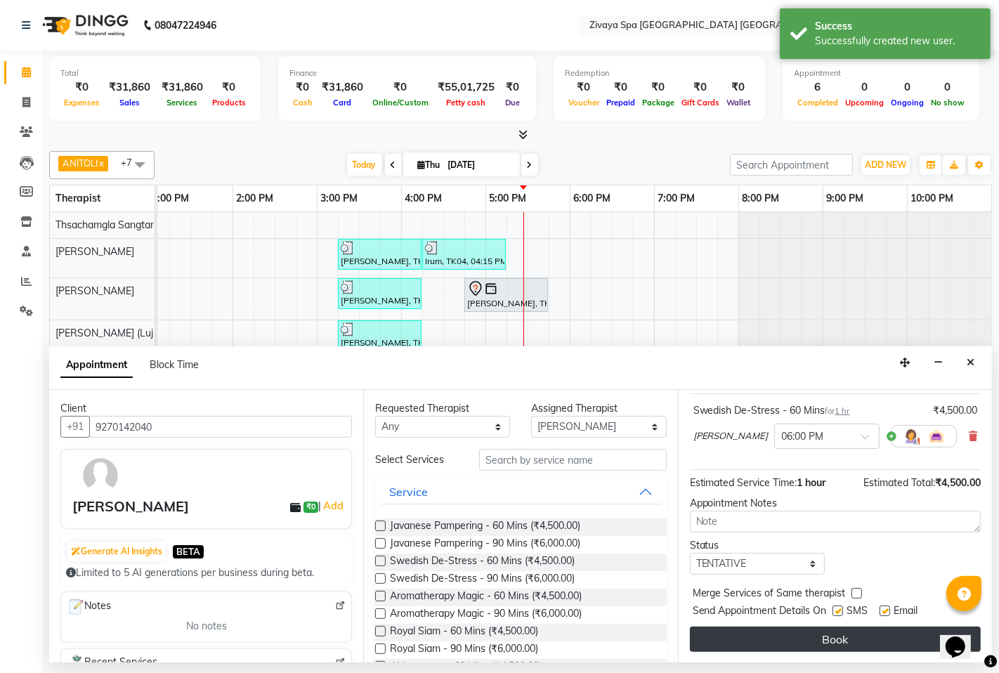
click at [846, 640] on button "Book" at bounding box center [835, 638] width 291 height 25
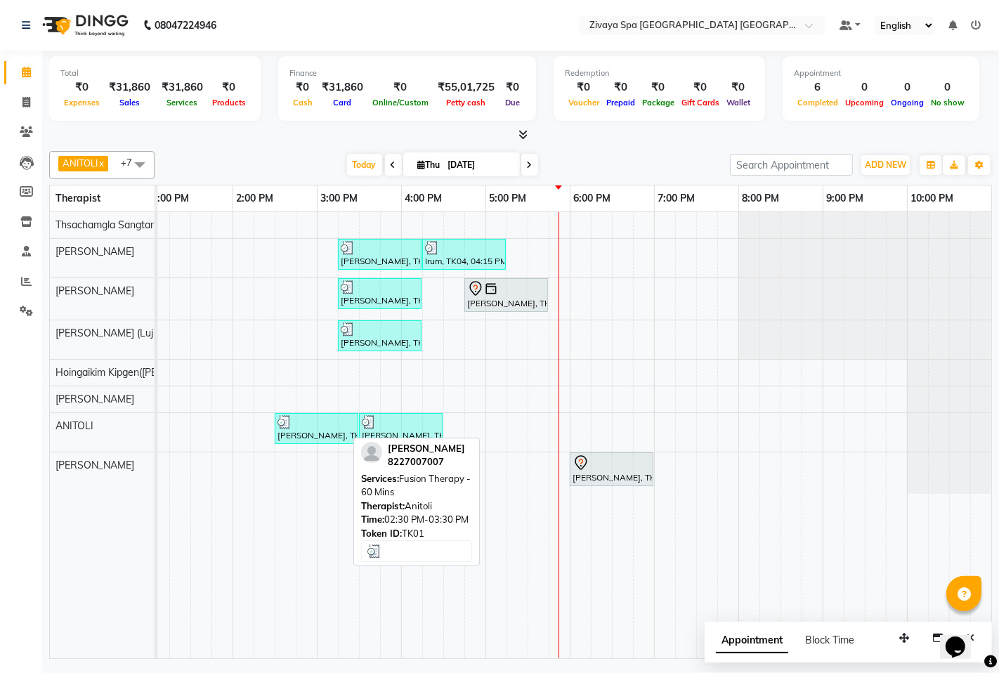
click at [298, 440] on div "[PERSON_NAME], TK01, 02:30 PM-03:30 PM, Fusion Therapy - 60 Mins" at bounding box center [316, 428] width 81 height 27
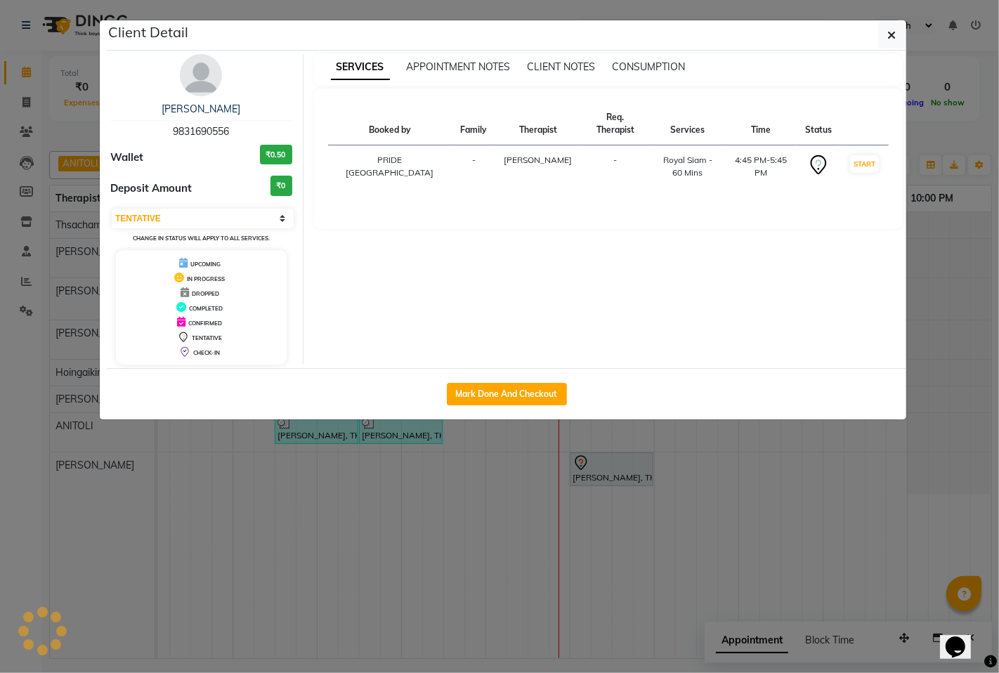
select select "3"
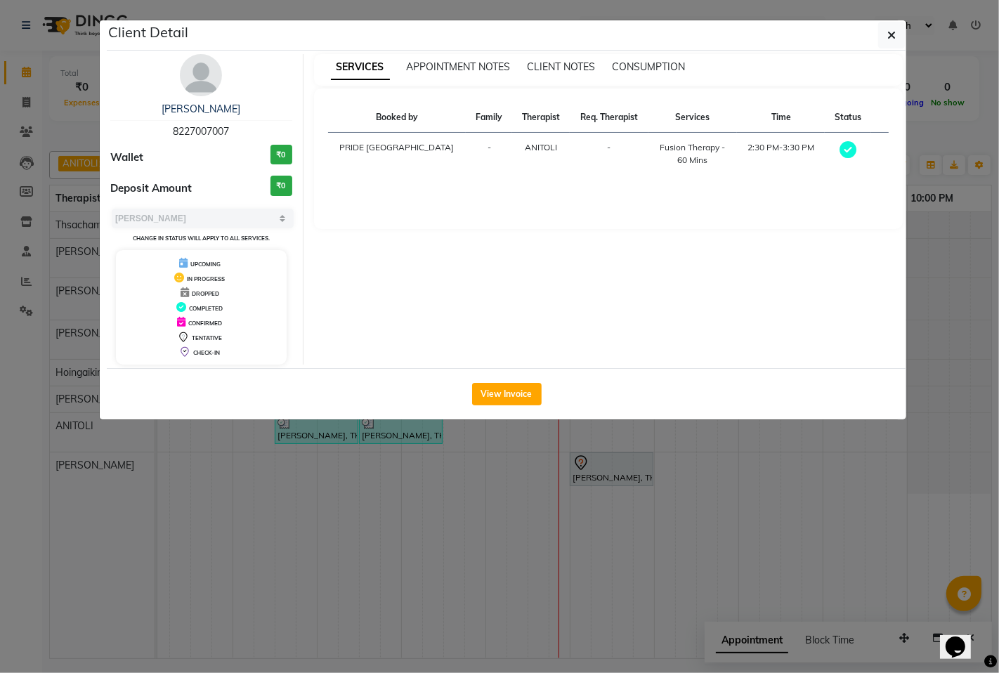
drag, startPoint x: 190, startPoint y: 135, endPoint x: 239, endPoint y: 131, distance: 48.6
click at [239, 131] on div "[PERSON_NAME] 8227007007" at bounding box center [201, 120] width 182 height 37
copy span "8227007007"
click at [843, 625] on ngb-modal-window "Client Detail [PERSON_NAME] 8227007007 Wallet ₹0 Deposit Amount ₹0 Select MARK …" at bounding box center [499, 336] width 999 height 673
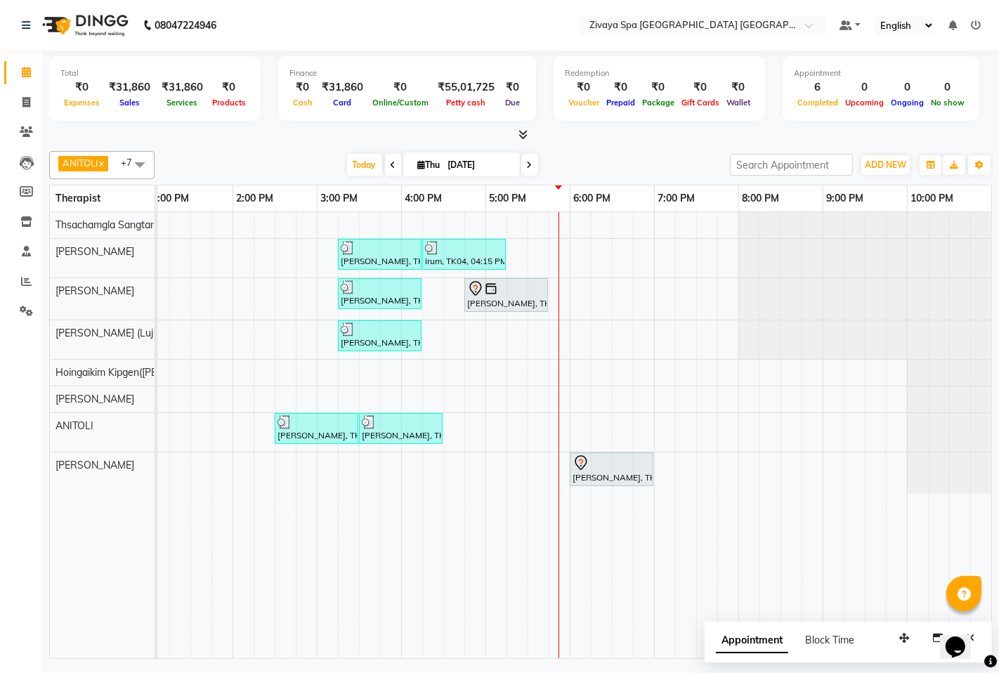
click at [528, 166] on icon at bounding box center [530, 165] width 6 height 8
type input "[DATE]"
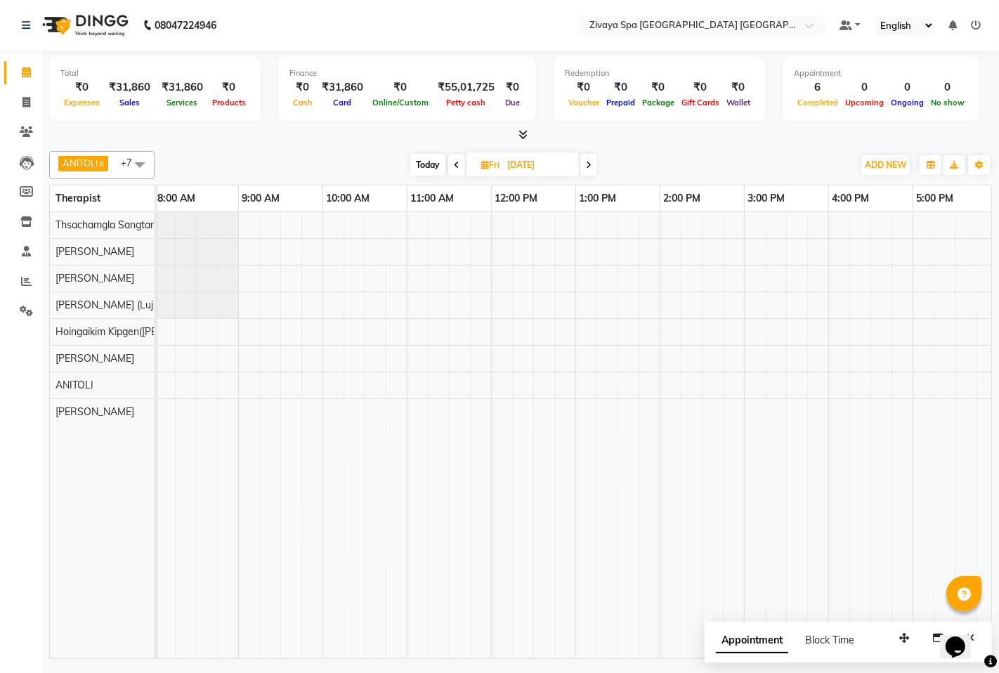
scroll to position [0, 0]
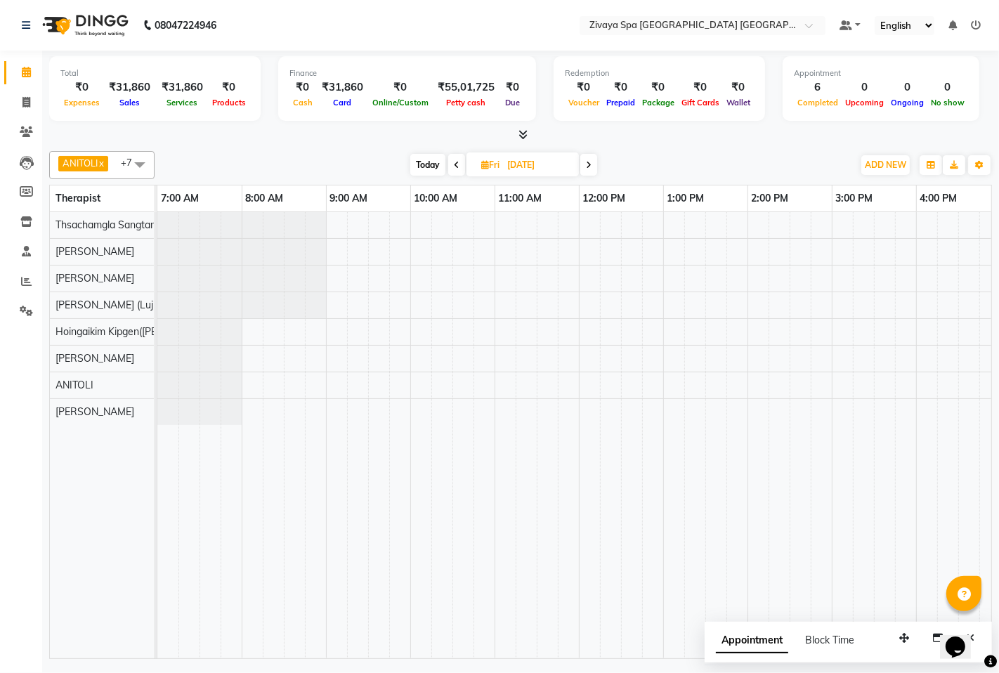
click at [265, 383] on div at bounding box center [831, 435] width 1348 height 446
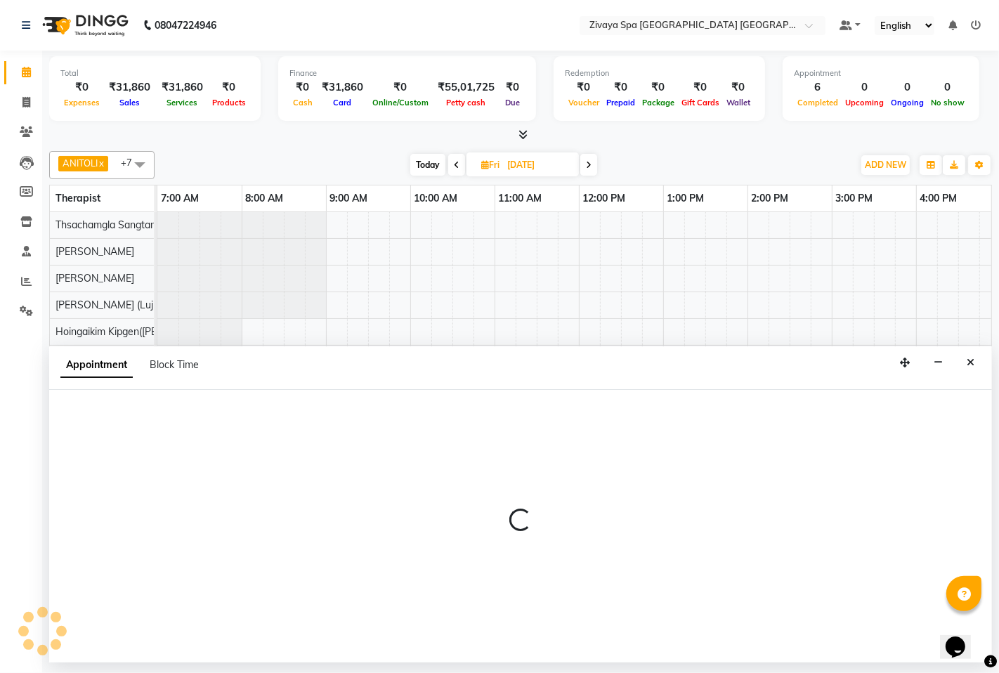
select select "71800"
select select "495"
select select "tentative"
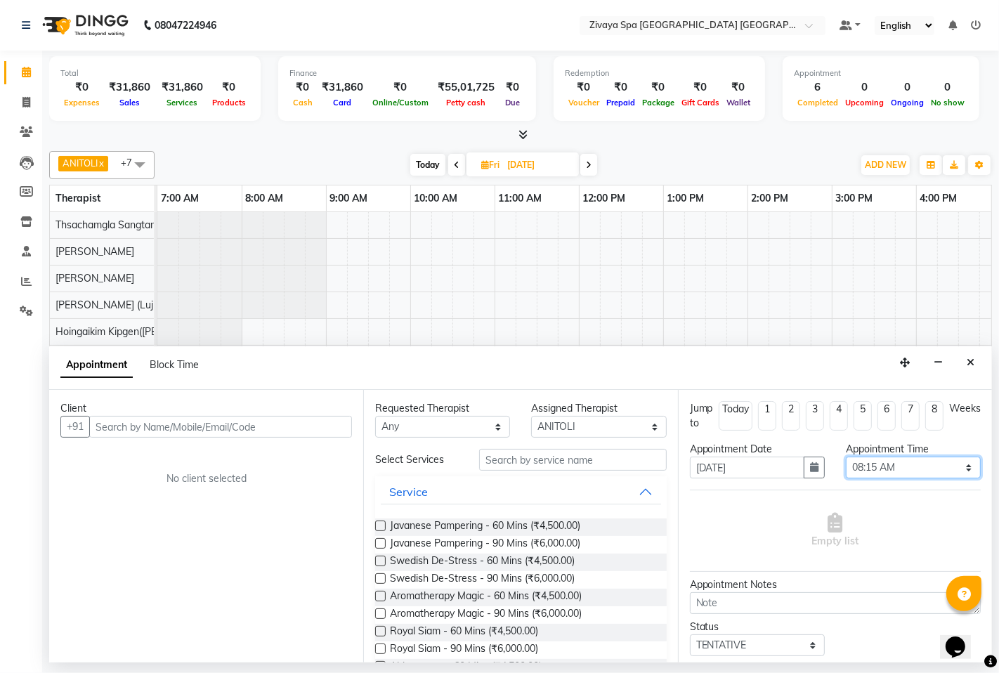
click at [867, 466] on select "Select 08:00 AM 08:15 AM 08:30 AM 08:45 AM 09:00 AM 09:15 AM 09:30 AM 09:45 AM …" at bounding box center [912, 467] width 135 height 22
select select "480"
click at [845, 456] on select "Select 08:00 AM 08:15 AM 08:30 AM 08:45 AM 09:00 AM 09:15 AM 09:30 AM 09:45 AM …" at bounding box center [912, 467] width 135 height 22
click at [219, 420] on input "text" at bounding box center [220, 427] width 263 height 22
paste input "8227007007"
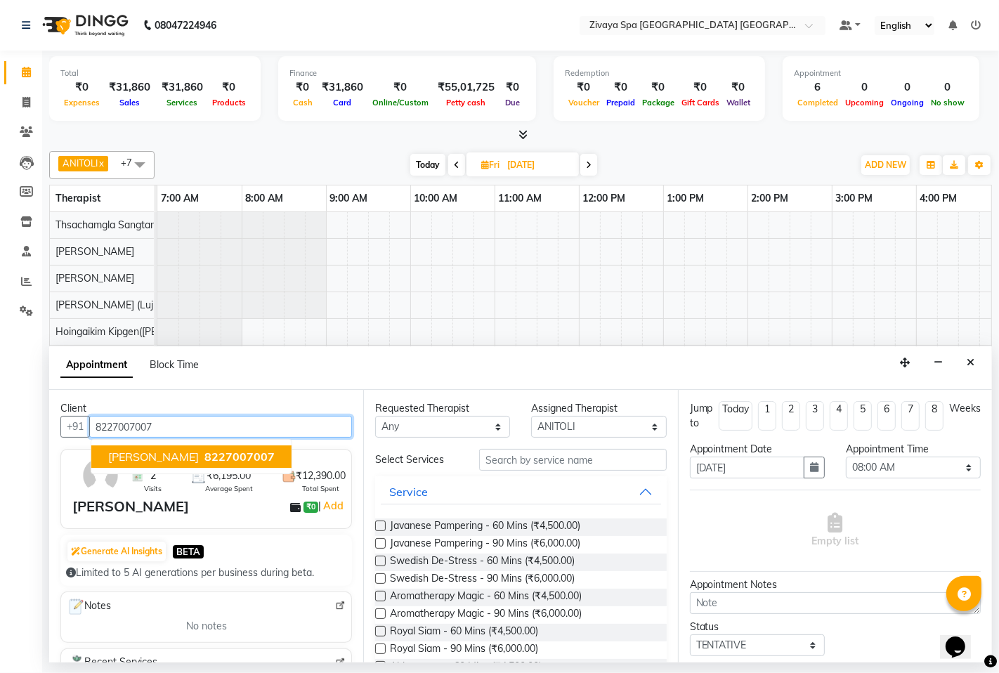
click at [155, 459] on span "[PERSON_NAME]" at bounding box center [153, 456] width 91 height 14
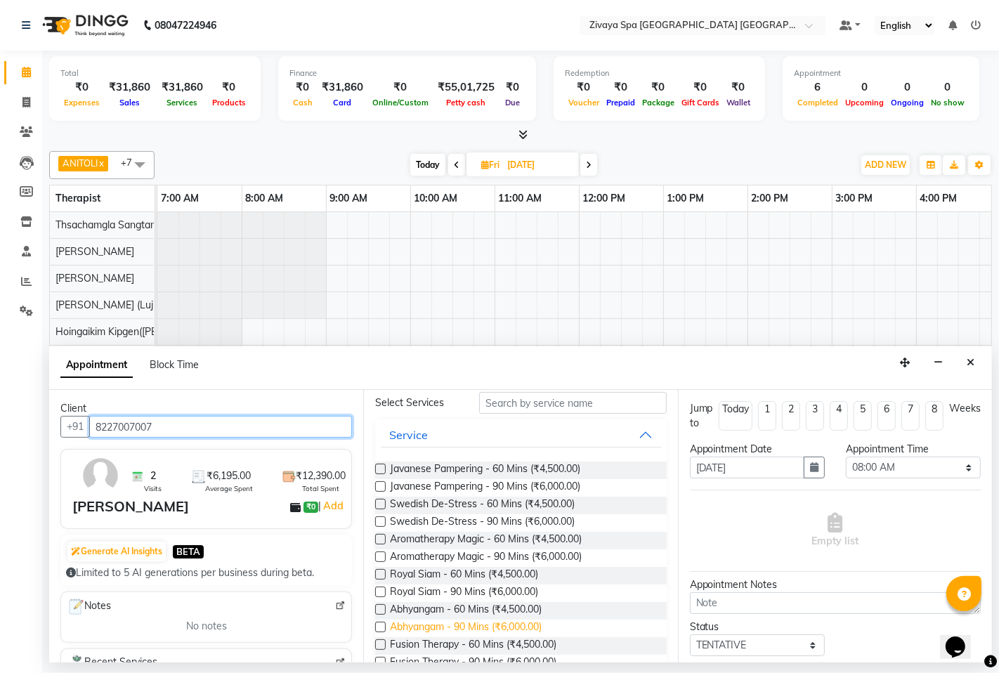
scroll to position [78, 0]
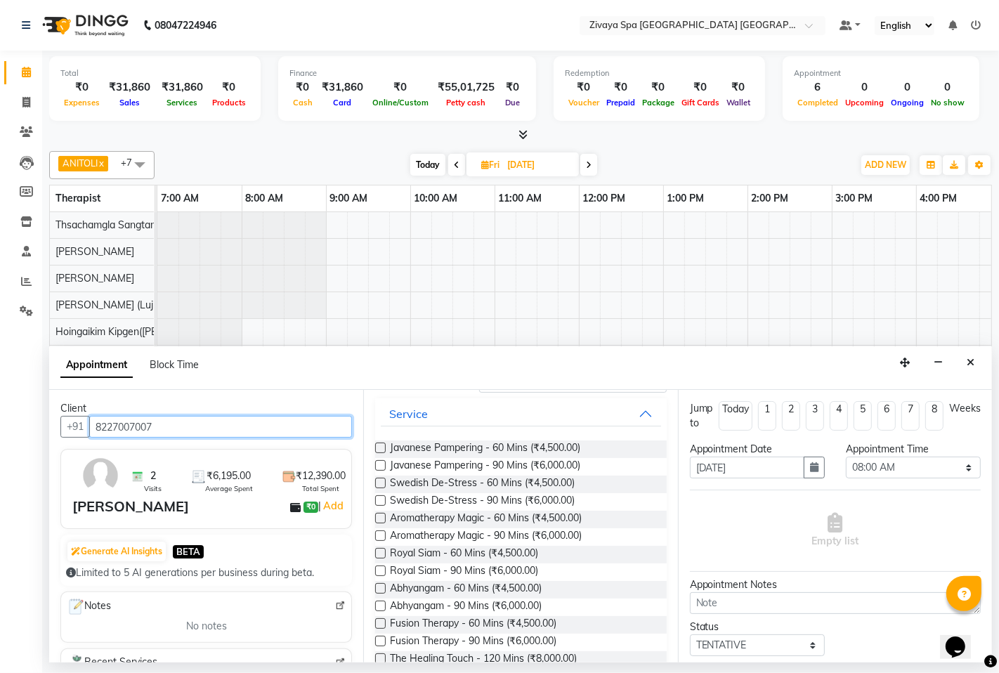
type input "8227007007"
click at [383, 622] on label at bounding box center [380, 623] width 11 height 11
click at [383, 622] on input "checkbox" at bounding box center [379, 624] width 9 height 9
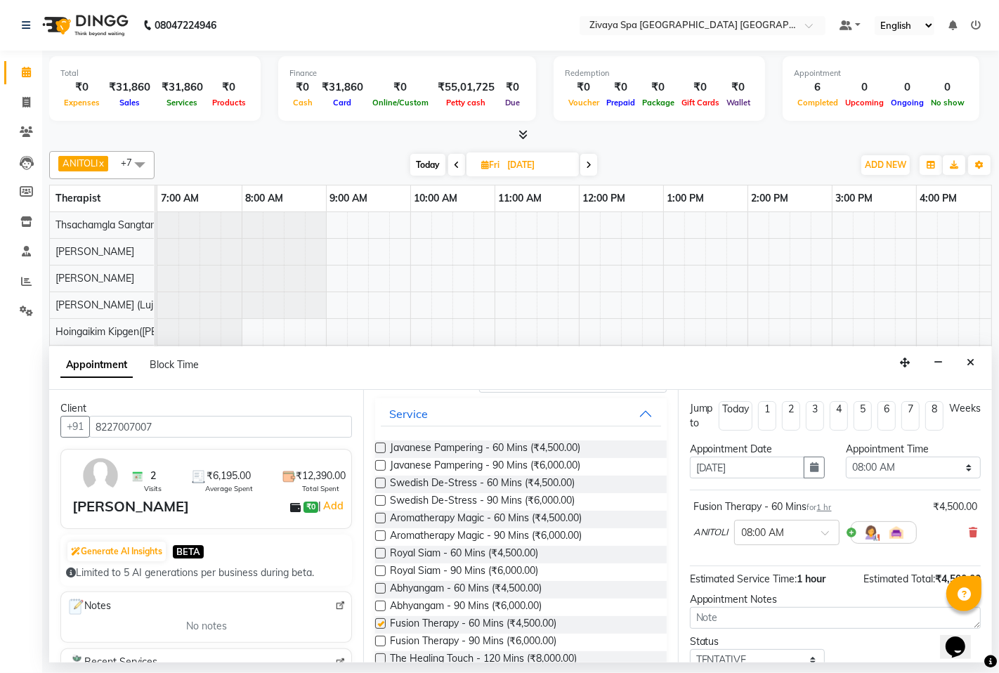
checkbox input "false"
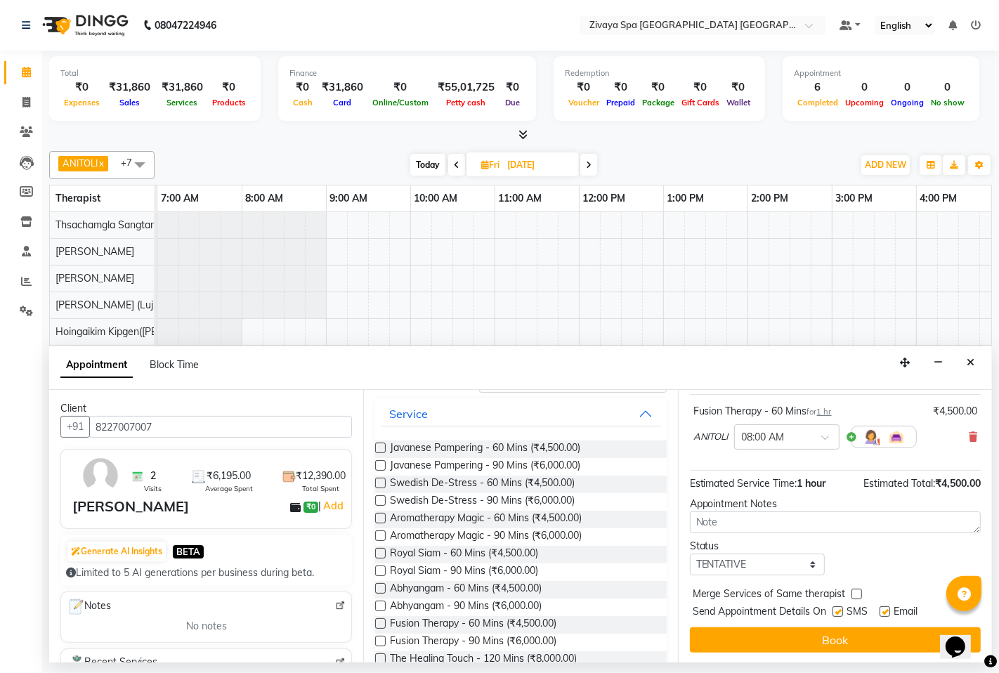
scroll to position [96, 0]
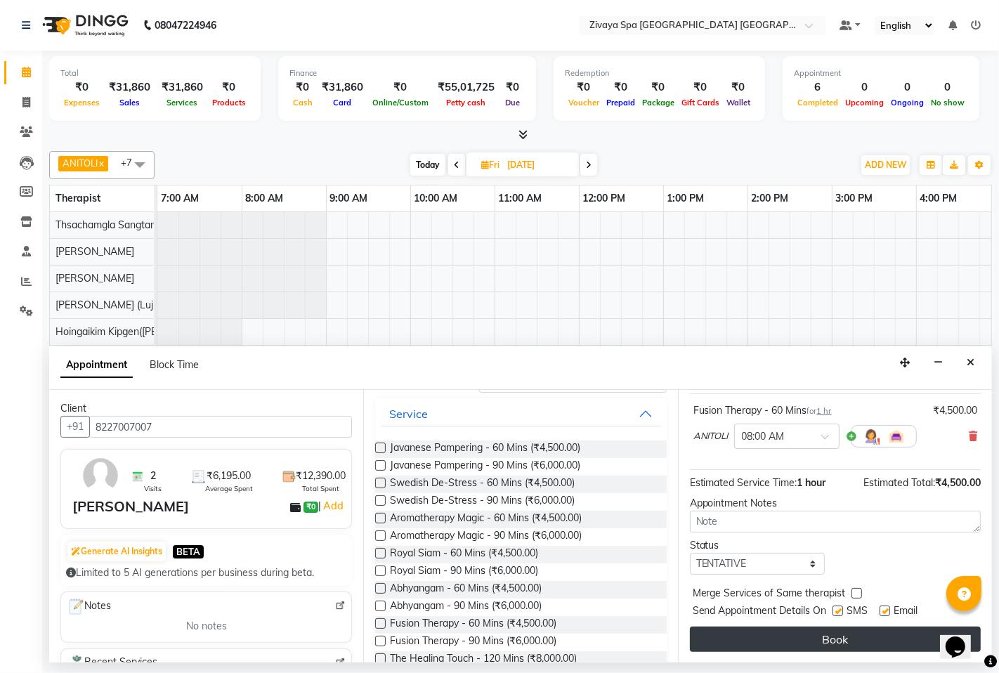
click at [803, 643] on button "Book" at bounding box center [835, 638] width 291 height 25
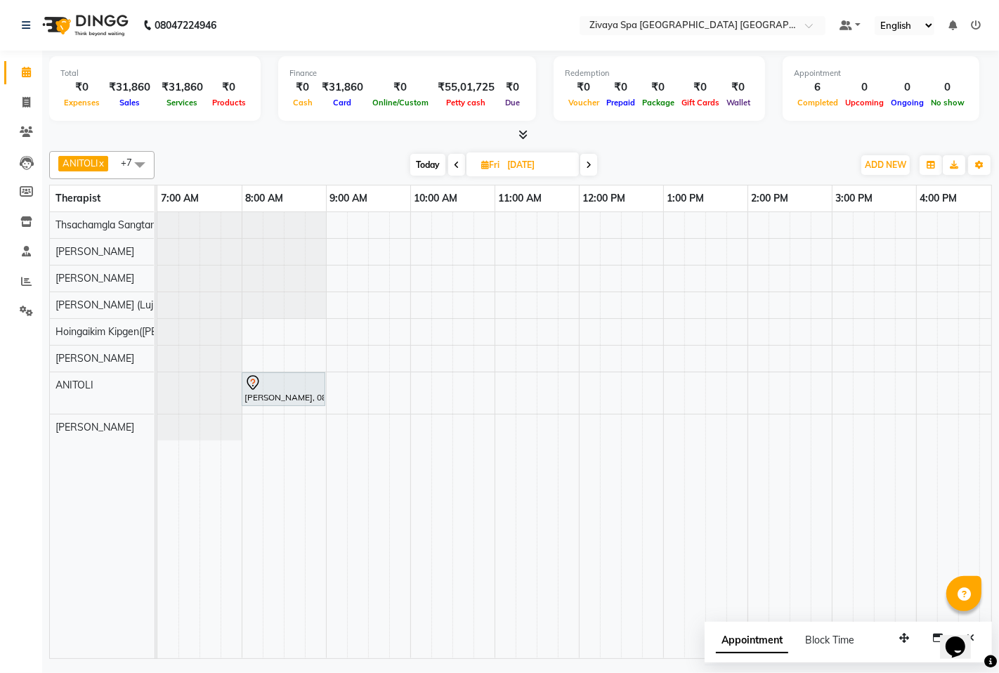
click at [422, 162] on span "Today" at bounding box center [427, 165] width 35 height 22
type input "[DATE]"
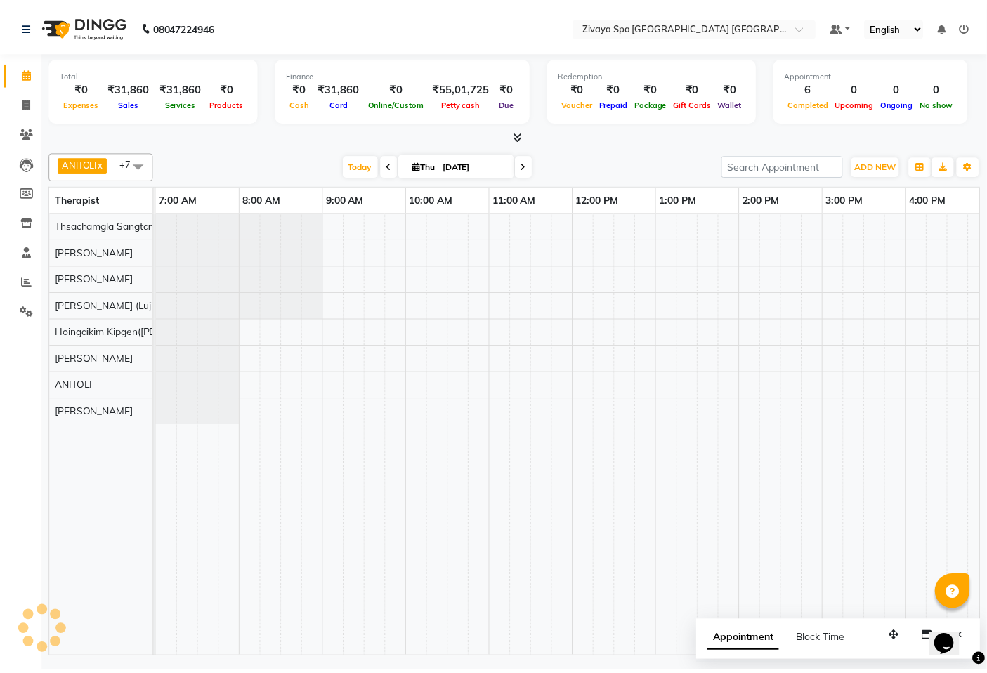
scroll to position [0, 515]
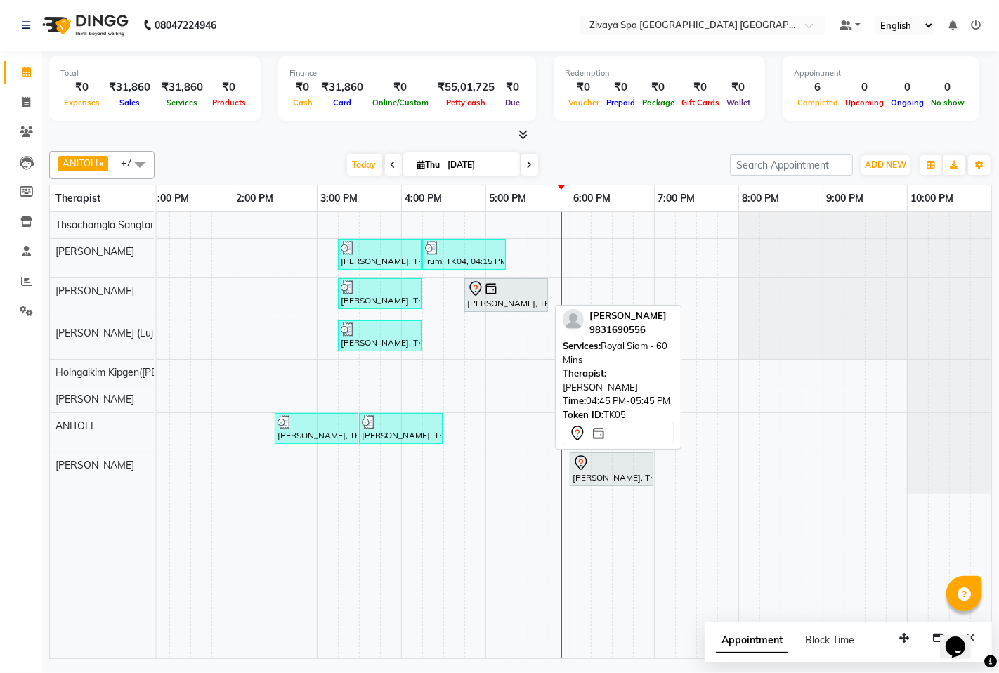
click at [497, 297] on div "[PERSON_NAME], TK05, 04:45 PM-05:45 PM, Royal Siam - 60 Mins" at bounding box center [506, 294] width 81 height 29
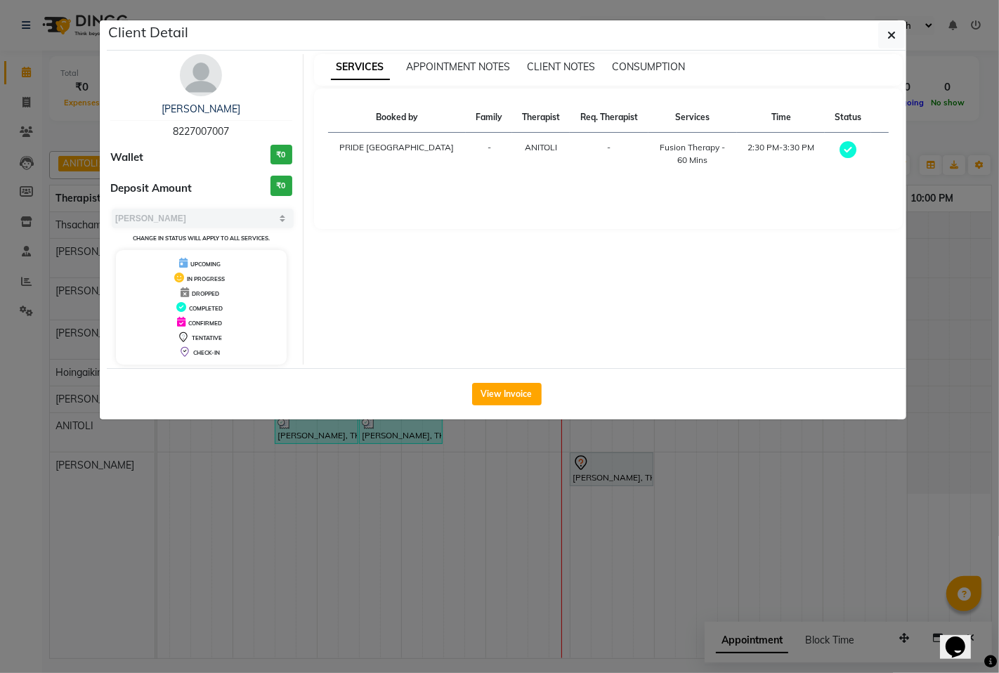
select select "7"
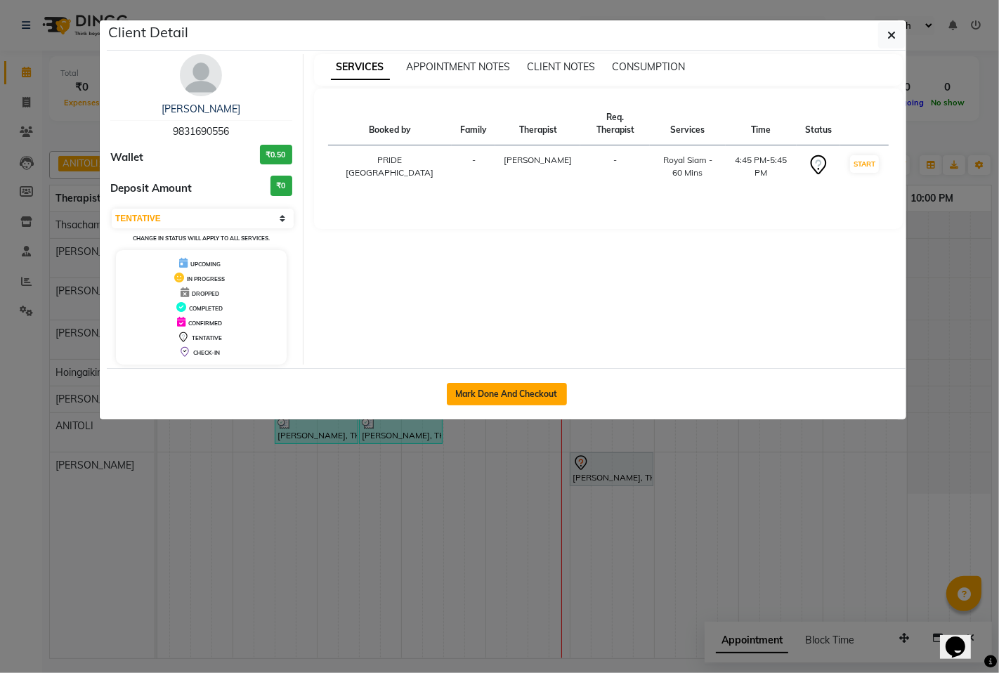
click at [504, 390] on button "Mark Done And Checkout" at bounding box center [507, 394] width 120 height 22
select select "6501"
select select "service"
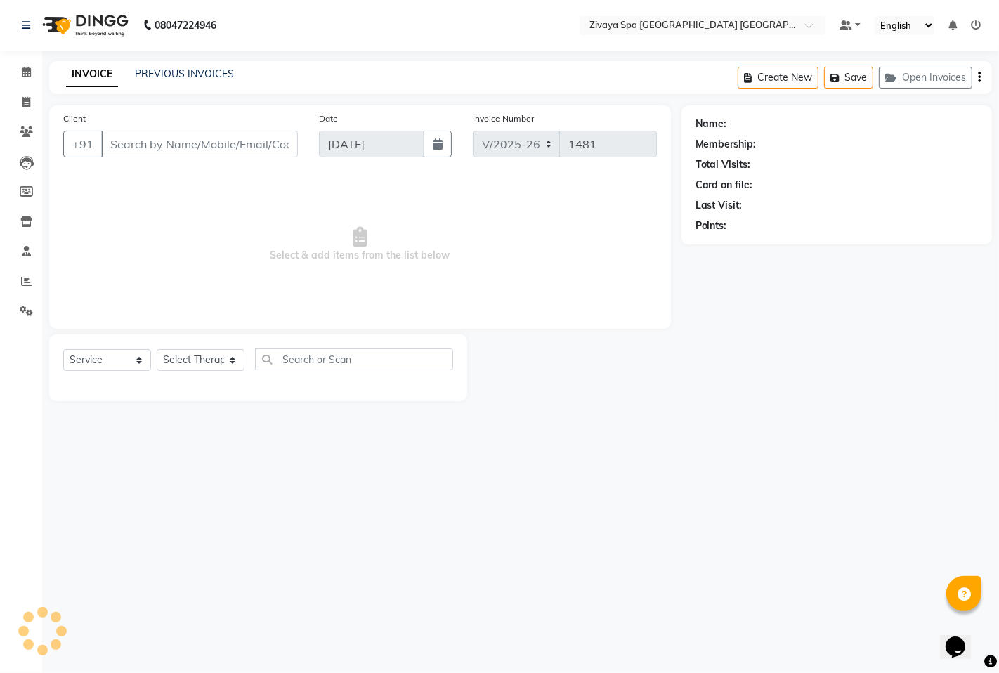
type input "9831690556"
select select "49491"
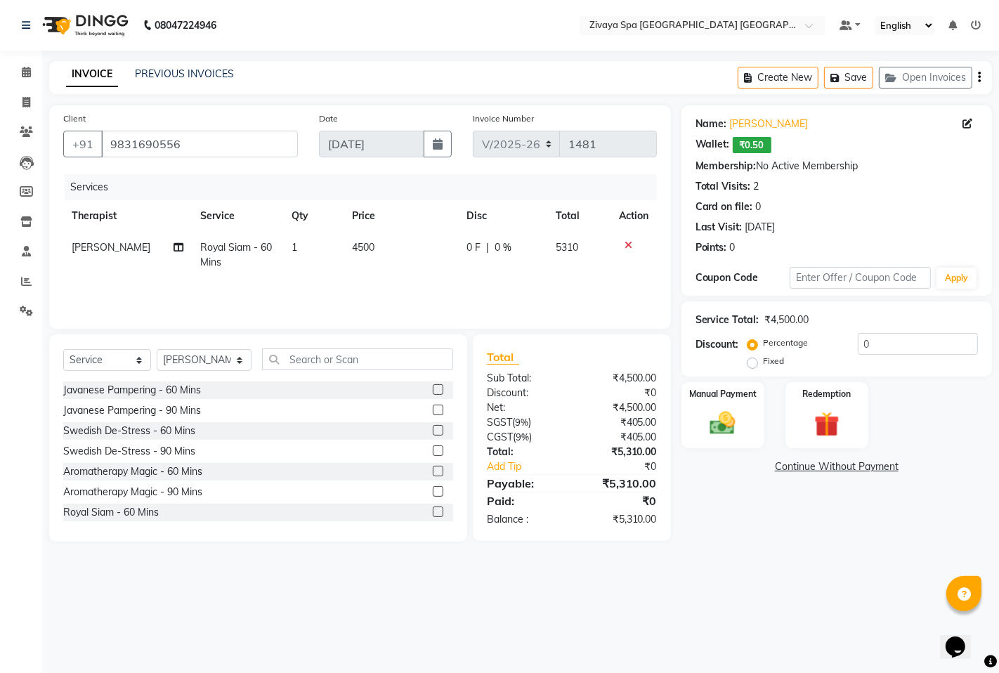
click at [763, 360] on label "Fixed" at bounding box center [773, 361] width 21 height 13
click at [750, 360] on input "Fixed" at bounding box center [755, 361] width 10 height 10
radio input "true"
click at [718, 414] on img at bounding box center [722, 423] width 43 height 30
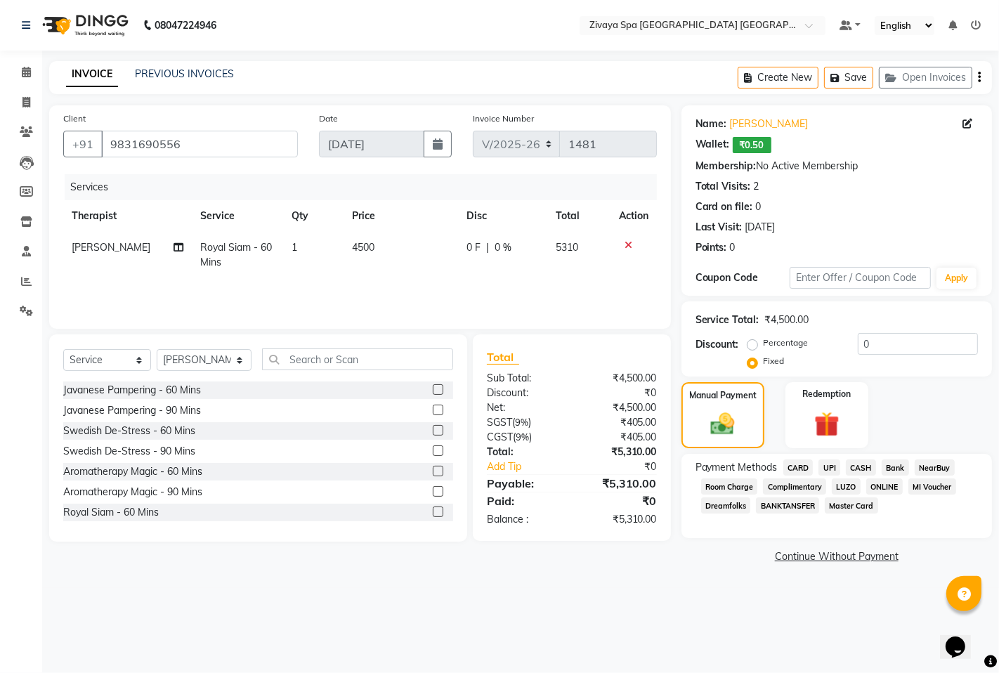
click at [789, 466] on span "CARD" at bounding box center [798, 467] width 30 height 16
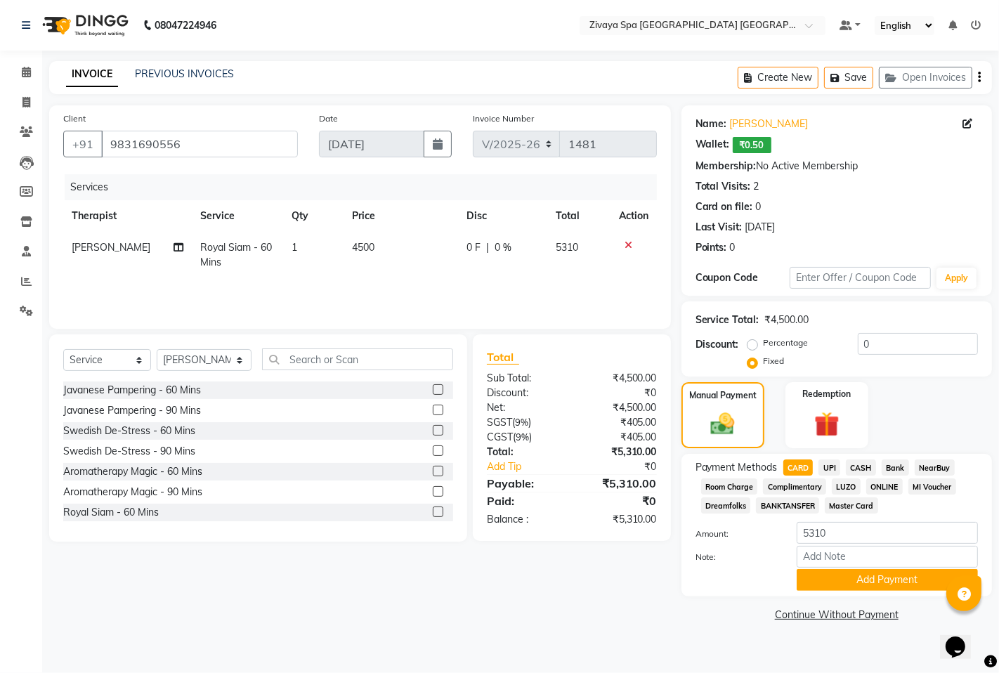
click at [831, 520] on div "Payment Methods CARD UPI CASH Bank NearBuy Room Charge Complimentary LUZO ONLIN…" at bounding box center [836, 524] width 282 height 131
drag, startPoint x: 833, startPoint y: 535, endPoint x: 799, endPoint y: 529, distance: 34.3
click at [799, 529] on input "5310" at bounding box center [886, 533] width 181 height 22
type input "4779"
click at [838, 580] on button "Add Payment" at bounding box center [886, 580] width 181 height 22
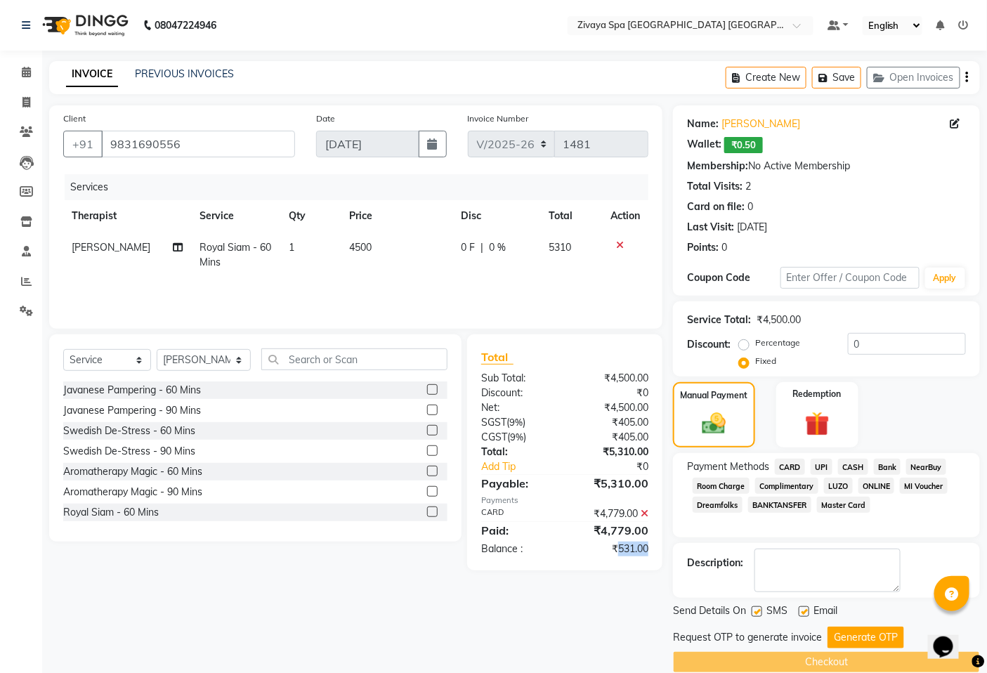
drag, startPoint x: 617, startPoint y: 545, endPoint x: 637, endPoint y: 551, distance: 21.1
click at [643, 551] on div "₹531.00" at bounding box center [612, 548] width 94 height 15
copy div "531.0"
click at [866, 340] on input "0" at bounding box center [907, 344] width 118 height 22
paste input "531.0"
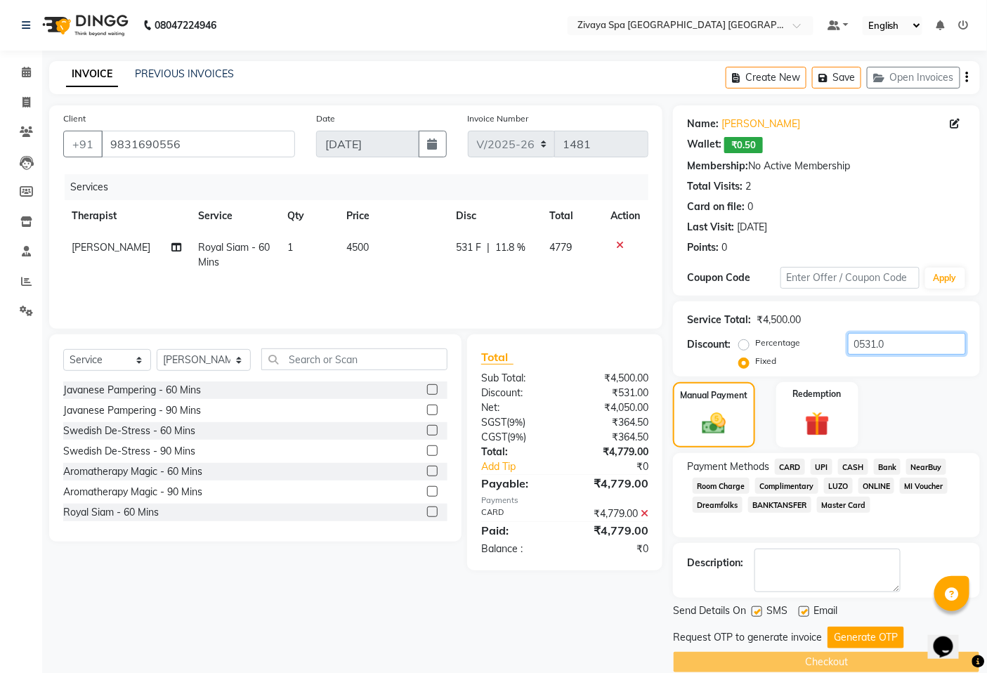
scroll to position [21, 0]
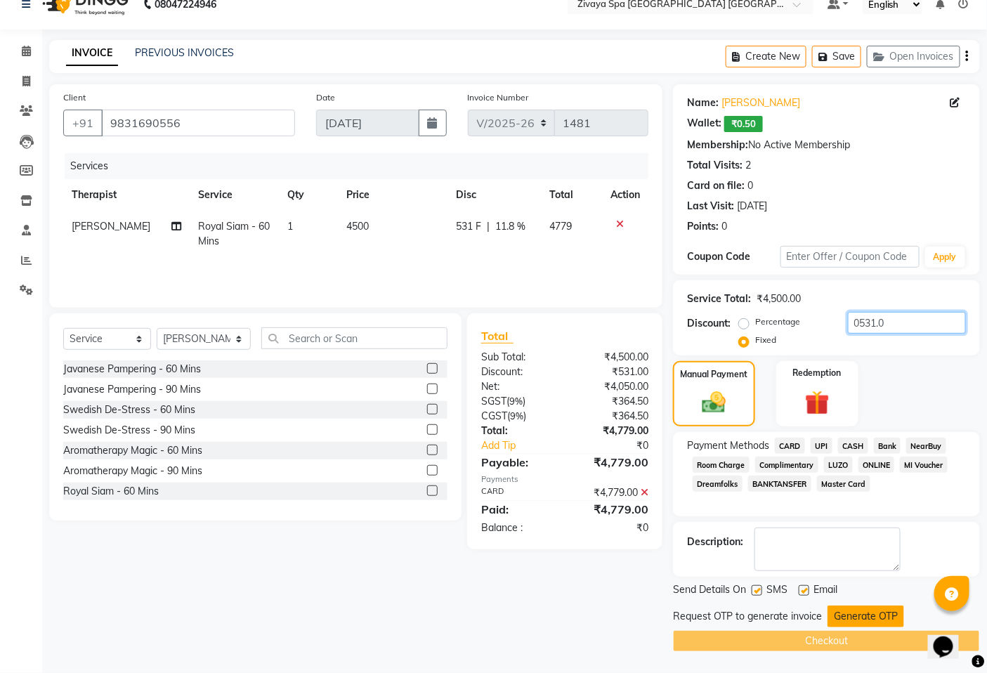
type input "0531.0"
click at [841, 617] on button "Generate OTP" at bounding box center [865, 616] width 77 height 22
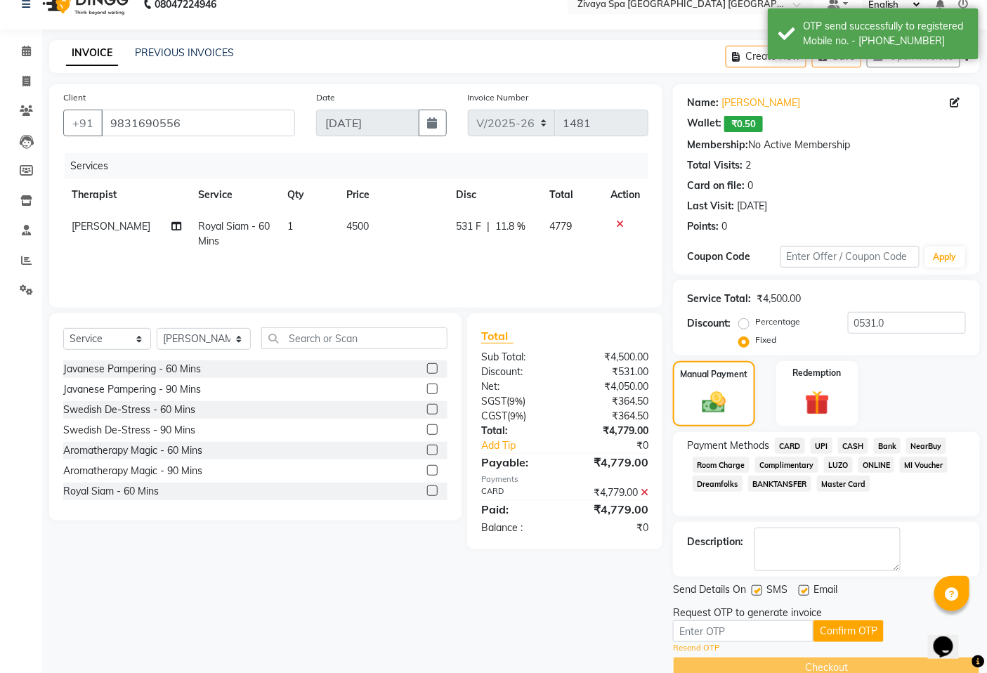
scroll to position [47, 0]
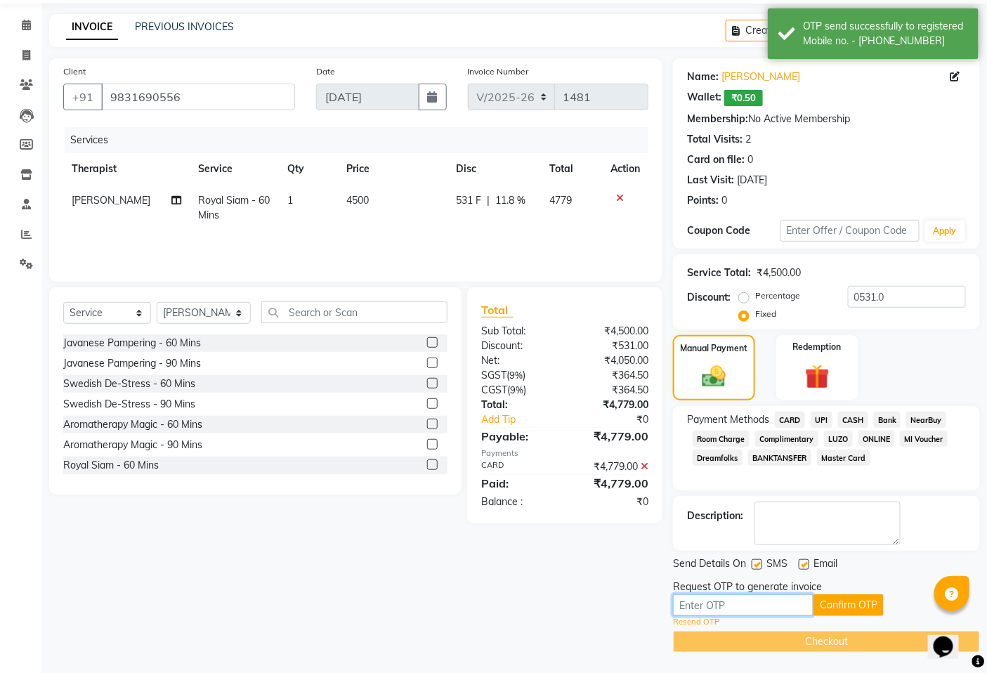
drag, startPoint x: 733, startPoint y: 598, endPoint x: 721, endPoint y: 595, distance: 12.3
click at [733, 599] on input "text" at bounding box center [743, 605] width 140 height 22
click at [760, 602] on input "text" at bounding box center [743, 605] width 140 height 22
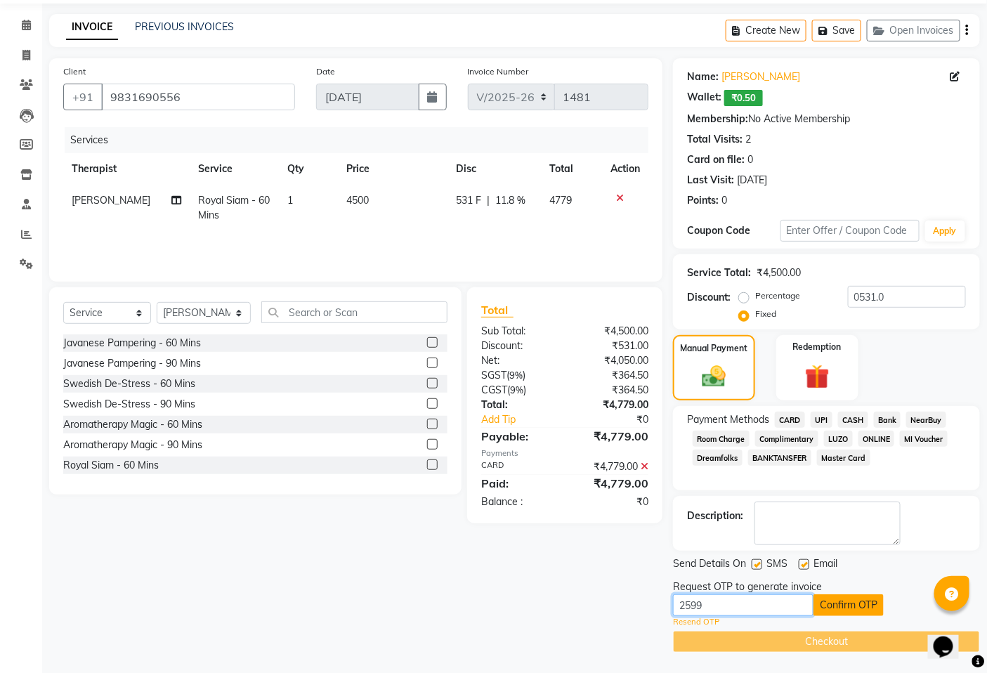
type input "2599"
click at [836, 598] on button "Confirm OTP" at bounding box center [848, 605] width 70 height 22
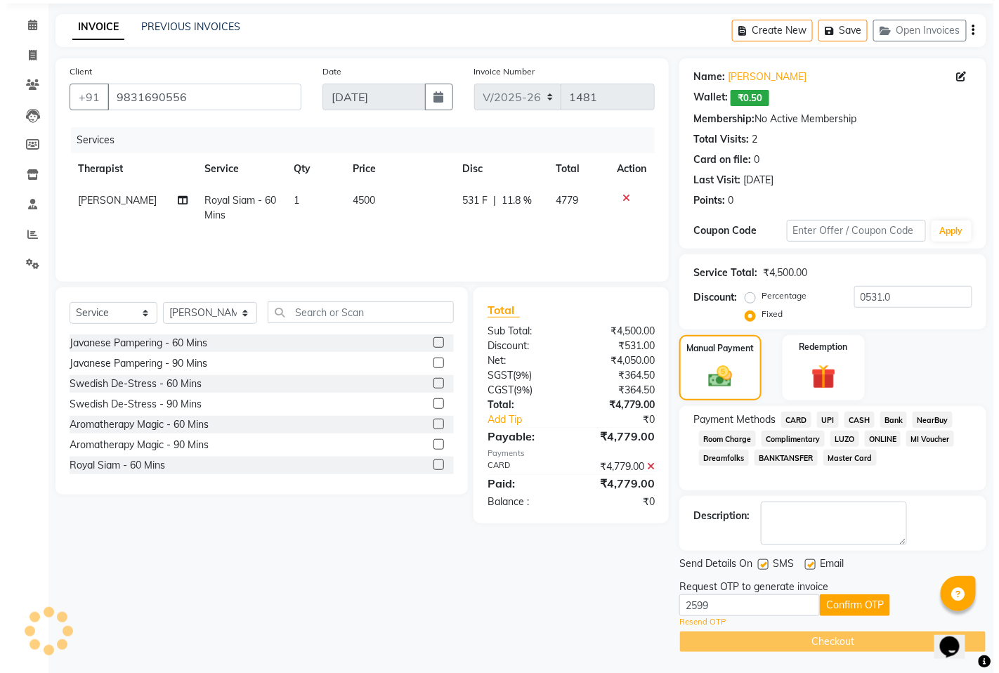
scroll to position [0, 0]
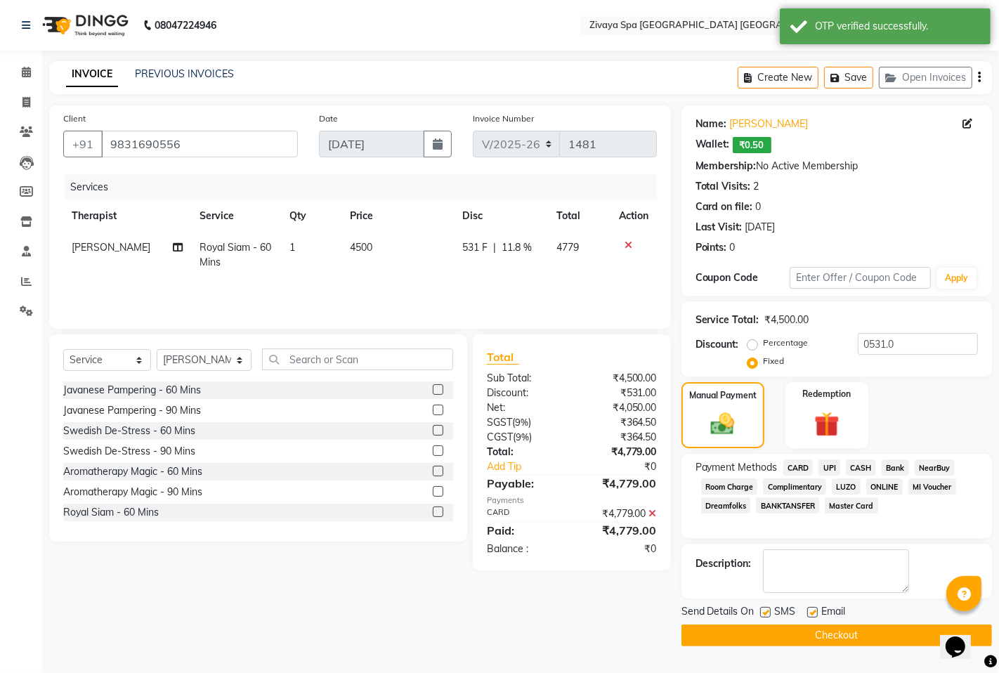
click at [830, 635] on button "Checkout" at bounding box center [836, 635] width 310 height 22
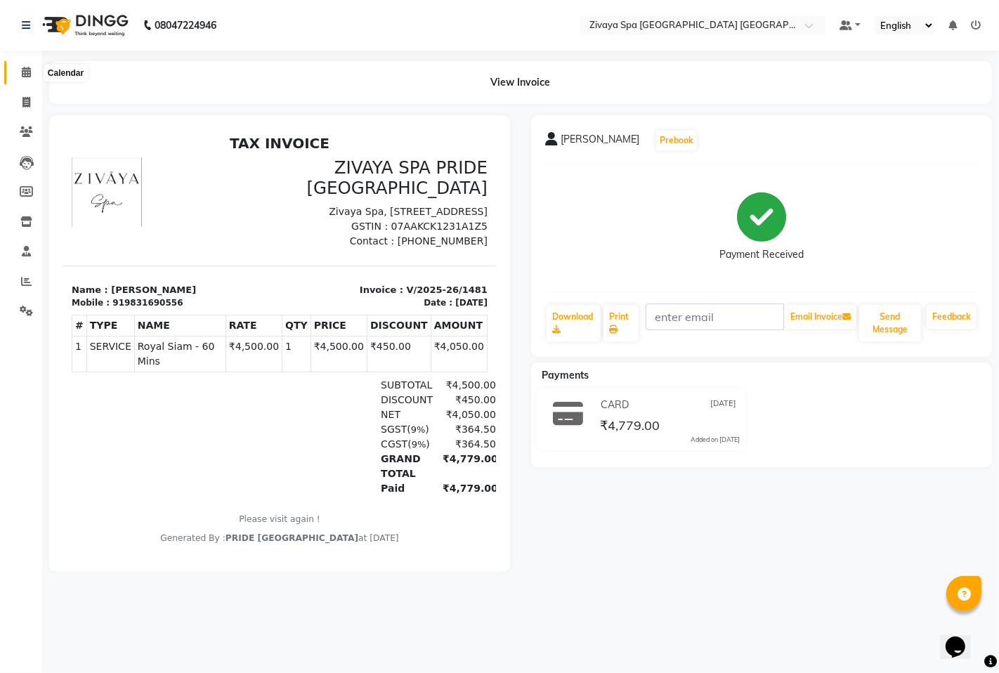
click at [14, 70] on span at bounding box center [26, 73] width 25 height 16
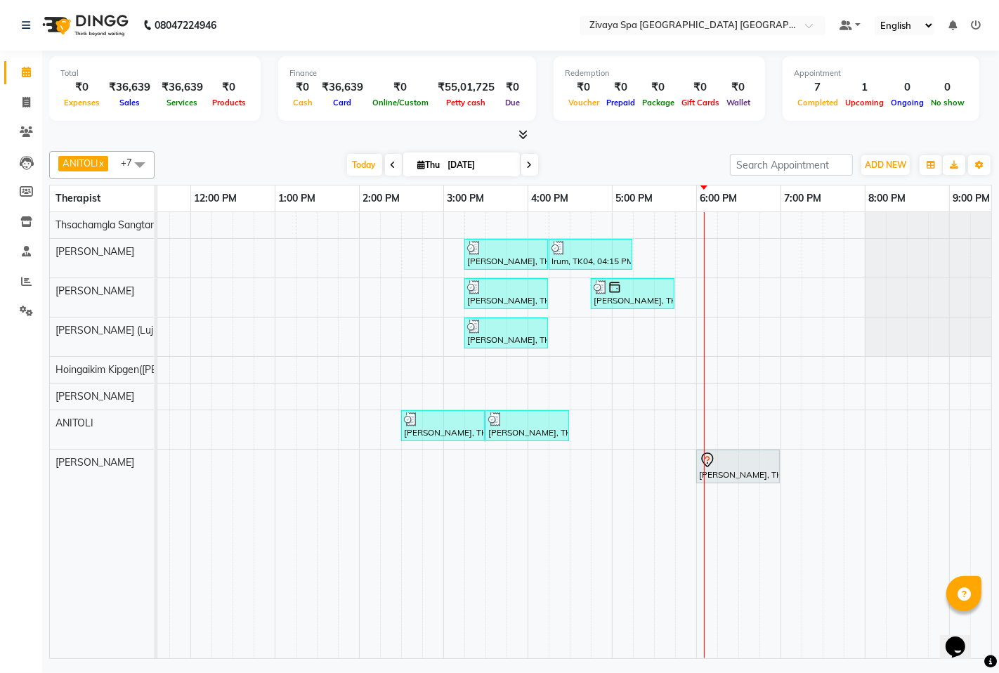
scroll to position [0, 515]
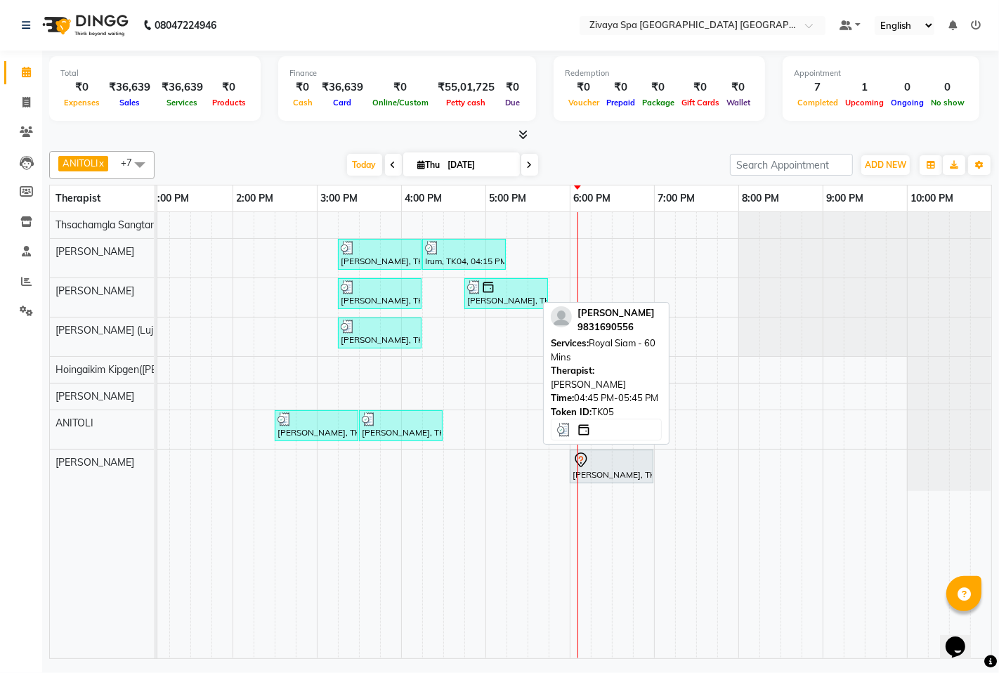
click at [473, 298] on div "[PERSON_NAME], TK05, 04:45 PM-05:45 PM, Royal Siam - 60 Mins" at bounding box center [506, 293] width 81 height 27
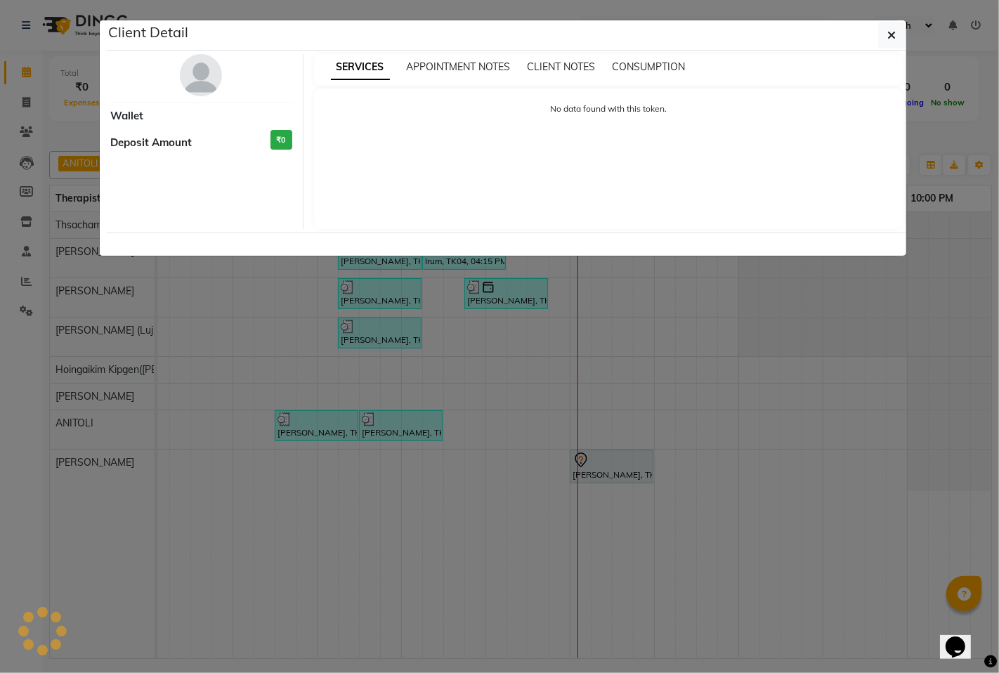
select select "3"
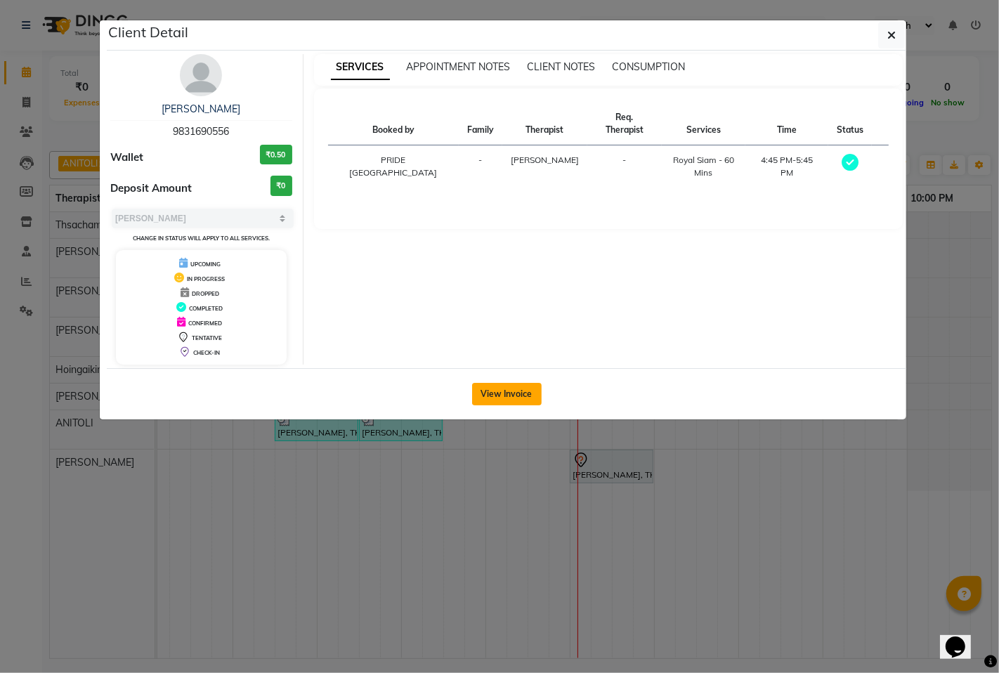
click at [494, 389] on button "View Invoice" at bounding box center [507, 394] width 70 height 22
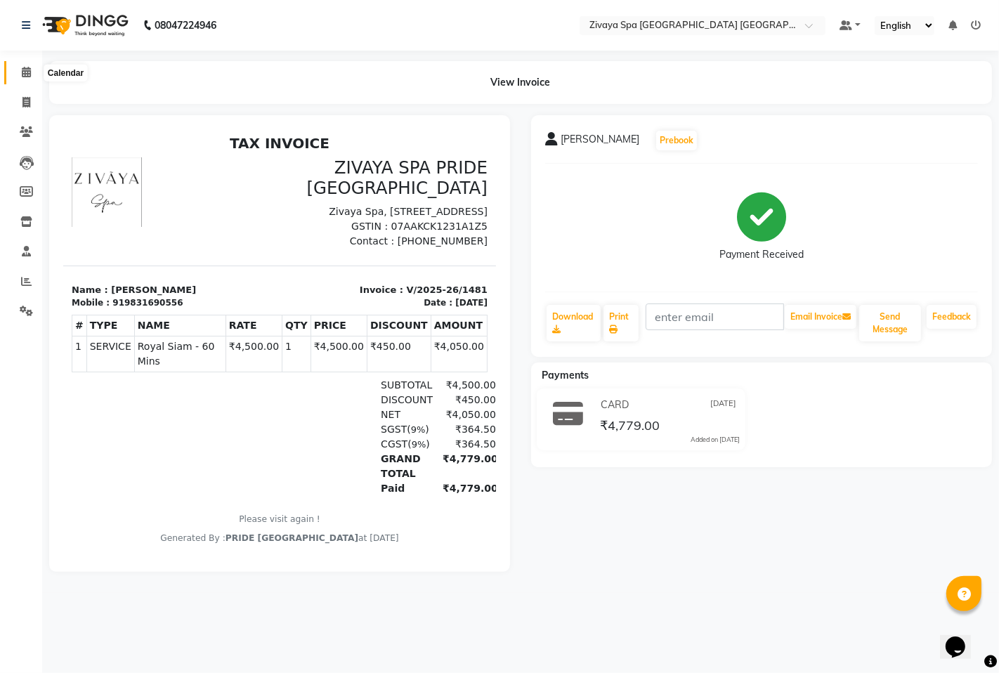
drag, startPoint x: 29, startPoint y: 65, endPoint x: 46, endPoint y: 81, distance: 23.8
click at [29, 65] on span at bounding box center [26, 73] width 25 height 16
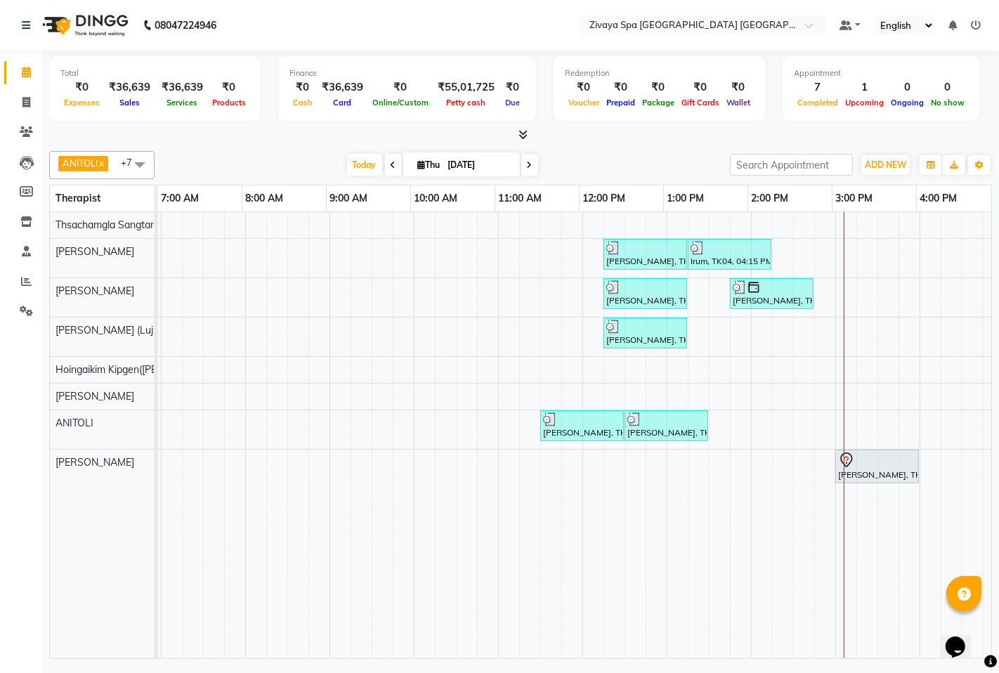
scroll to position [0, 515]
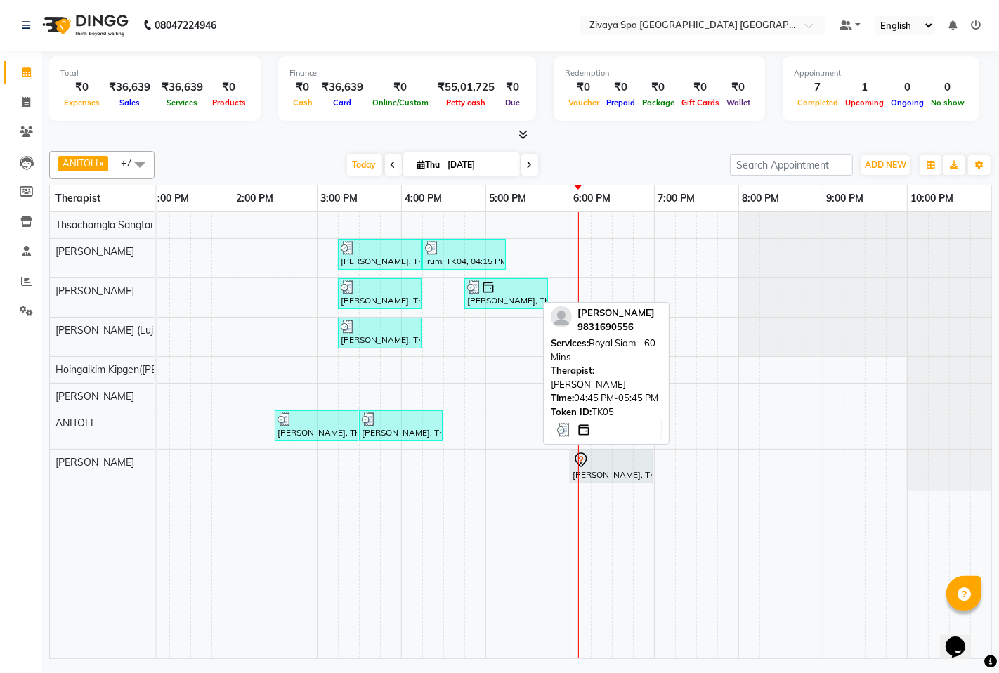
click at [481, 289] on img at bounding box center [488, 287] width 14 height 14
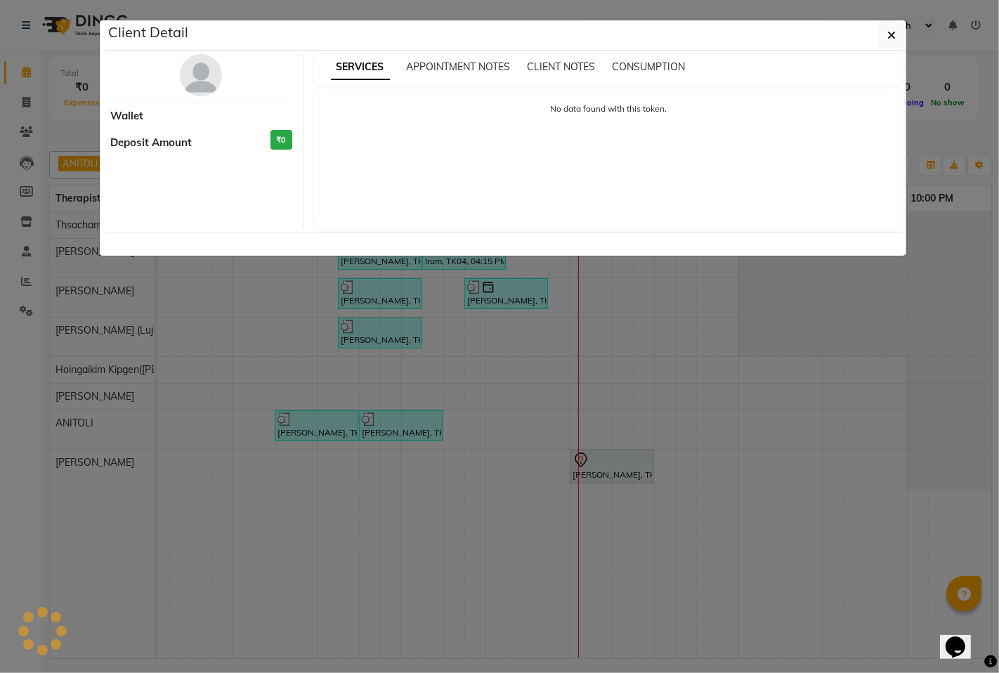
select select "3"
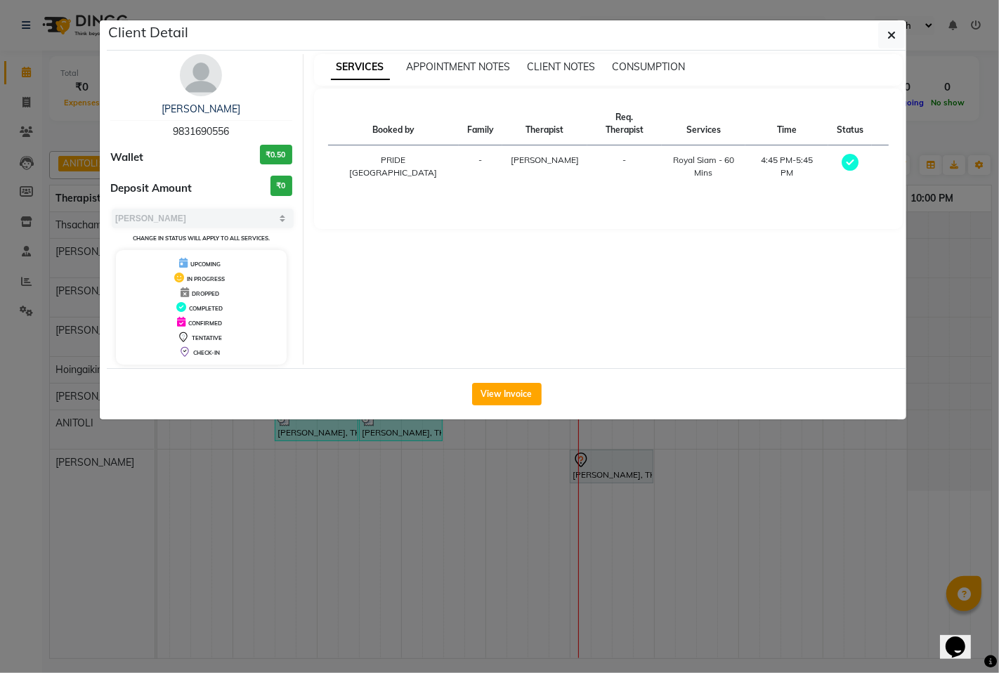
click at [864, 39] on div "Client Detail" at bounding box center [506, 35] width 799 height 30
click at [890, 32] on icon "button" at bounding box center [891, 34] width 8 height 11
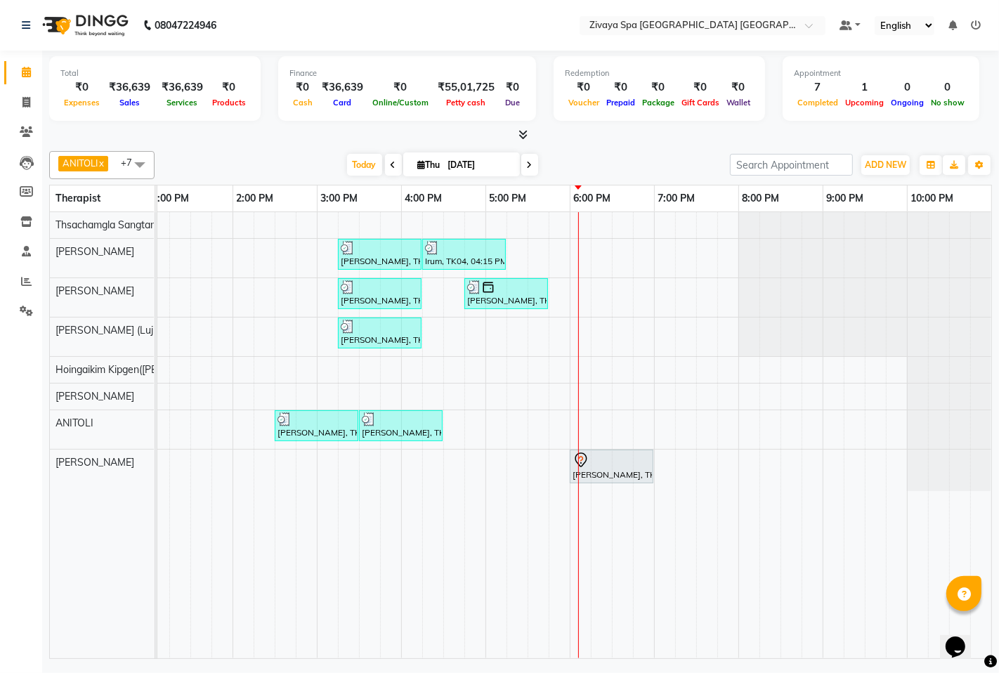
click at [980, 23] on icon at bounding box center [975, 25] width 10 height 10
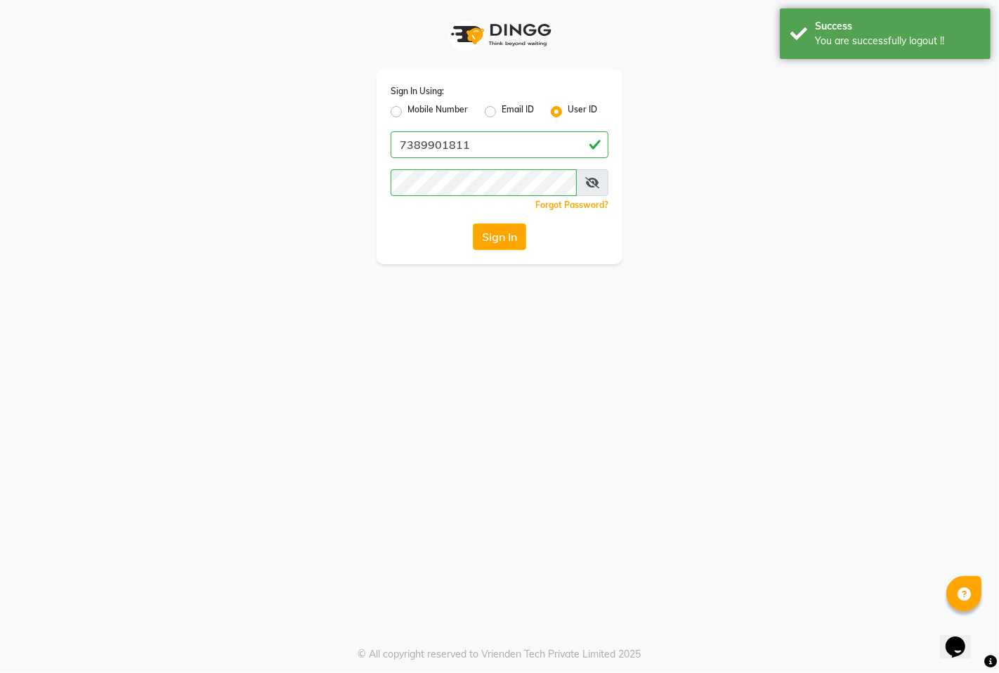
click at [419, 102] on div "Sign In Using: Mobile Number Email ID User ID" at bounding box center [499, 102] width 218 height 37
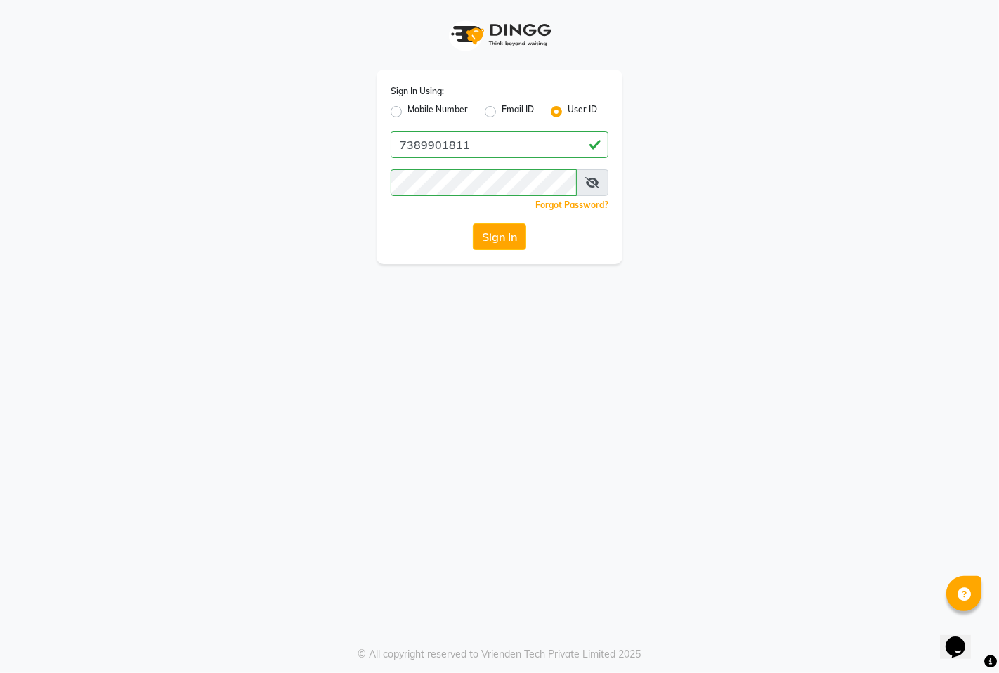
click at [407, 112] on label "Mobile Number" at bounding box center [437, 111] width 60 height 17
click at [407, 112] on input "Mobile Number" at bounding box center [411, 107] width 9 height 9
radio input "true"
radio input "false"
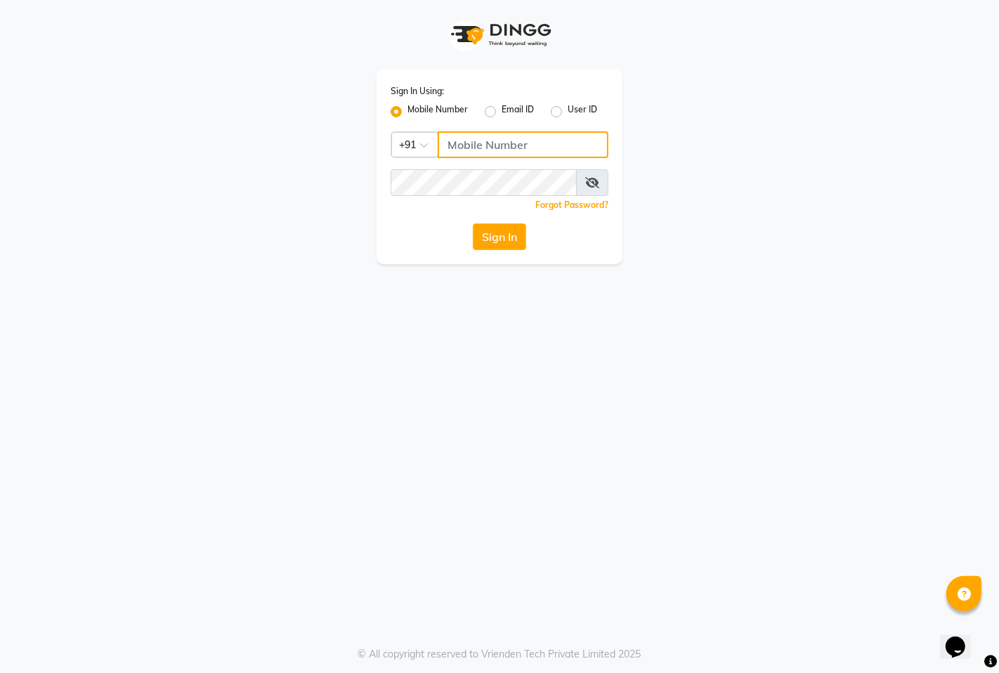
click at [521, 141] on input "Username" at bounding box center [522, 144] width 171 height 27
type input "9366908950"
click at [506, 232] on button "Sign In" at bounding box center [499, 236] width 53 height 27
